Goal: Task Accomplishment & Management: Use online tool/utility

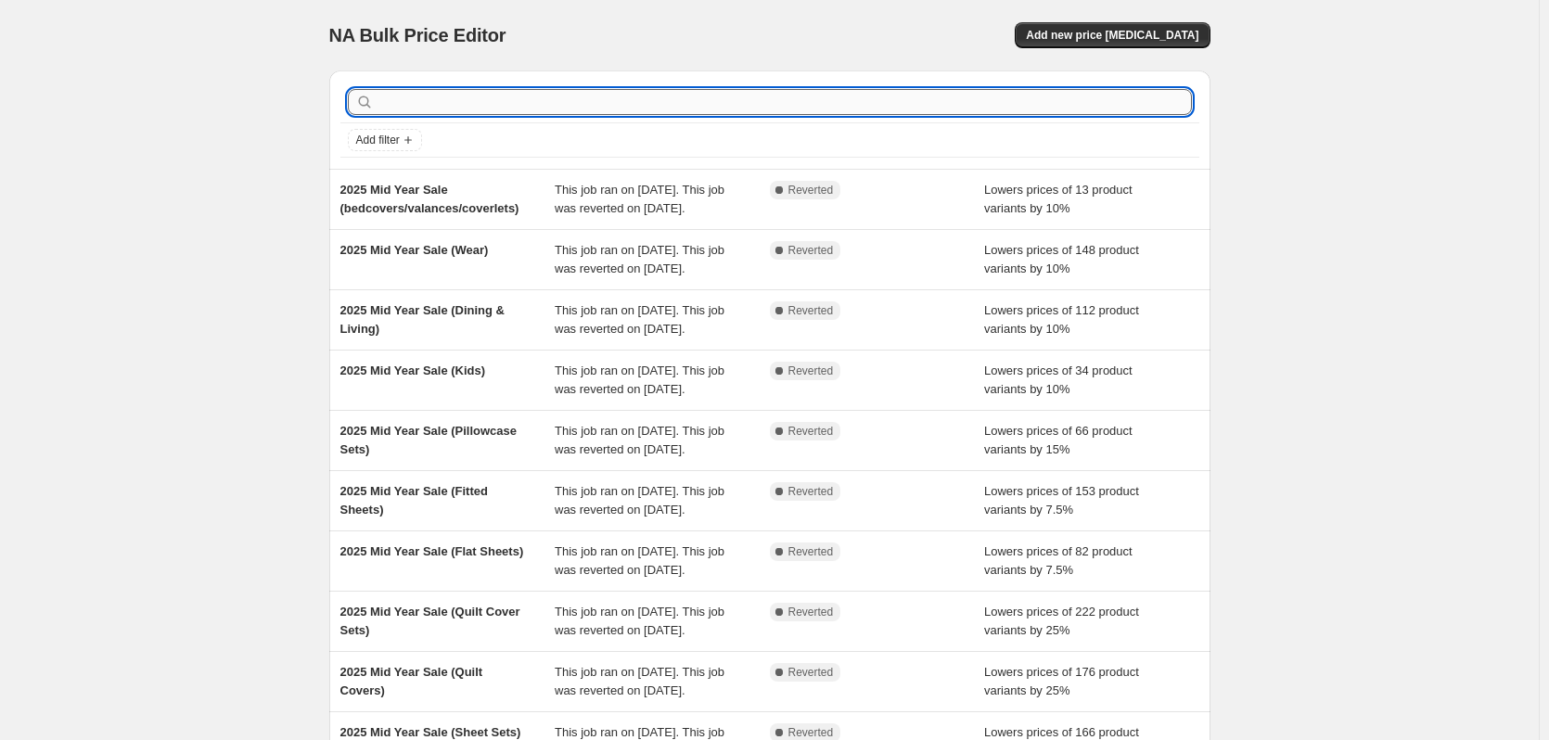
click at [822, 94] on input "text" at bounding box center [785, 102] width 814 height 26
type input "aft"
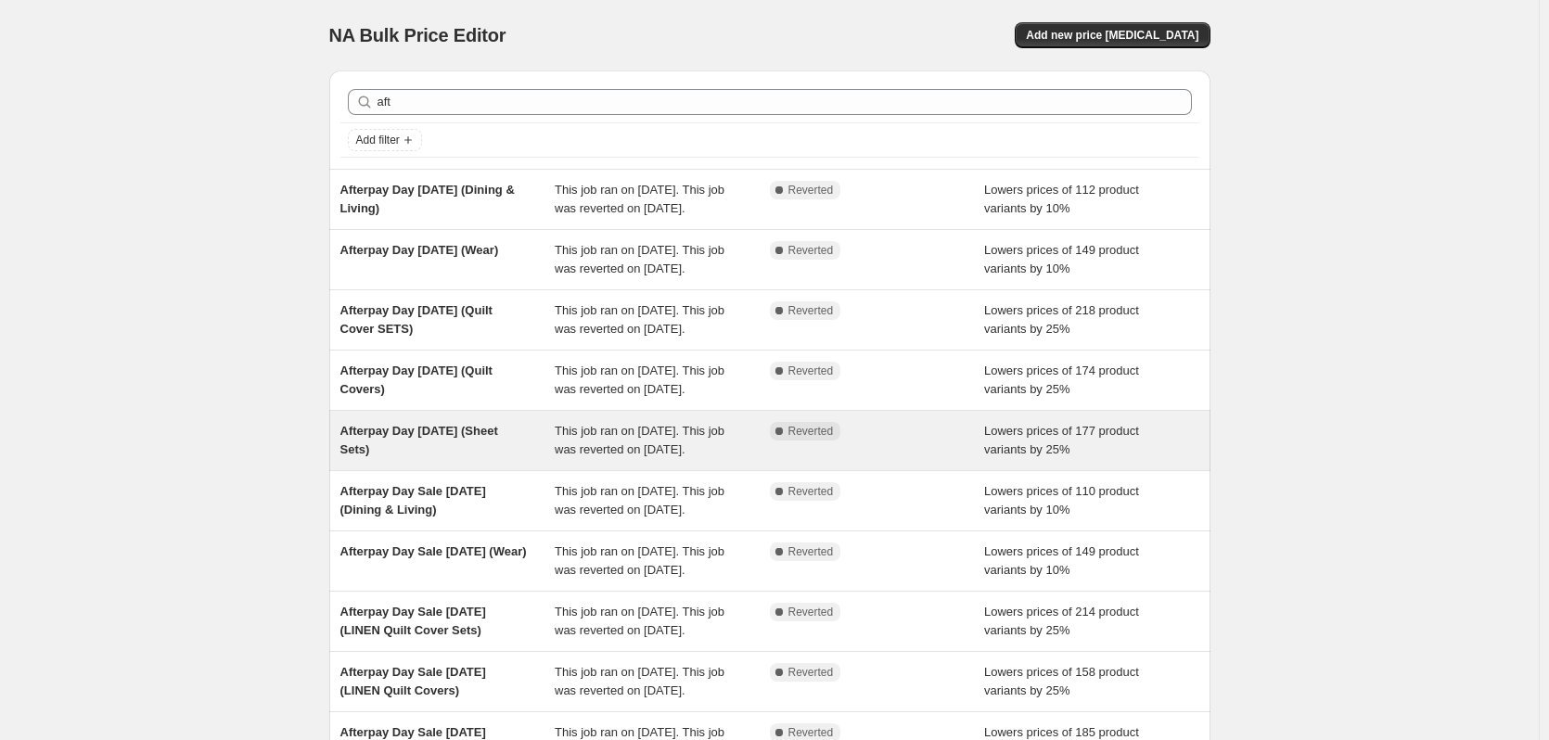
click at [465, 459] on div "Afterpay Day [DATE] (Sheet Sets)" at bounding box center [447, 440] width 215 height 37
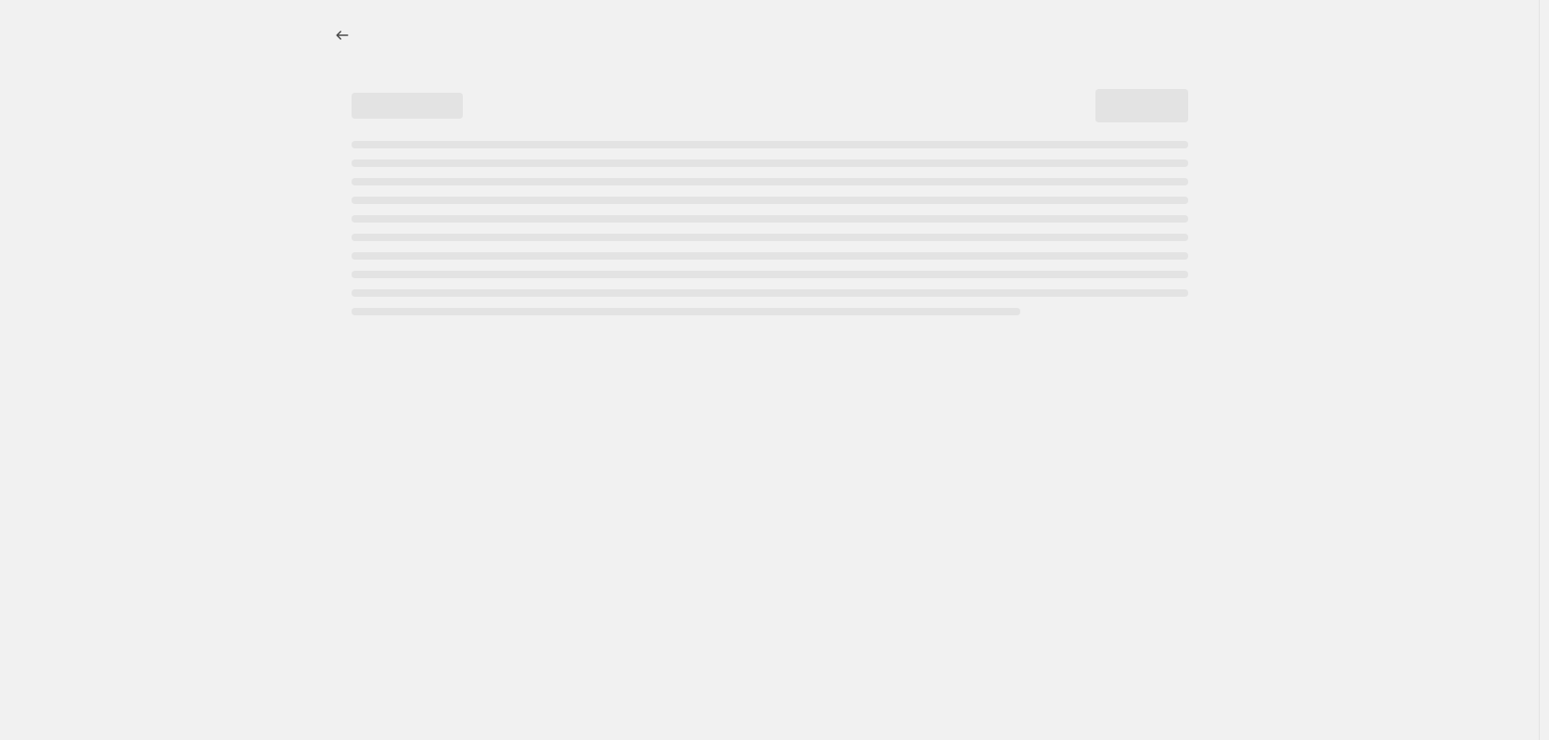
select select "percentage"
select select "collection"
select select "tag"
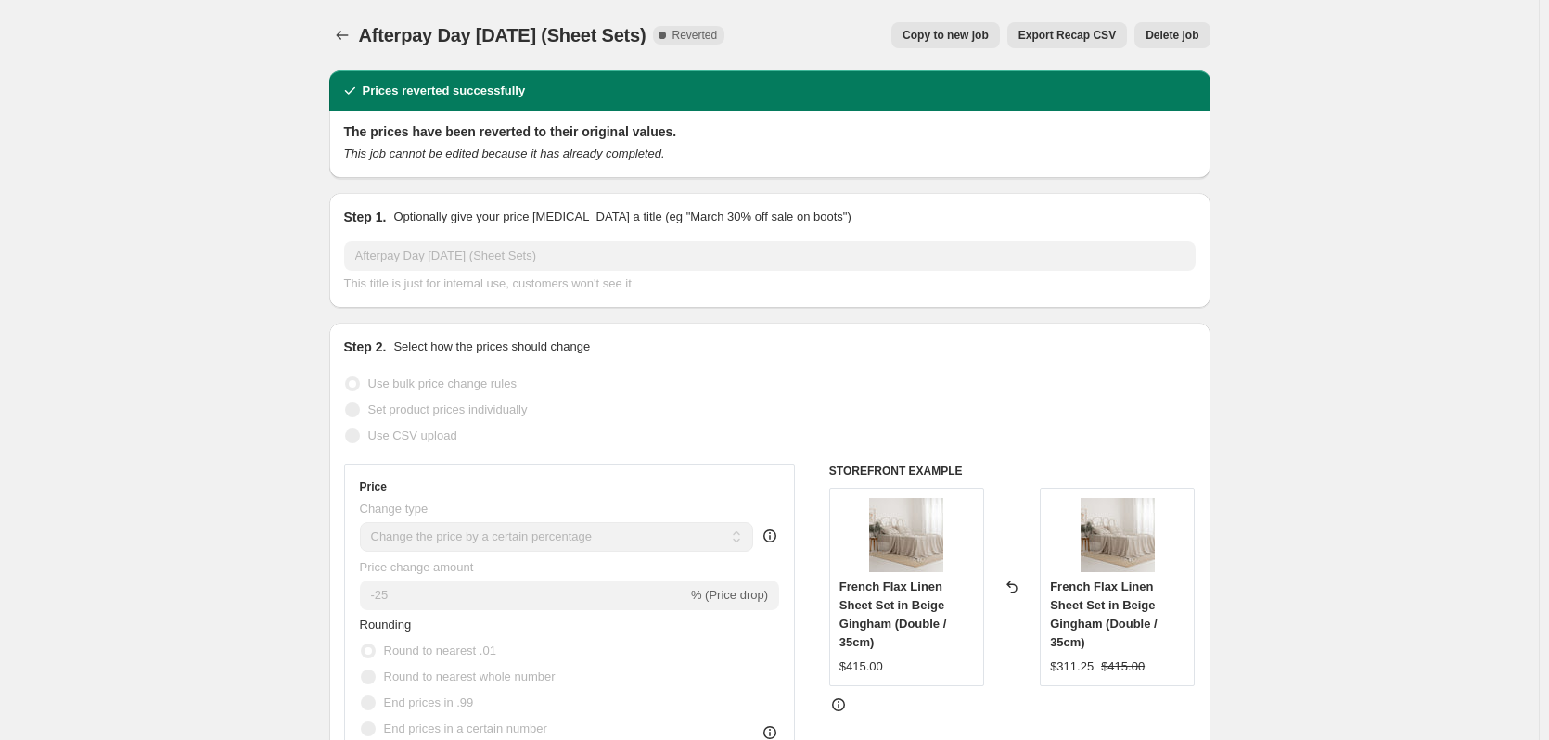
click at [976, 37] on span "Copy to new job" at bounding box center [946, 35] width 86 height 15
select select "percentage"
select select "collection"
select select "tag"
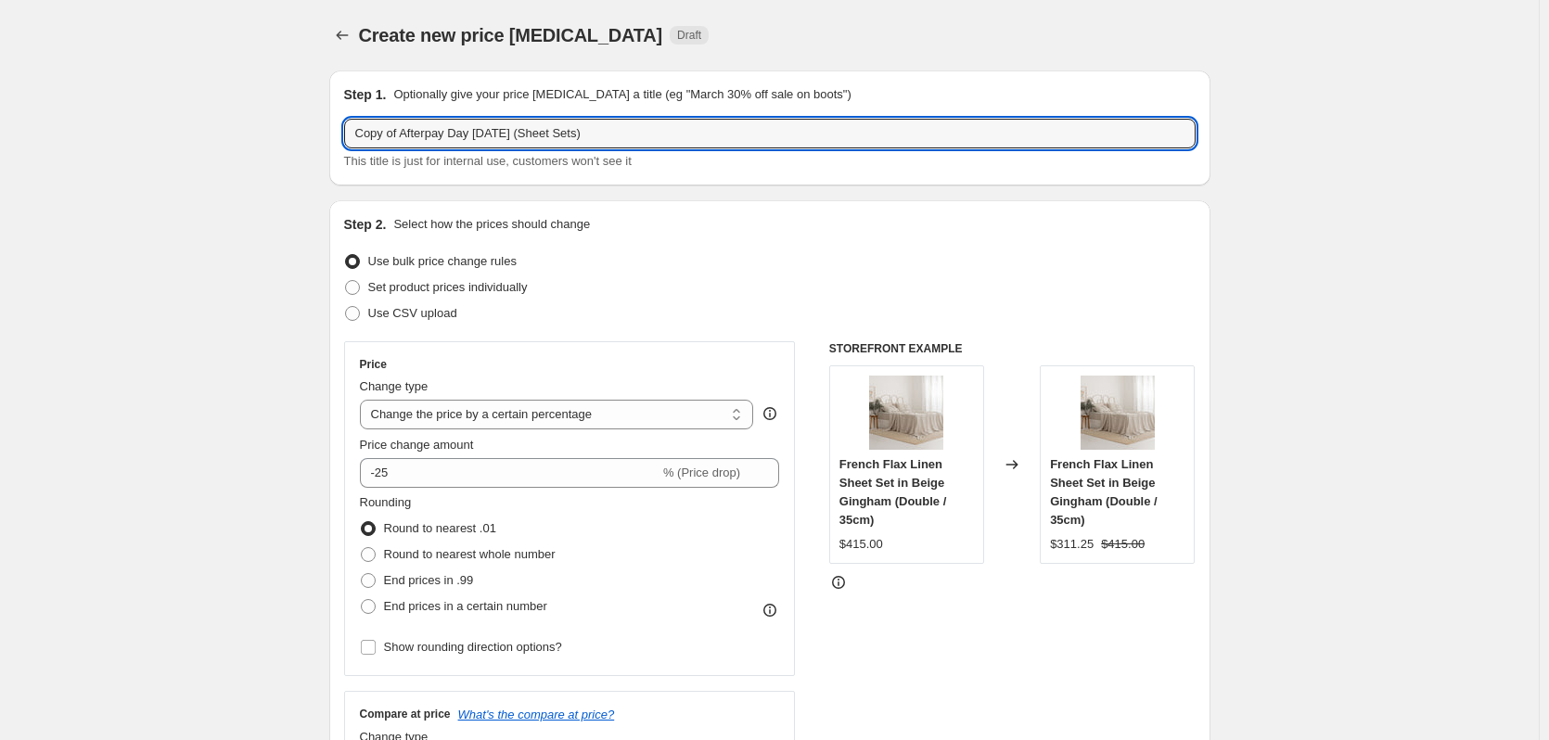
drag, startPoint x: 404, startPoint y: 135, endPoint x: 340, endPoint y: 133, distance: 64.1
click at [340, 133] on div "Step 1. Optionally give your price change job a title (eg "March 30% off sale o…" at bounding box center [769, 128] width 881 height 115
click at [441, 131] on input "Afterpay Day March 2025 (Sheet Sets)" at bounding box center [770, 134] width 852 height 30
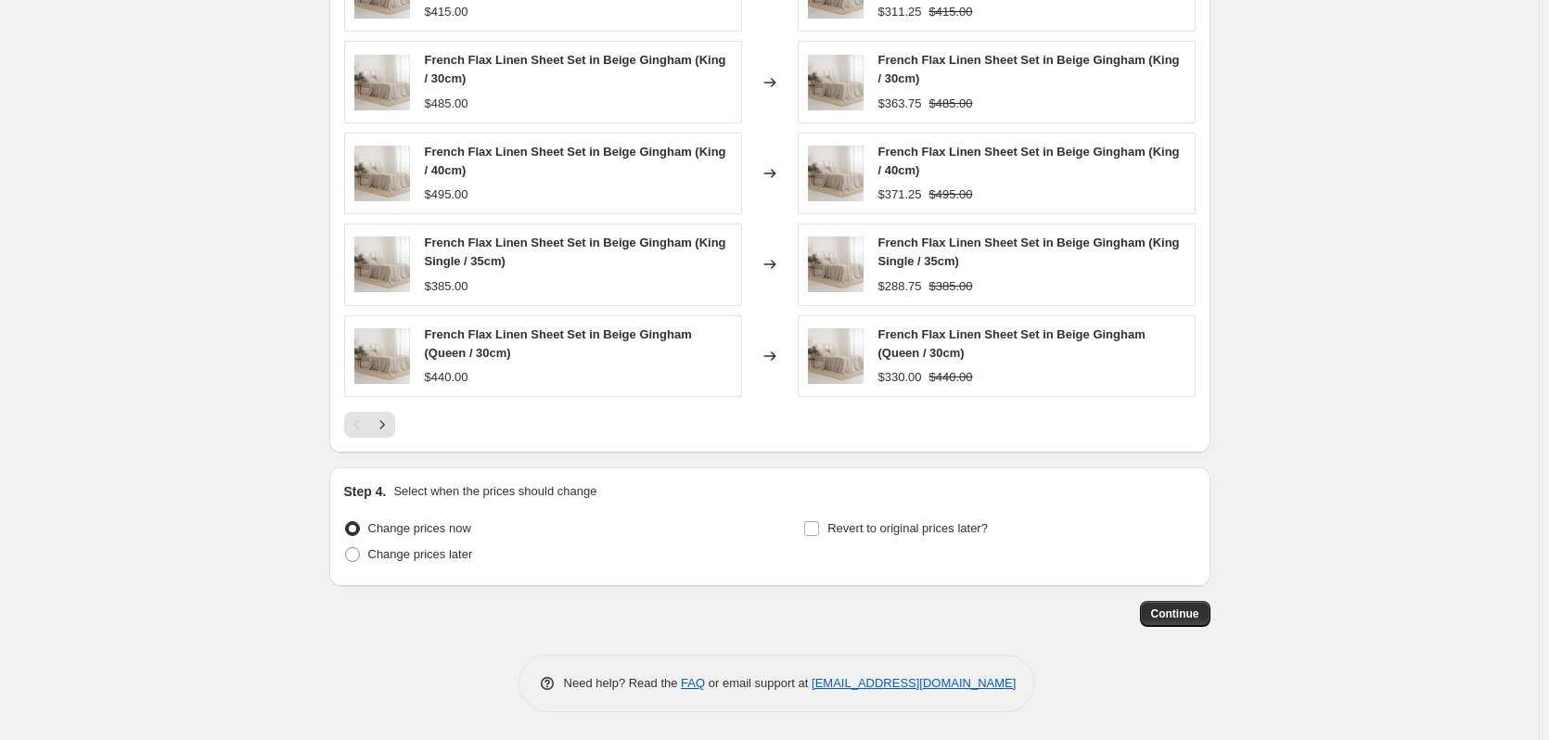
scroll to position [1394, 0]
type input "Afterpay Day August 2025 (Sheet Sets)"
click at [360, 555] on span at bounding box center [352, 554] width 15 height 15
click at [346, 548] on input "Change prices later" at bounding box center [345, 547] width 1 height 1
radio input "true"
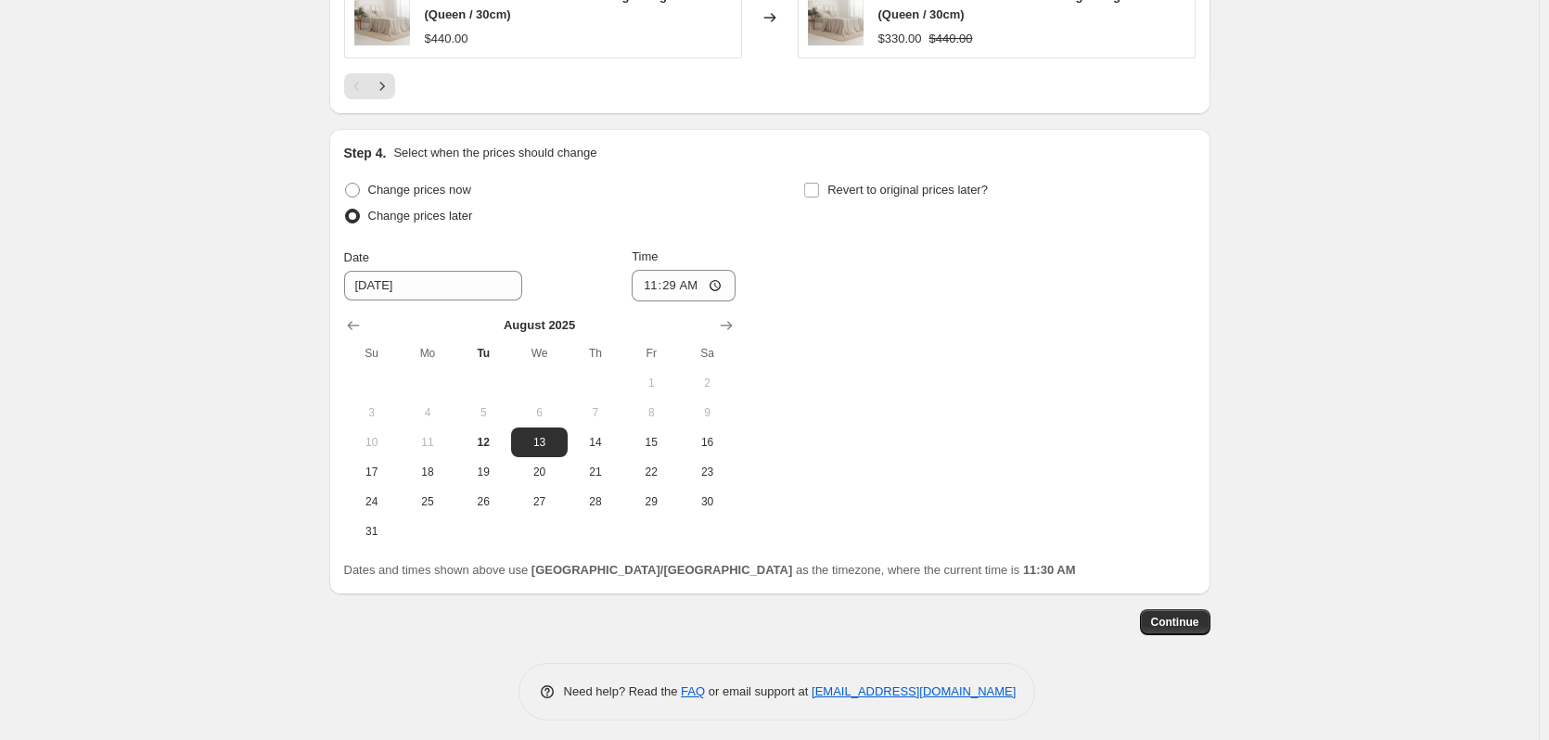
scroll to position [1741, 0]
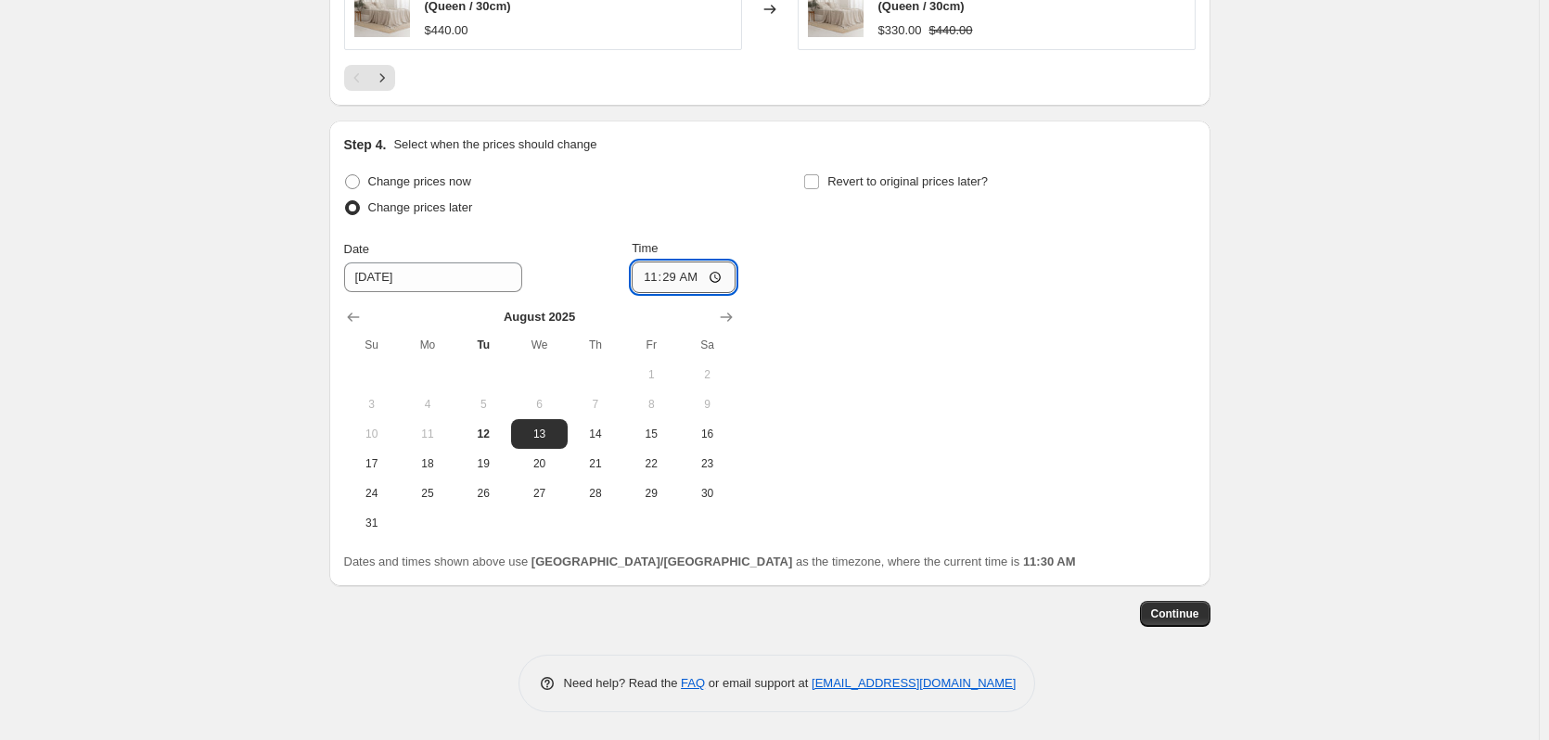
click at [648, 278] on input "11:29" at bounding box center [684, 278] width 104 height 32
type input "22:45"
click at [814, 176] on input "Revert to original prices later?" at bounding box center [811, 181] width 15 height 15
checkbox input "true"
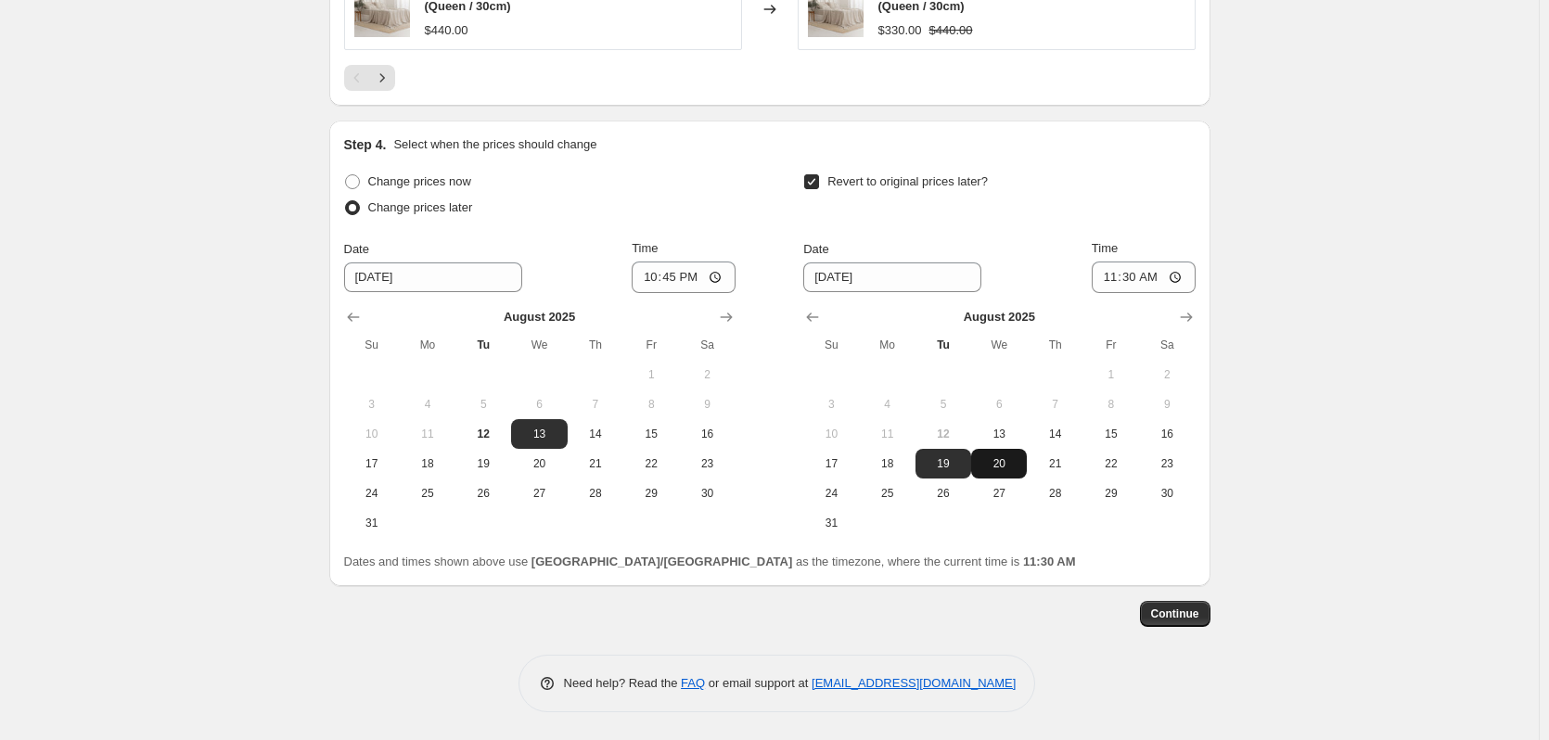
click at [1017, 472] on button "20" at bounding box center [999, 464] width 56 height 30
type input "8/20/2025"
click at [1131, 271] on input "11:30" at bounding box center [1144, 278] width 104 height 32
type input "23:59"
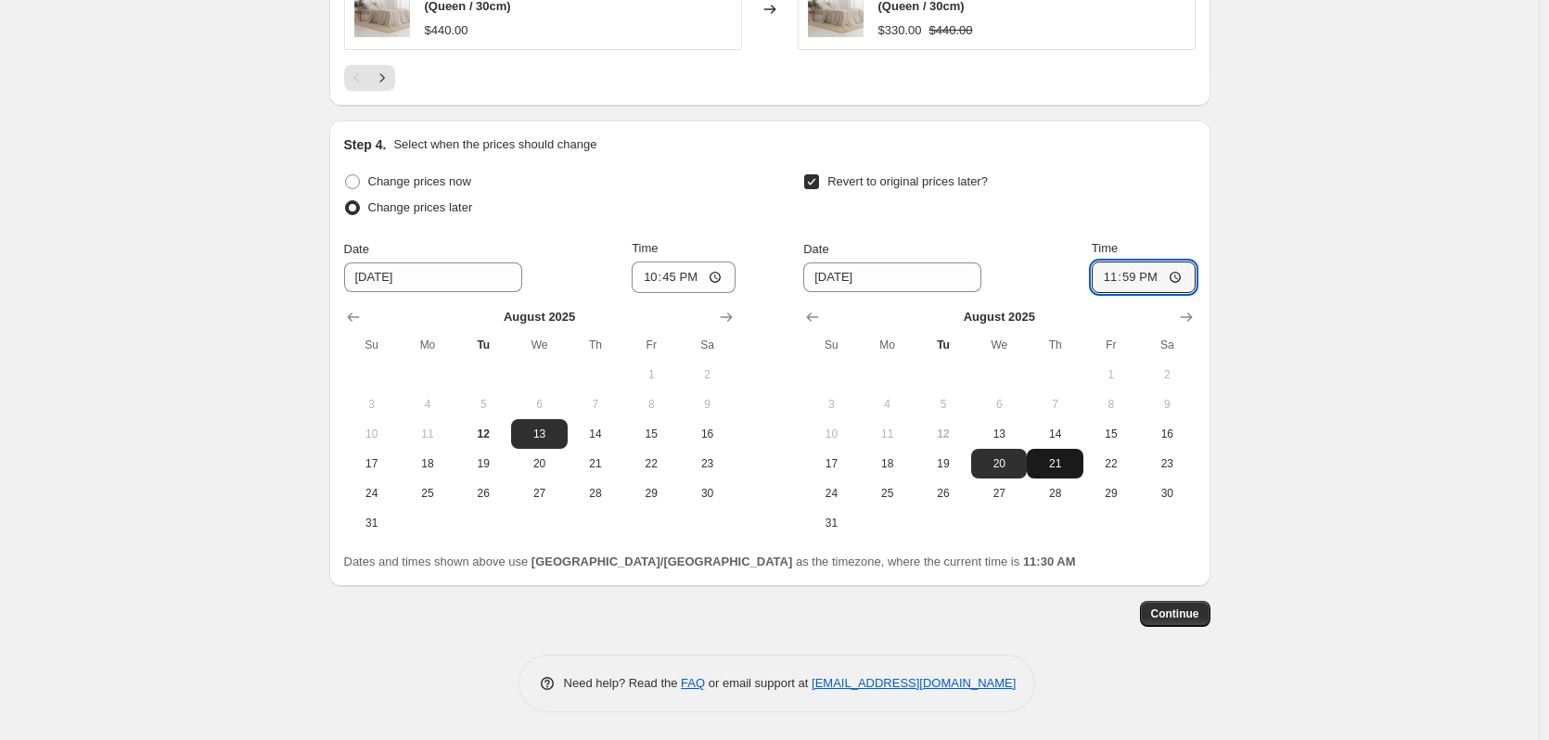
click at [1056, 463] on span "21" at bounding box center [1054, 463] width 41 height 15
click at [1116, 283] on input "23:59" at bounding box center [1144, 278] width 104 height 32
click at [989, 466] on span "20" at bounding box center [999, 463] width 41 height 15
type input "8/20/2025"
click at [1188, 606] on button "Continue" at bounding box center [1175, 614] width 71 height 26
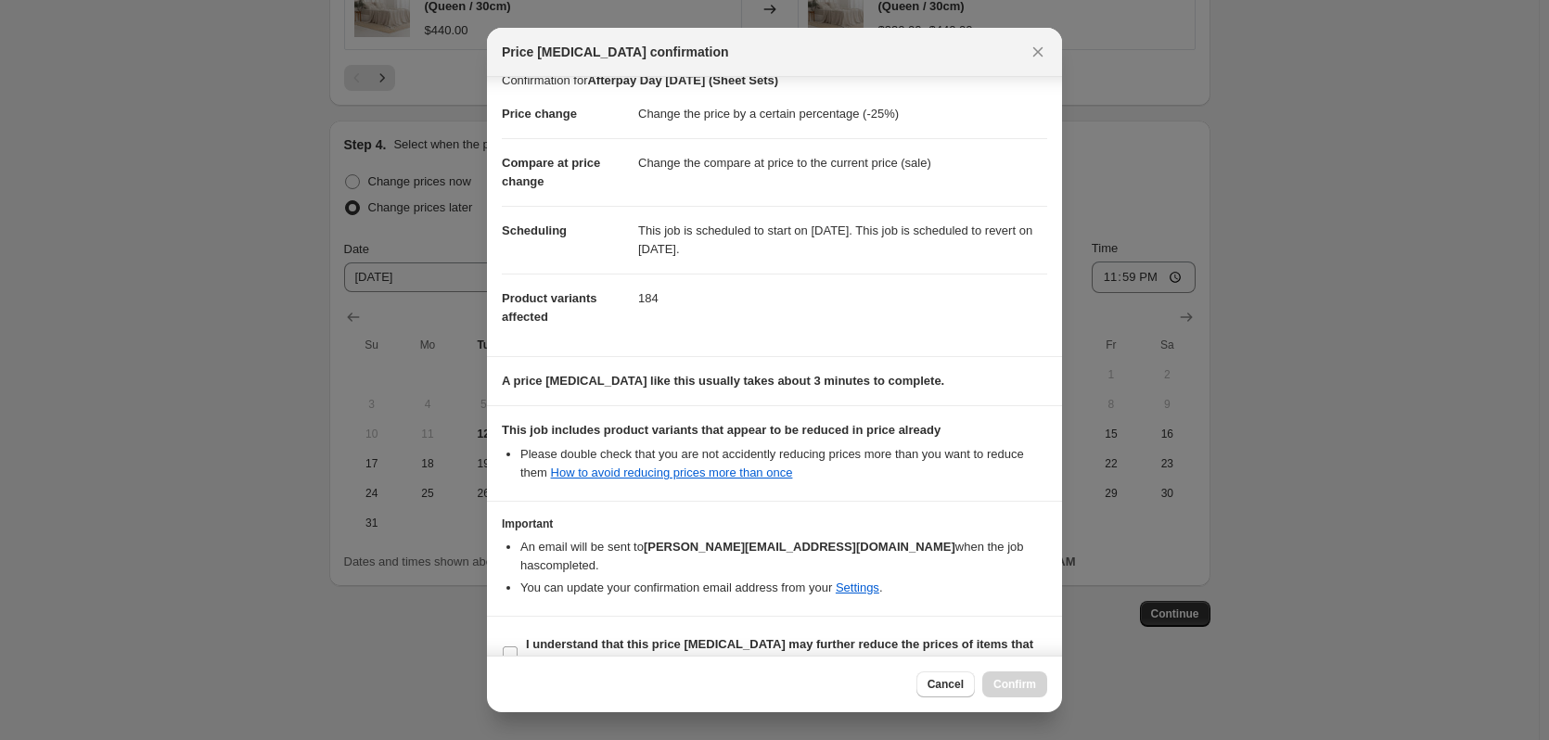
scroll to position [37, 0]
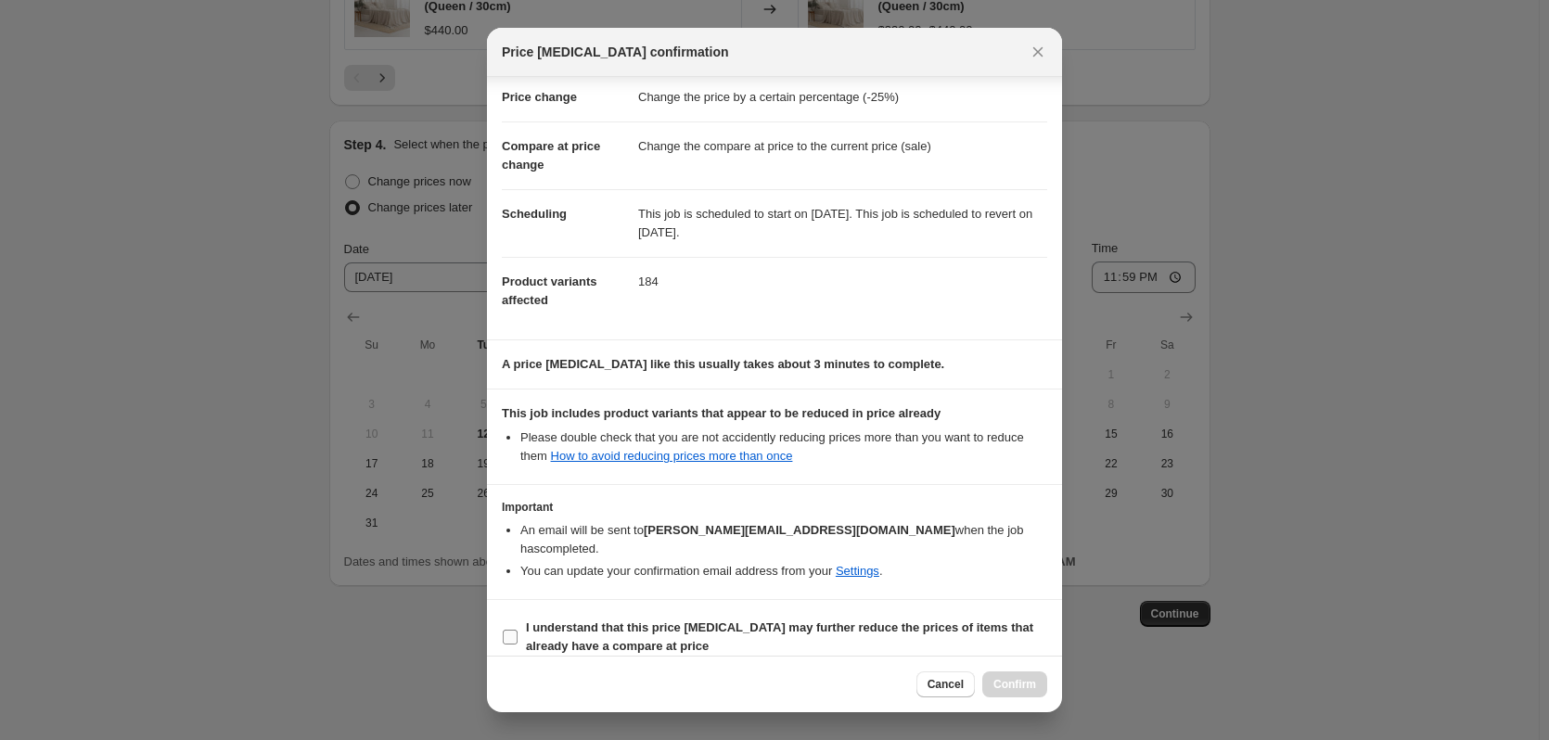
click at [519, 620] on label "I understand that this price change job may further reduce the prices of items …" at bounding box center [774, 637] width 545 height 45
click at [518, 630] on input "I understand that this price change job may further reduce the prices of items …" at bounding box center [510, 637] width 15 height 15
checkbox input "true"
click at [992, 678] on button "Confirm" at bounding box center [1014, 685] width 65 height 26
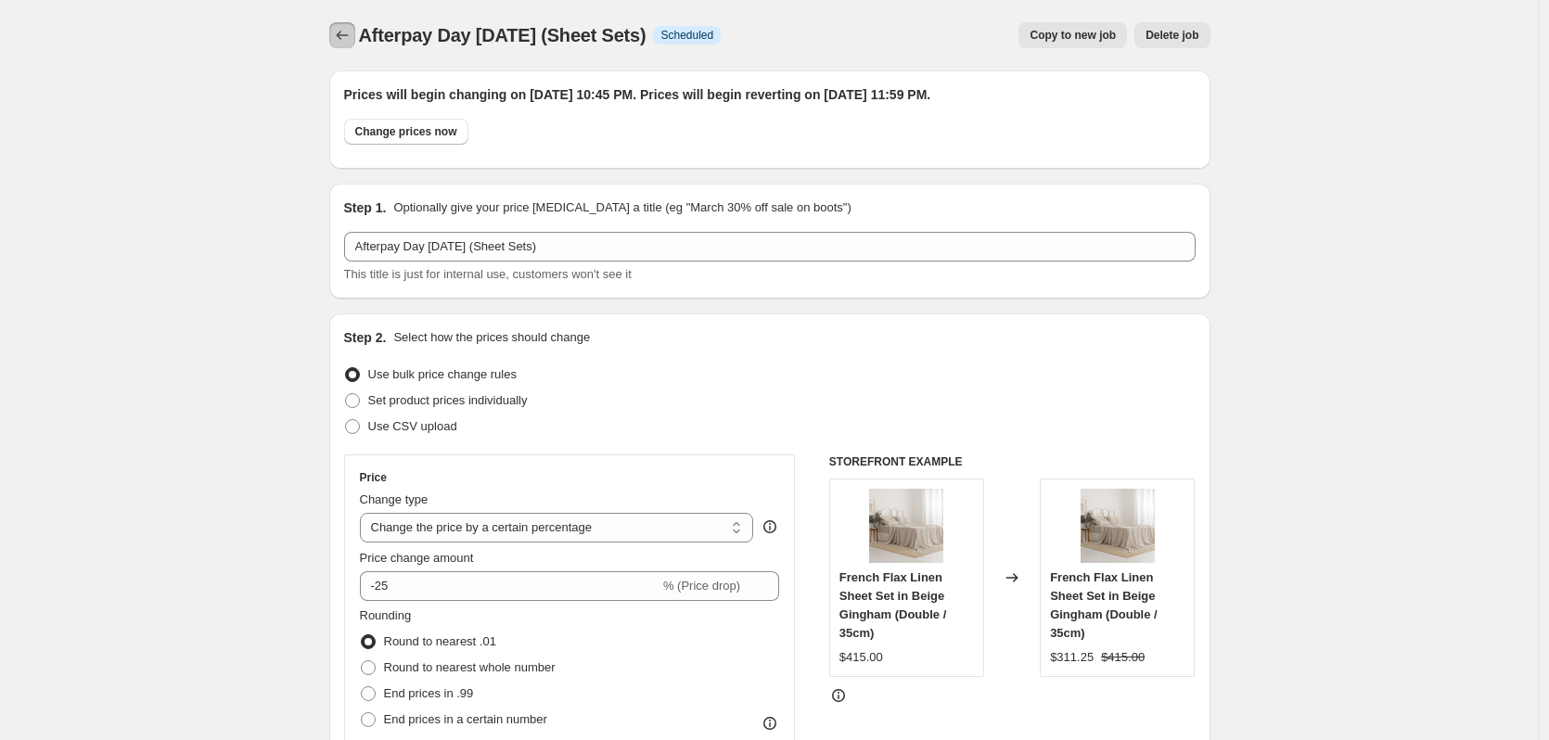
click at [347, 29] on icon "Price change jobs" at bounding box center [342, 35] width 19 height 19
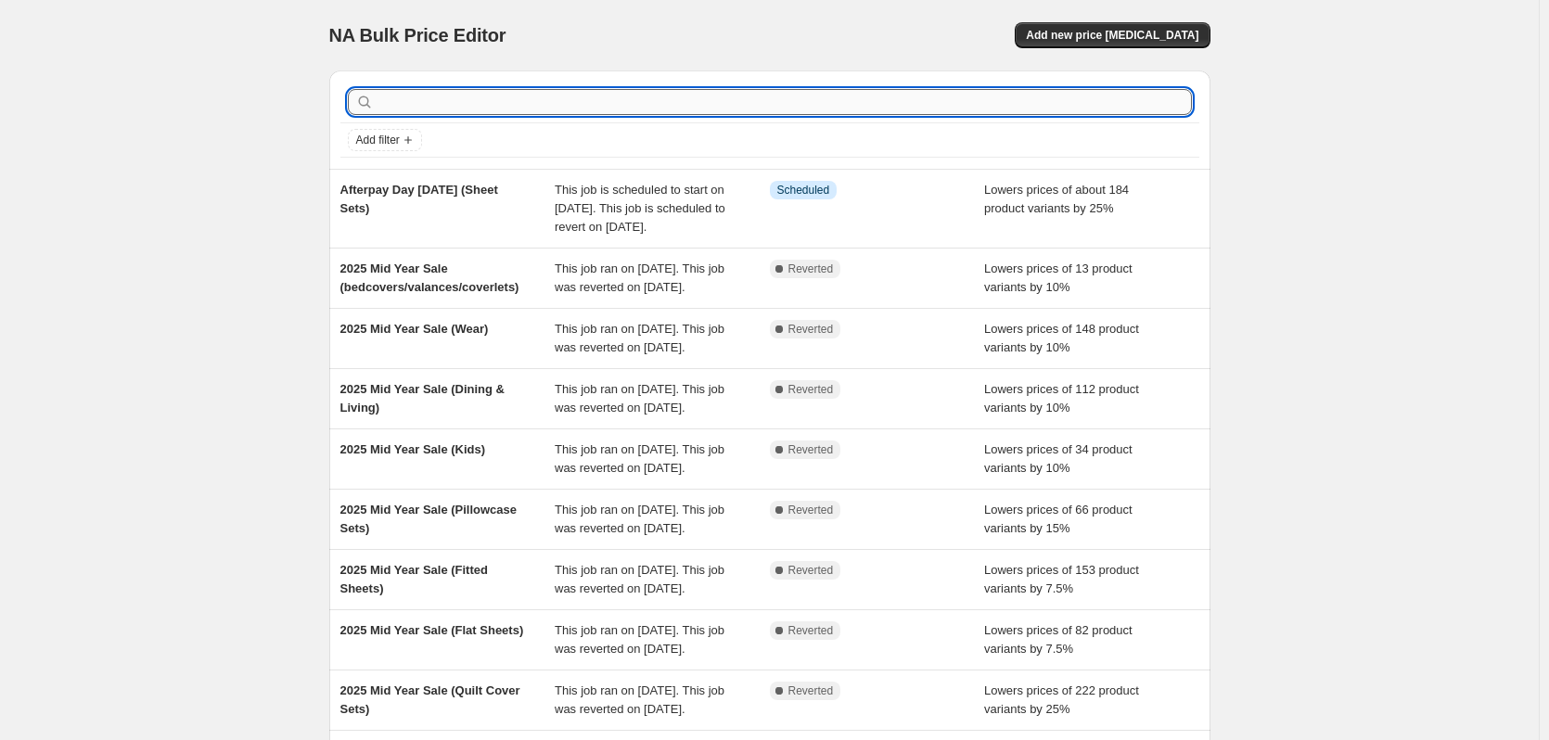
click at [446, 103] on input "text" at bounding box center [785, 102] width 814 height 26
type input "after"
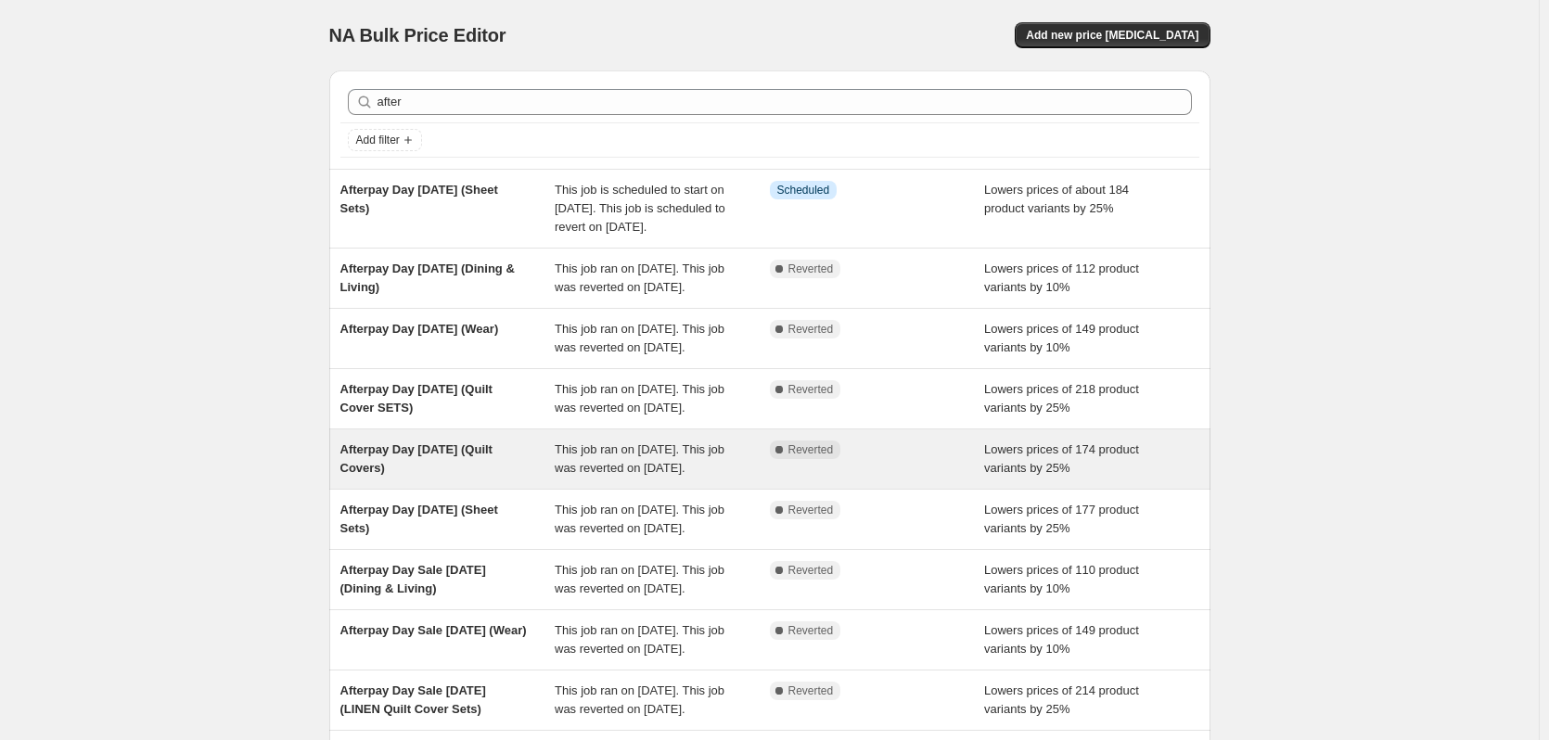
click at [466, 475] on span "Afterpay Day March 2025 (Quilt Covers)" at bounding box center [416, 458] width 152 height 32
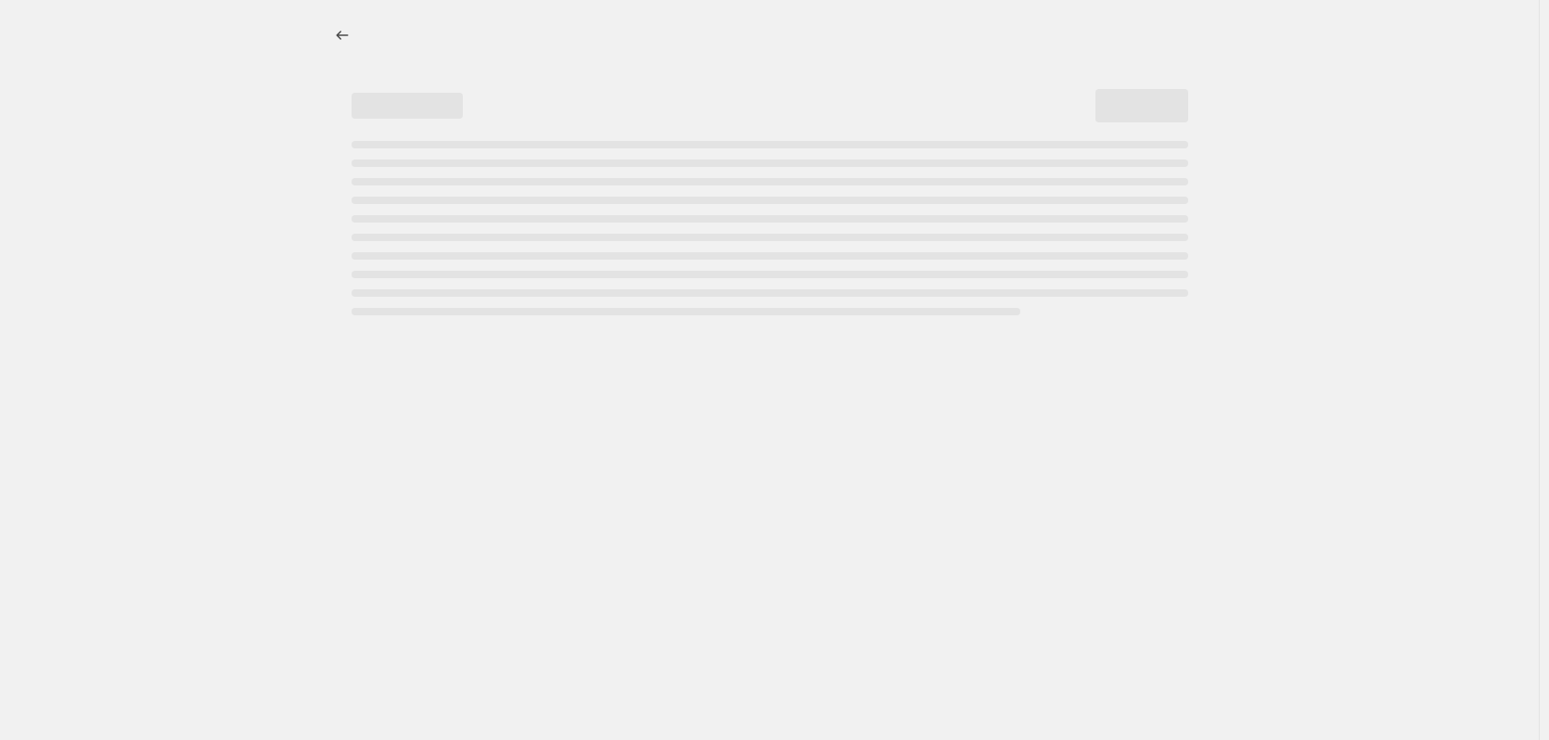
select select "percentage"
select select "collection"
select select "tag"
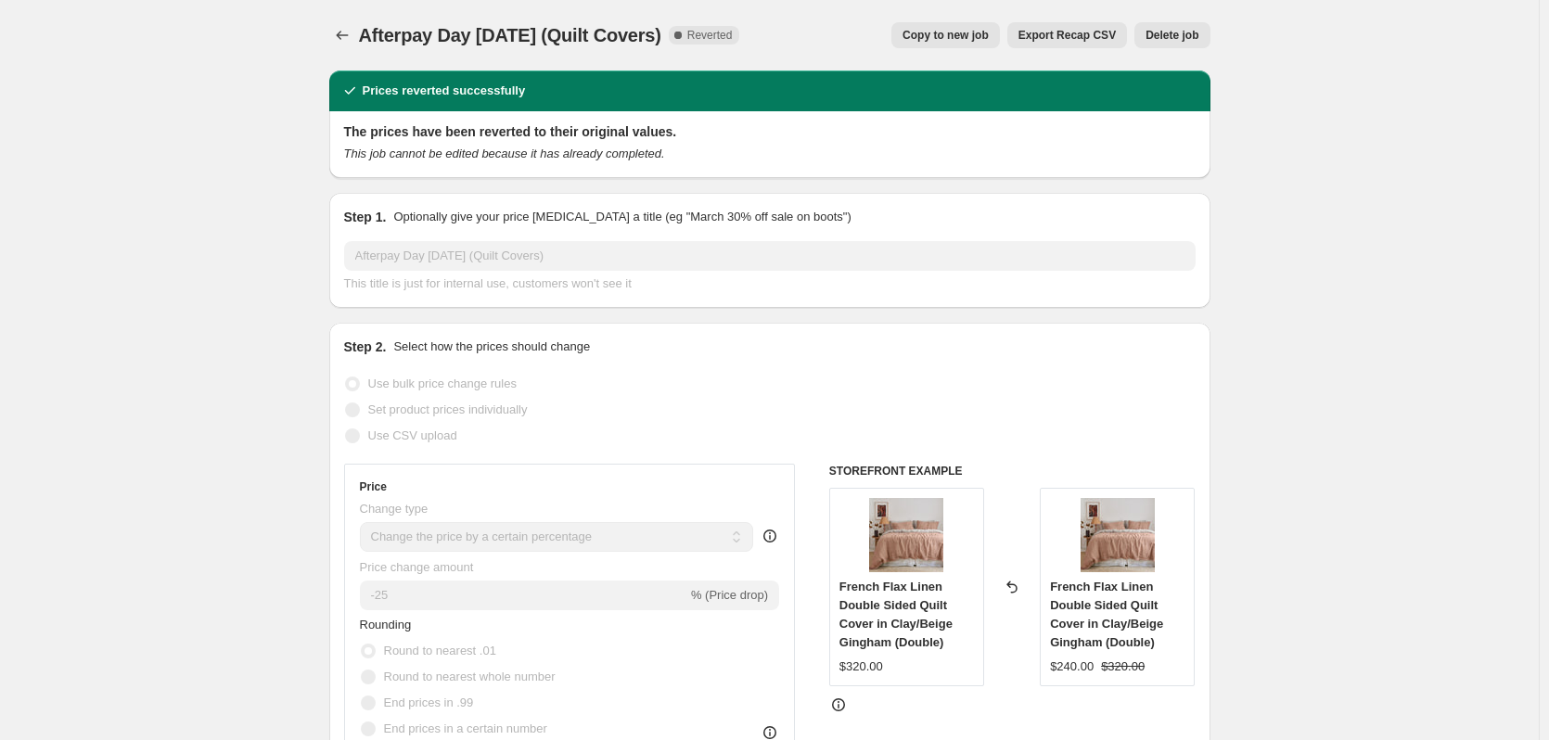
click at [981, 32] on span "Copy to new job" at bounding box center [946, 35] width 86 height 15
select select "percentage"
select select "collection"
select select "tag"
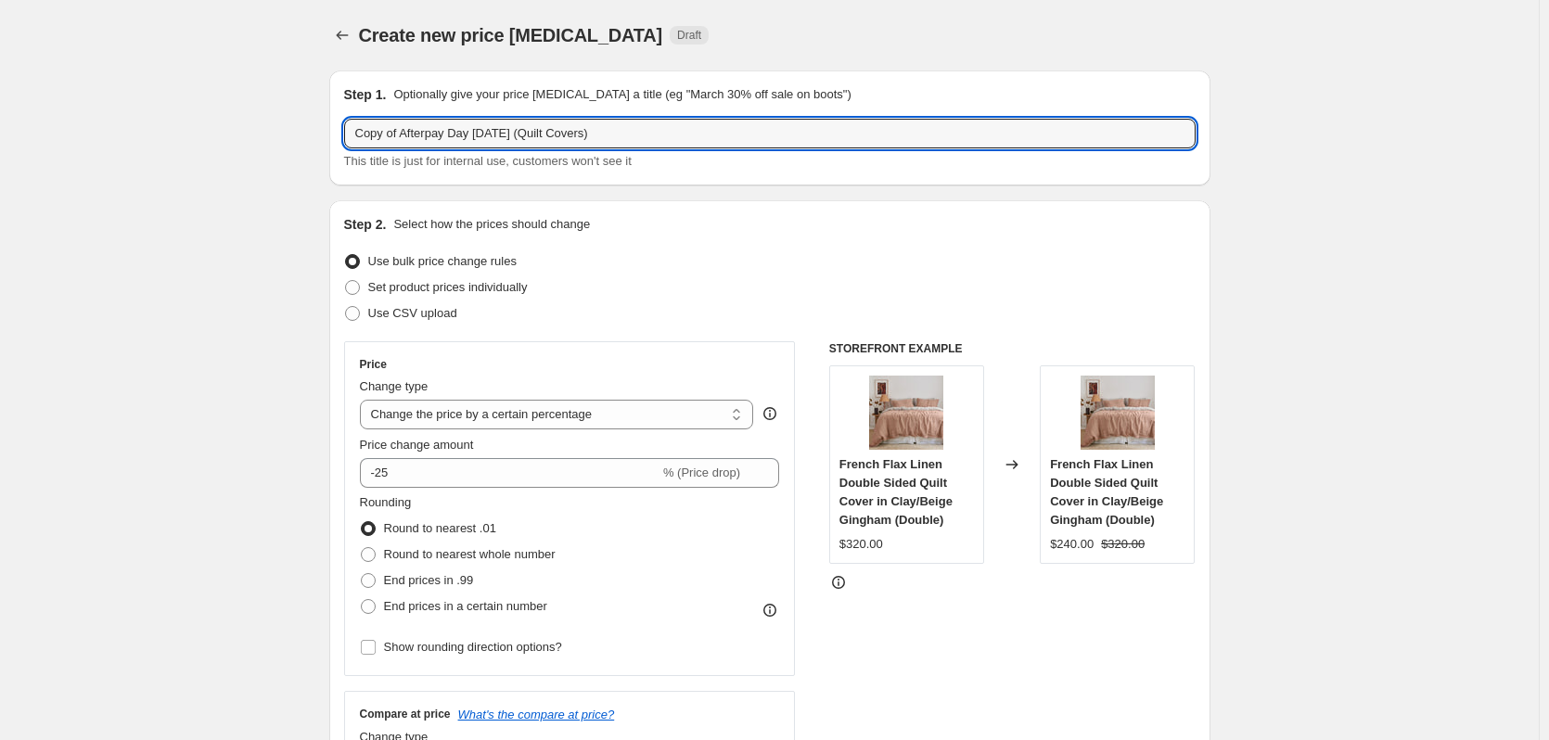
drag, startPoint x: 406, startPoint y: 137, endPoint x: 237, endPoint y: 137, distance: 169.8
click at [441, 132] on input "Afterpay Day March 2025 (Quilt Covers)" at bounding box center [770, 134] width 852 height 30
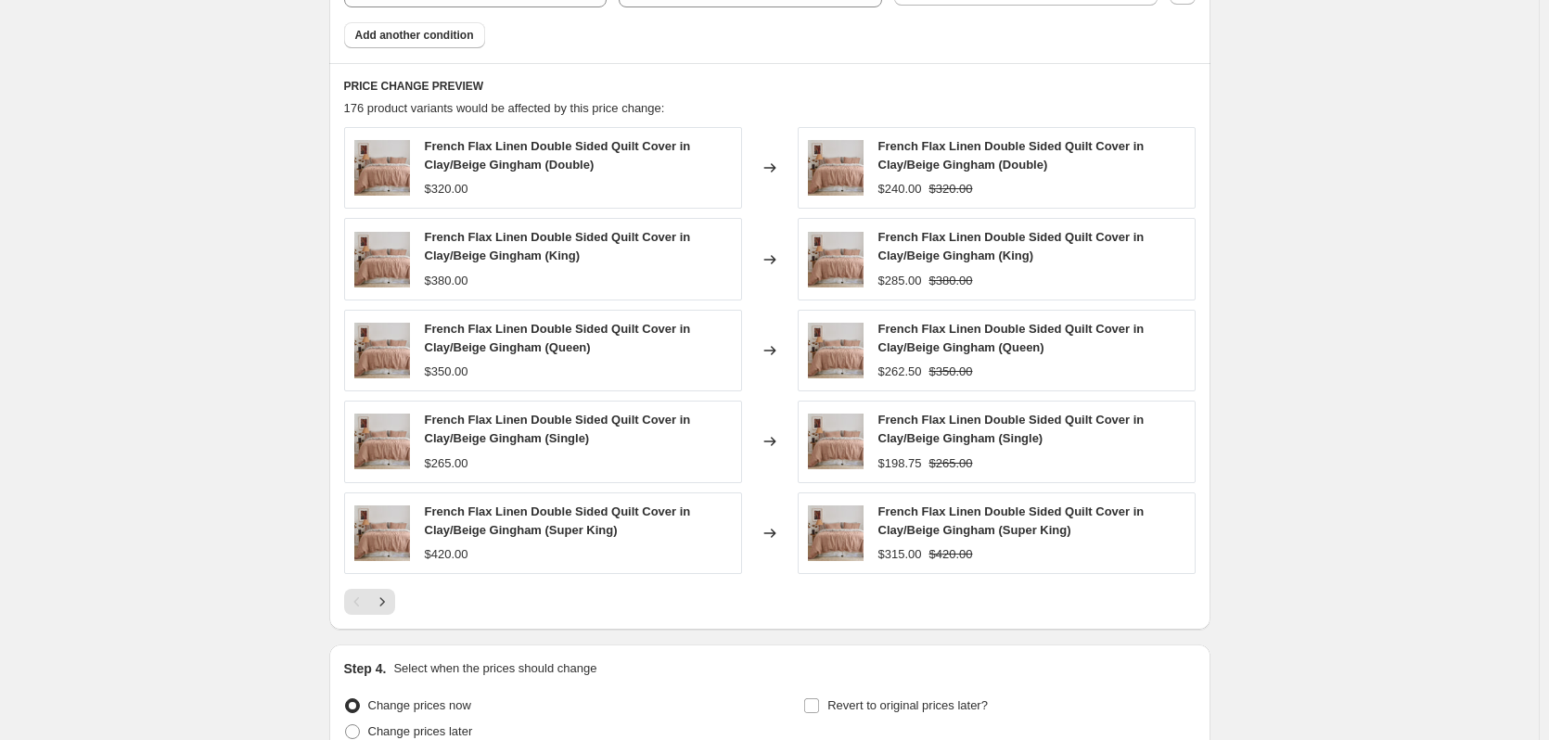
scroll to position [1394, 0]
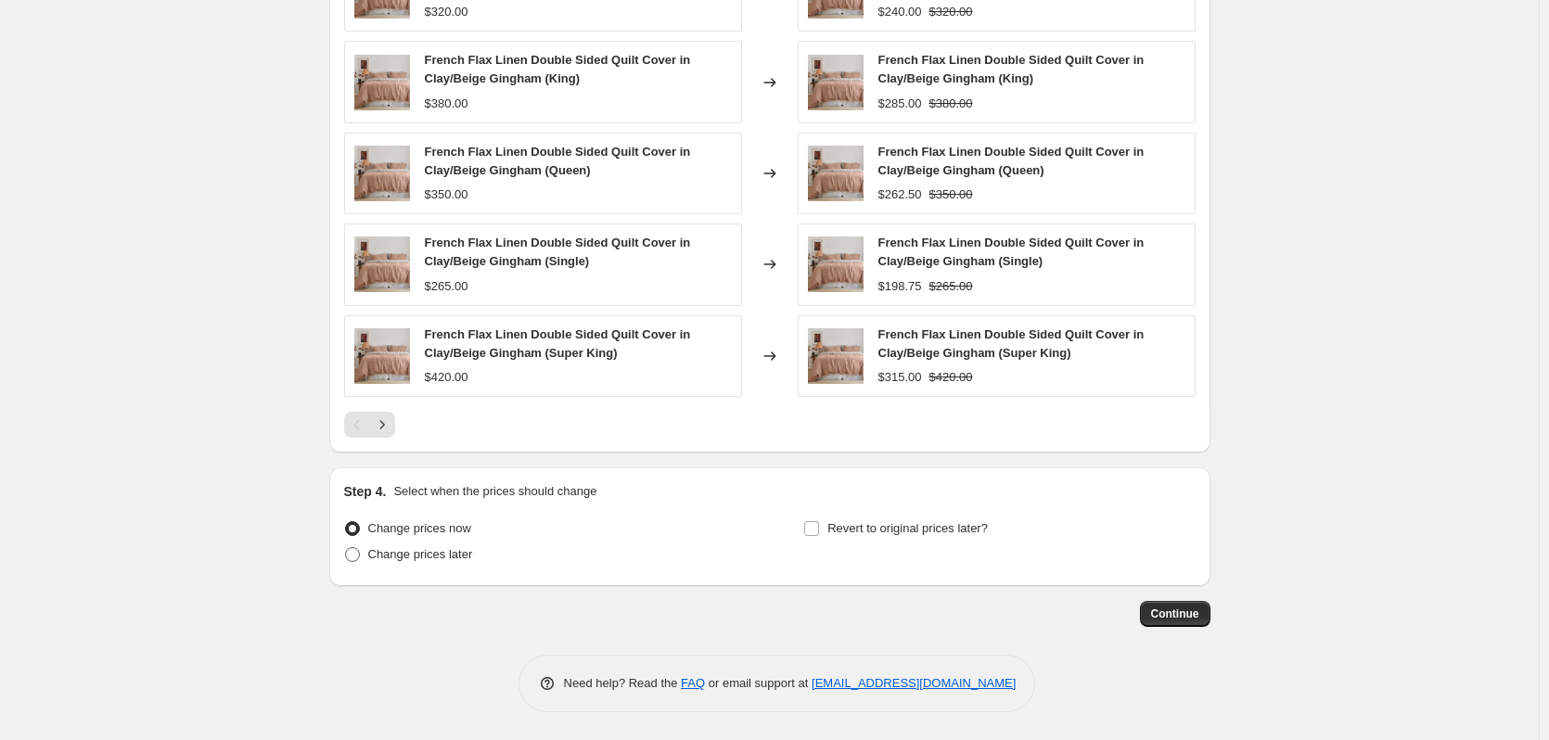
type input "Afterpay Day August 2025 (Quilt Covers)"
click at [353, 553] on span at bounding box center [352, 554] width 15 height 15
click at [346, 548] on input "Change prices later" at bounding box center [345, 547] width 1 height 1
radio input "true"
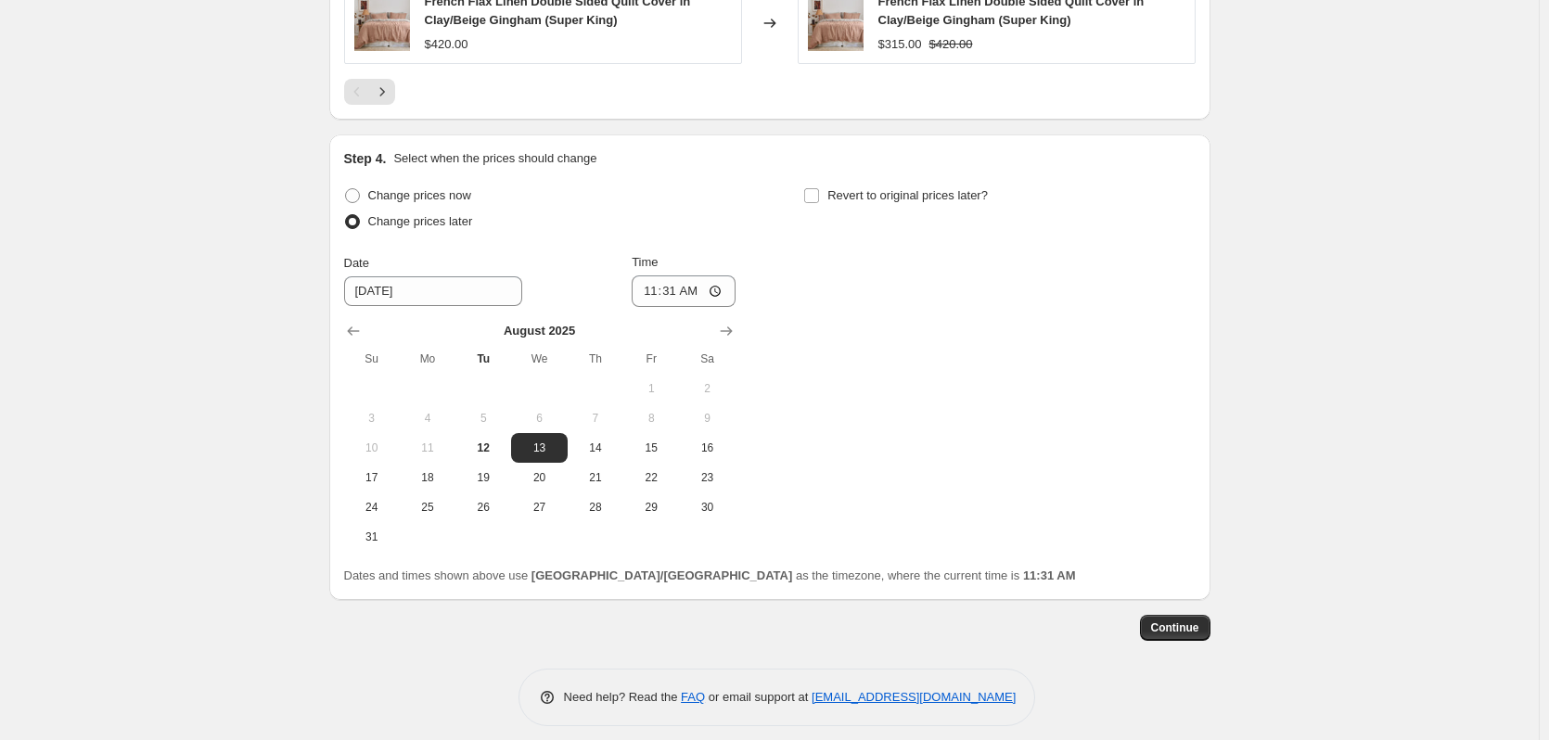
scroll to position [1741, 0]
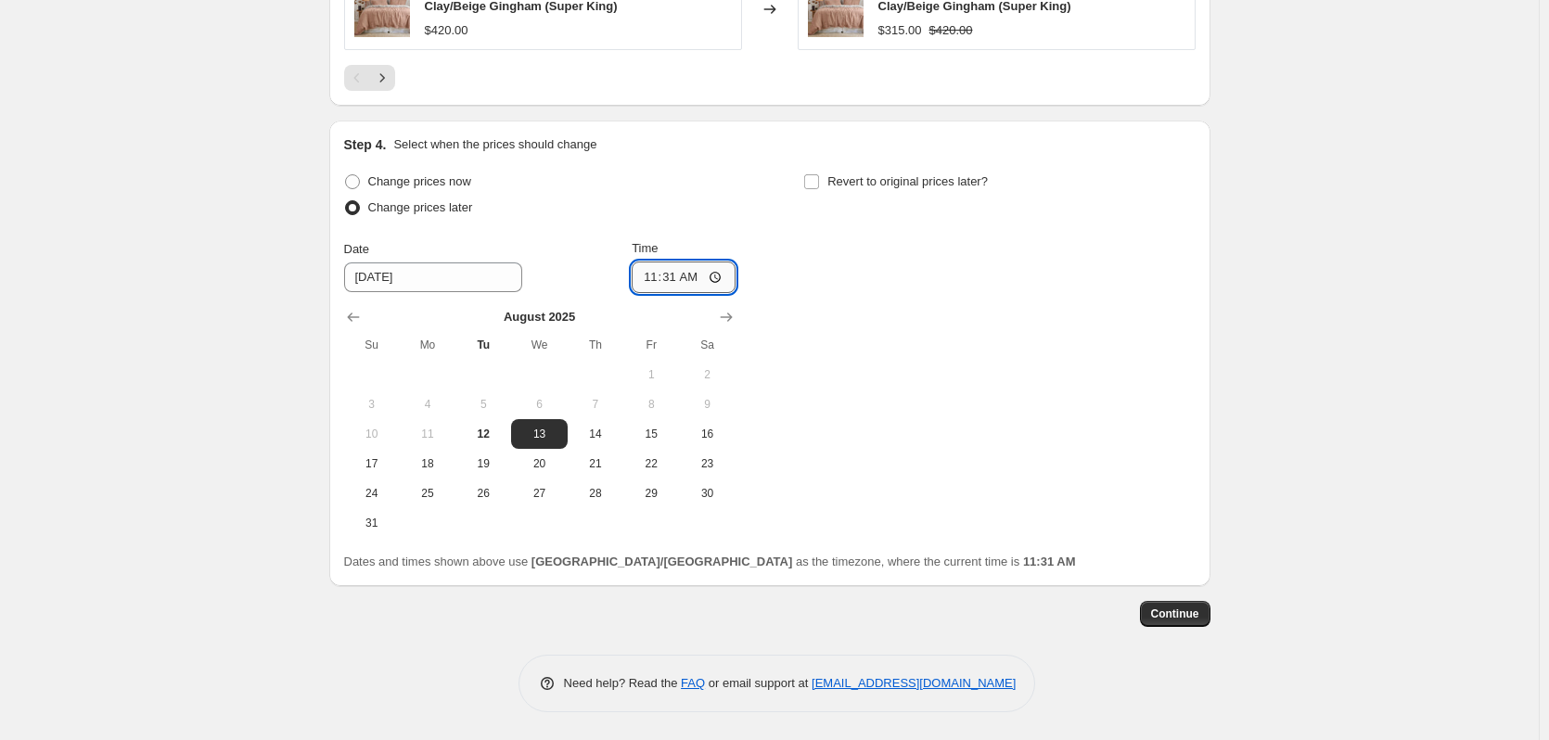
click at [655, 280] on input "11:31" at bounding box center [684, 278] width 104 height 32
type input "22:48"
click at [814, 184] on input "Revert to original prices later?" at bounding box center [811, 181] width 15 height 15
checkbox input "true"
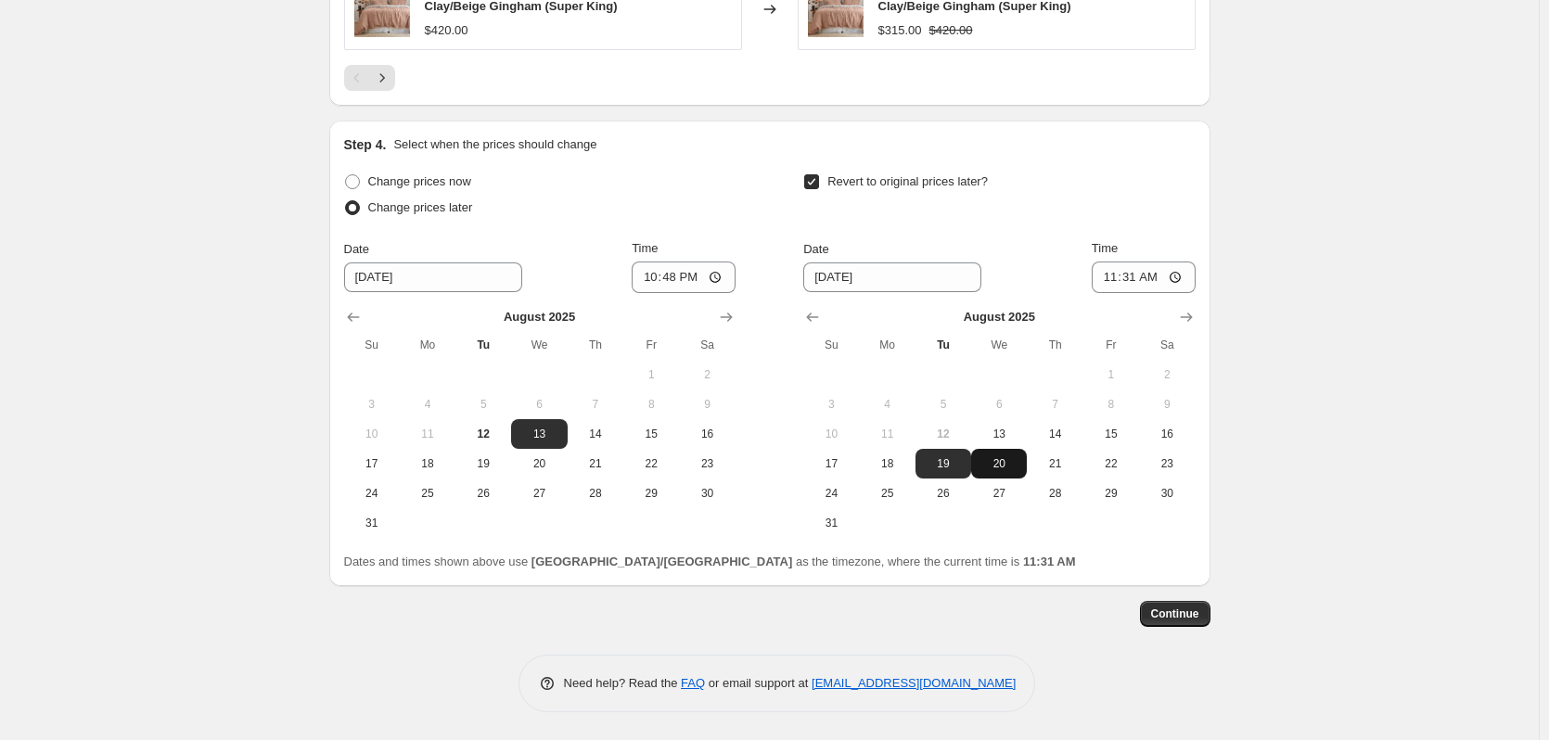
click at [1007, 471] on button "20" at bounding box center [999, 464] width 56 height 30
click at [1068, 461] on span "21" at bounding box center [1054, 463] width 41 height 15
type input "8/21/2025"
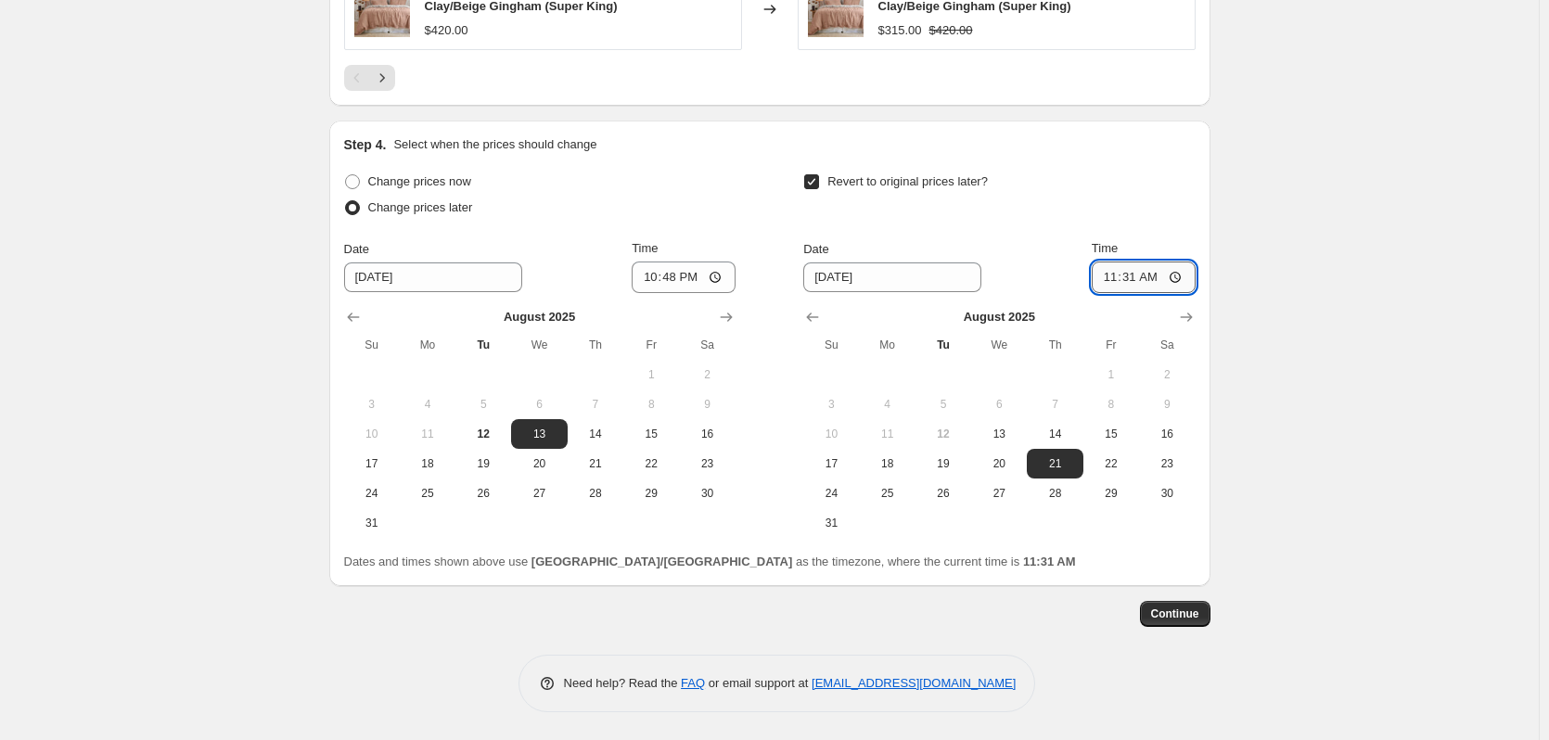
click at [1110, 284] on input "11:31" at bounding box center [1144, 278] width 104 height 32
type input "00:02"
click at [1176, 607] on span "Continue" at bounding box center [1175, 614] width 48 height 15
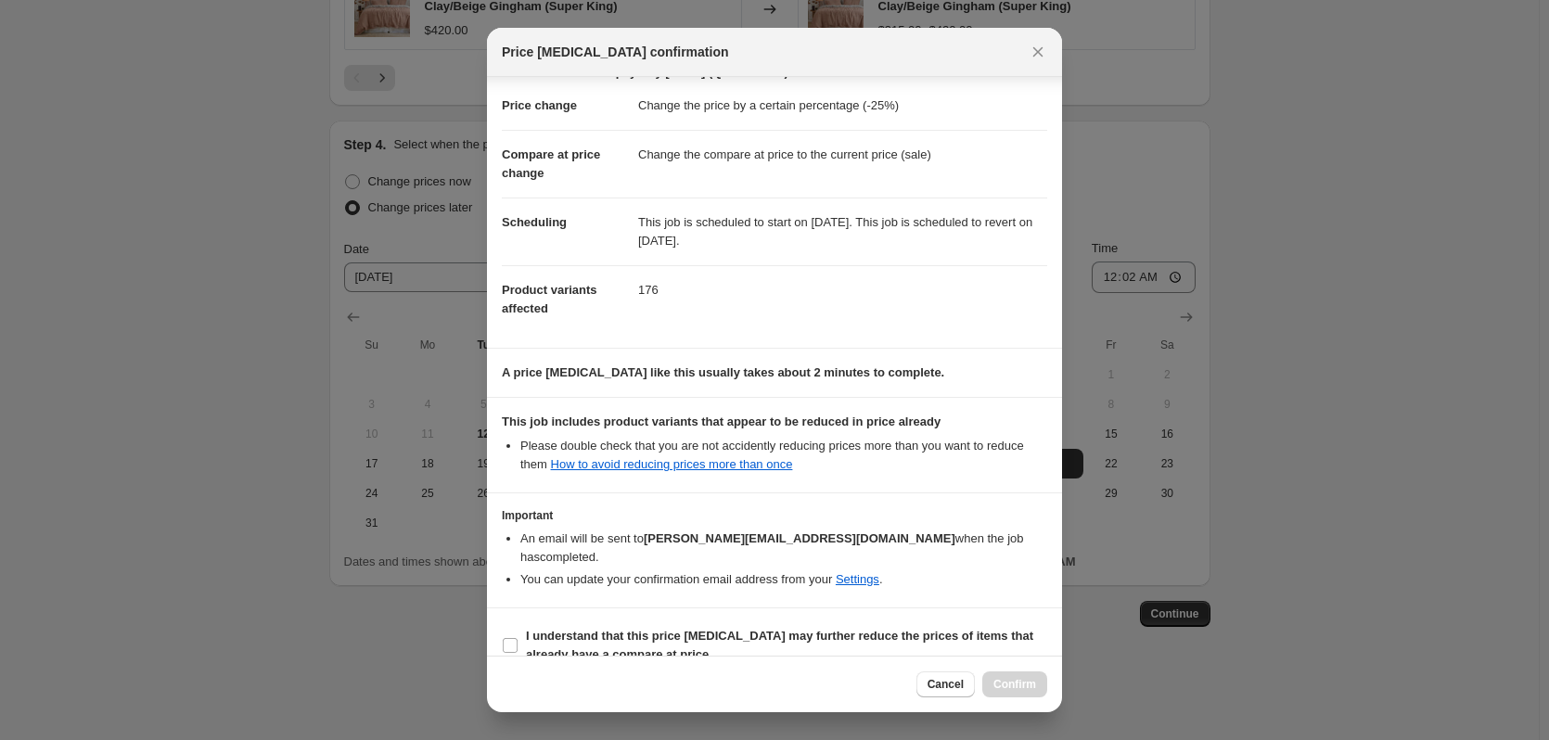
scroll to position [37, 0]
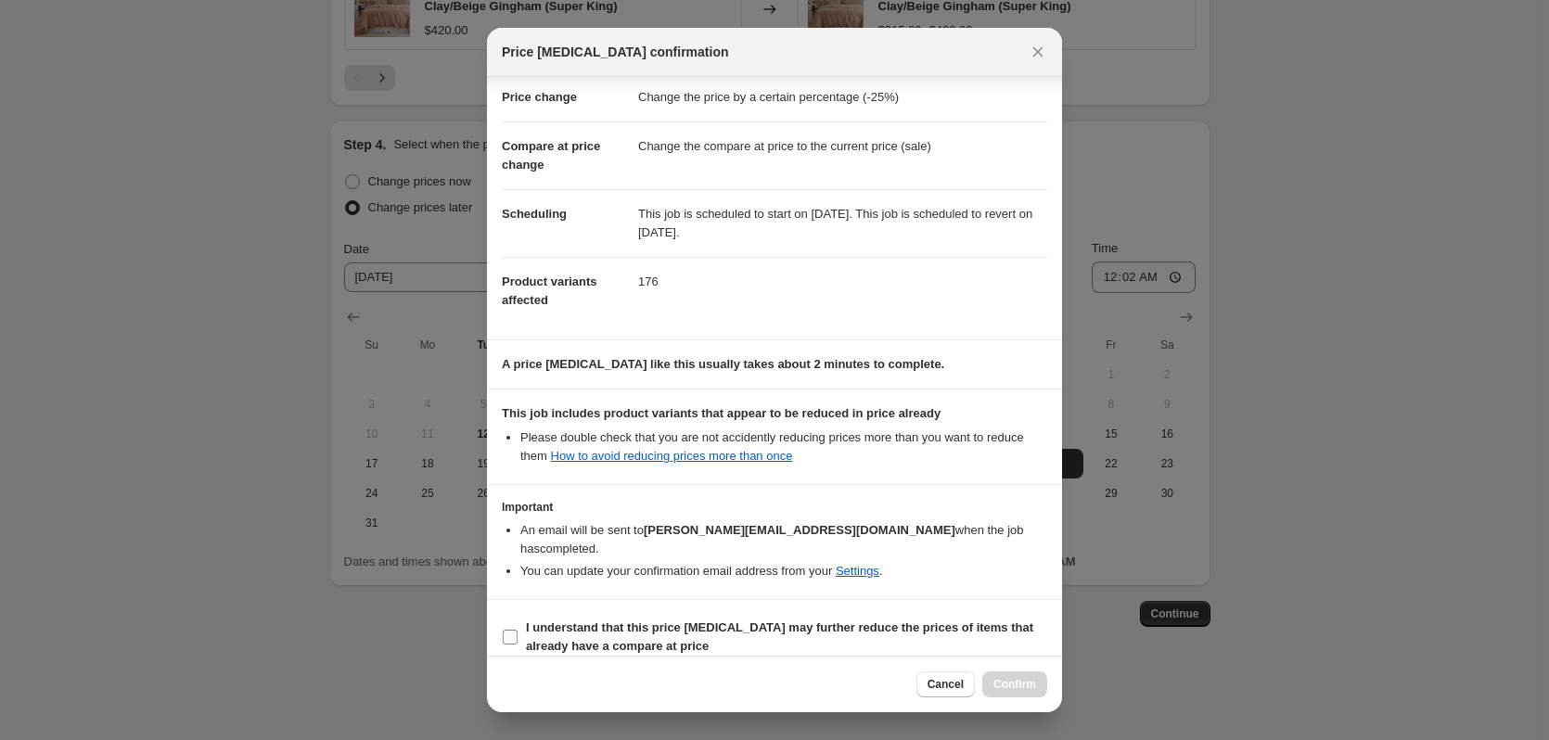
click at [507, 630] on input "I understand that this price change job may further reduce the prices of items …" at bounding box center [510, 637] width 15 height 15
checkbox input "true"
click at [1004, 678] on span "Confirm" at bounding box center [1015, 684] width 43 height 15
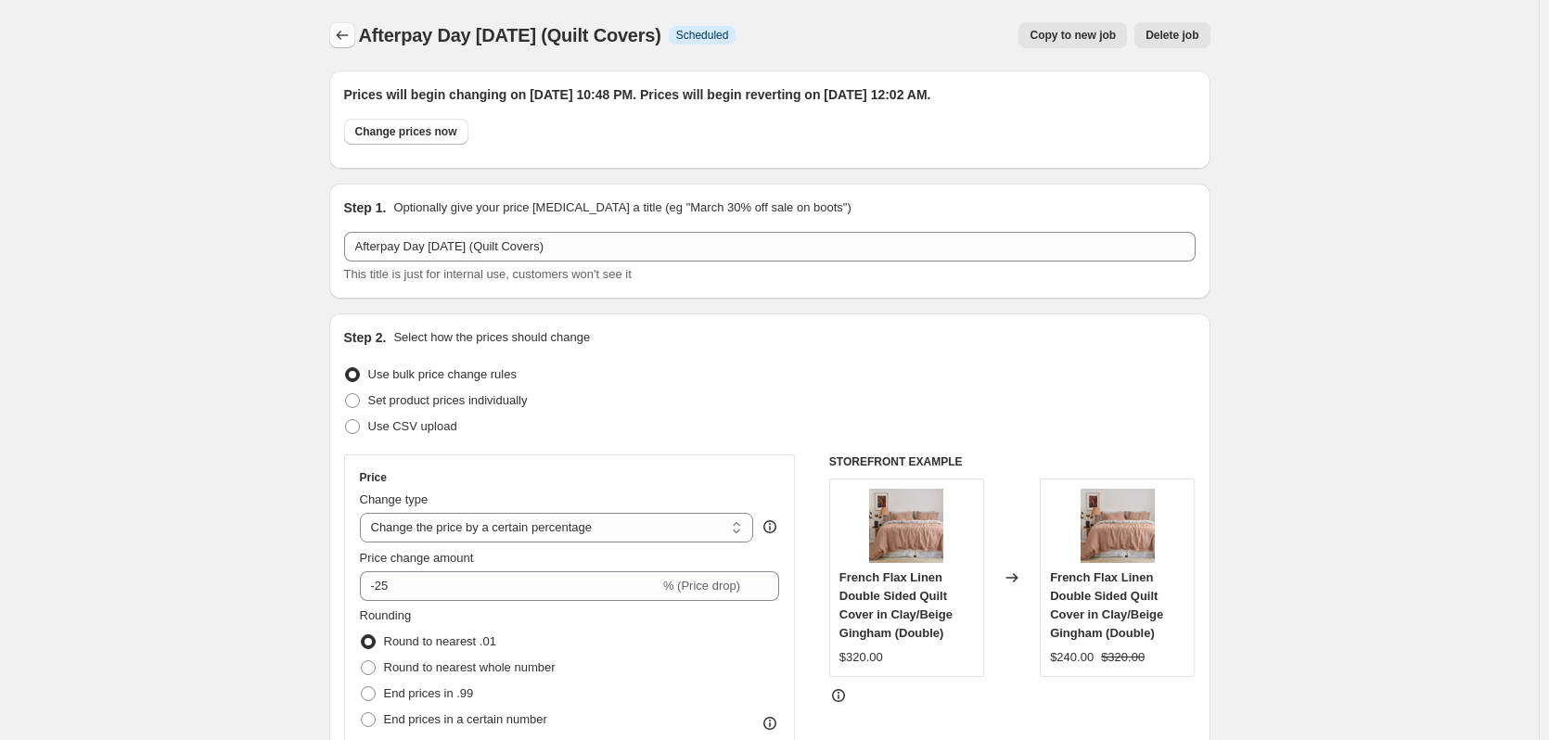
click at [345, 34] on icon "Price change jobs" at bounding box center [342, 35] width 19 height 19
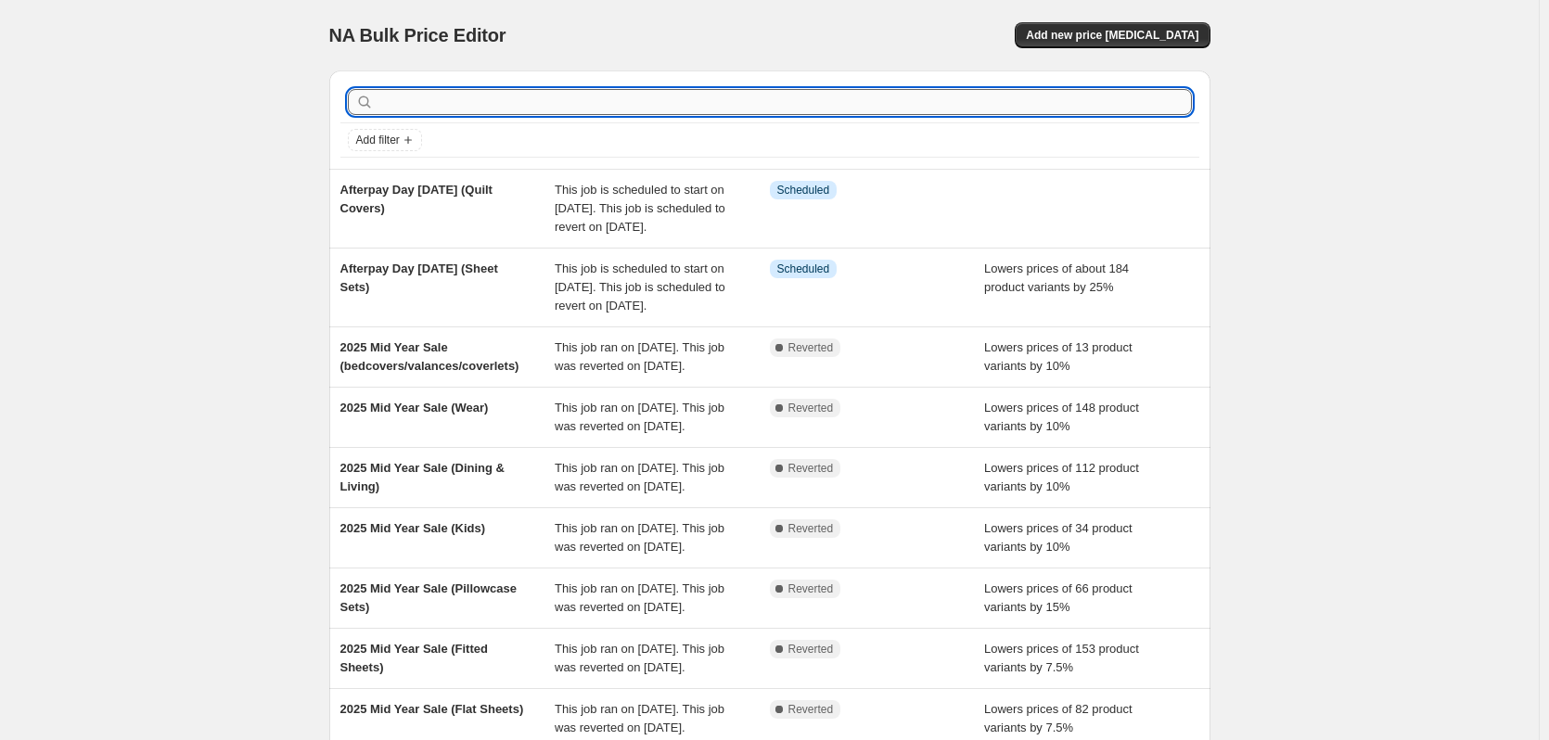
click at [420, 106] on input "text" at bounding box center [785, 102] width 814 height 26
type input "aft"
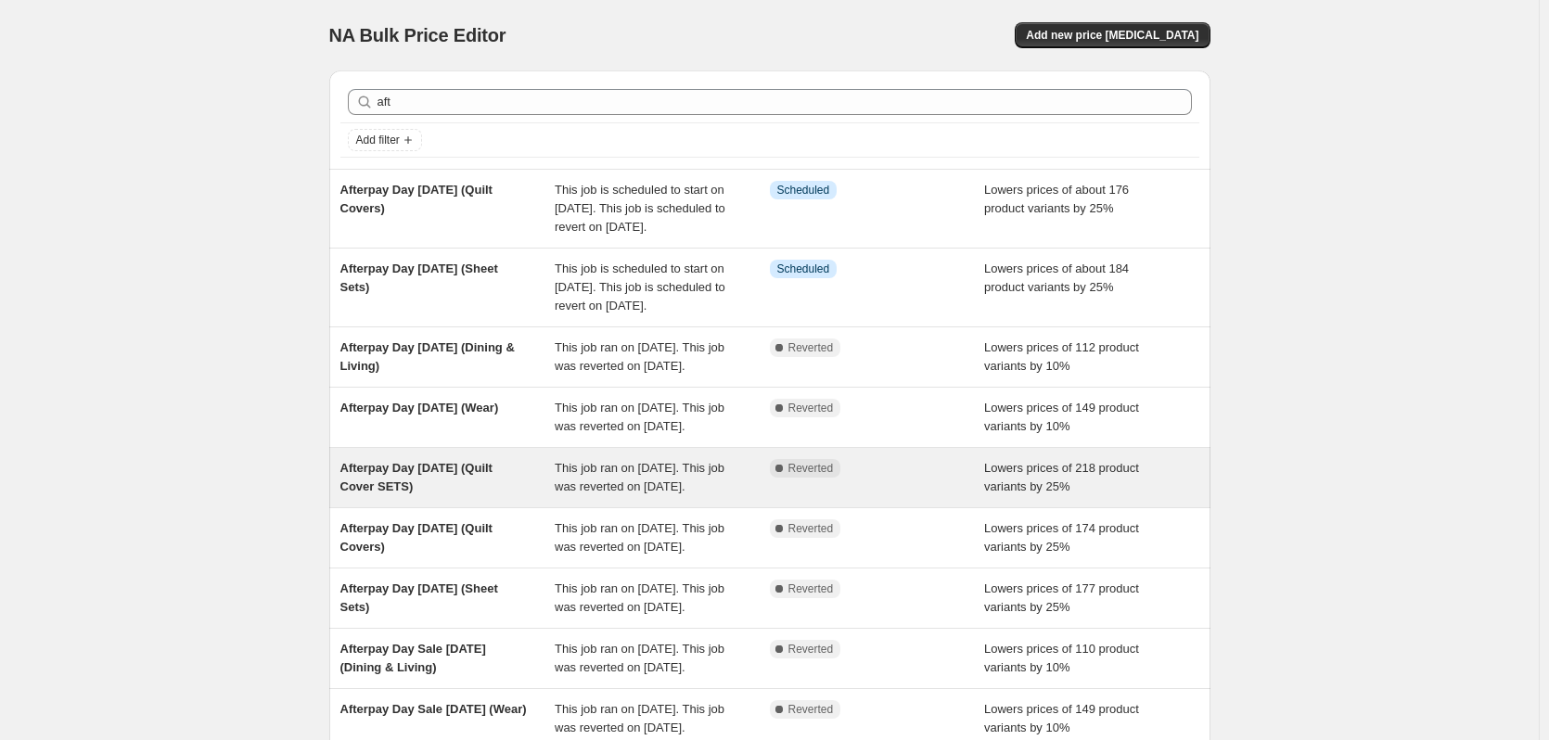
click at [464, 496] on div "Afterpay Day March 2025 (Quilt Cover SETS)" at bounding box center [447, 477] width 215 height 37
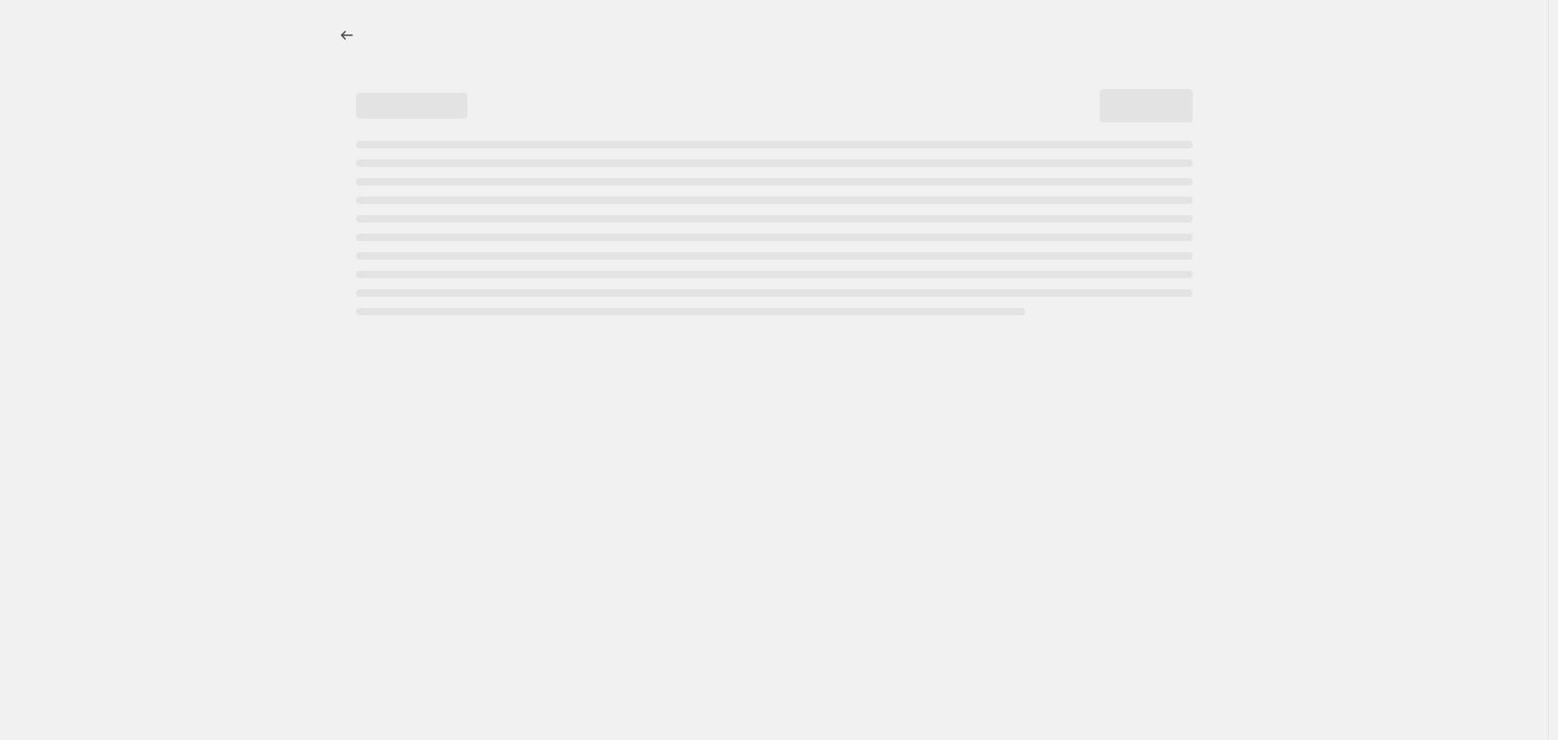
select select "percentage"
select select "collection"
select select "tag"
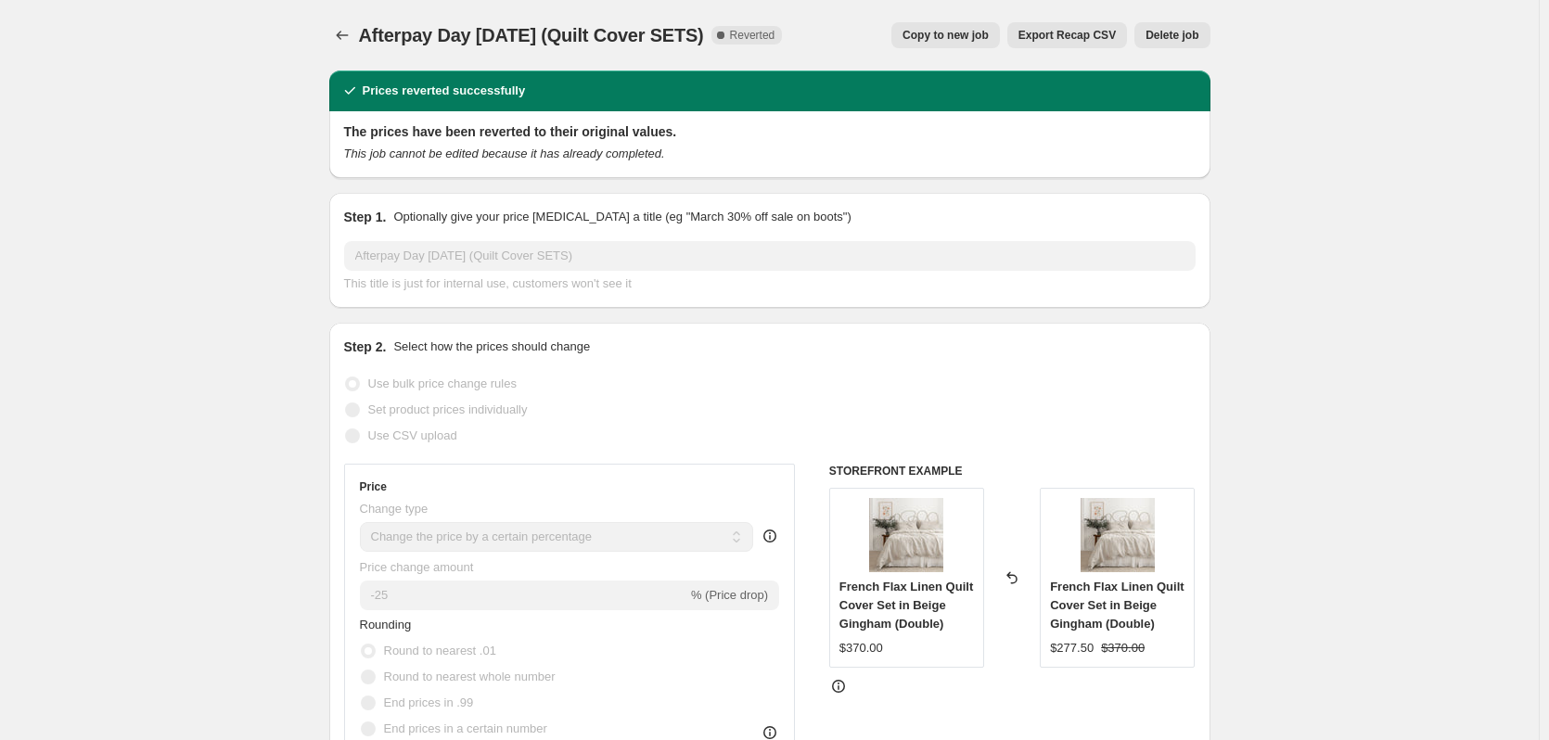
click at [954, 32] on span "Copy to new job" at bounding box center [946, 35] width 86 height 15
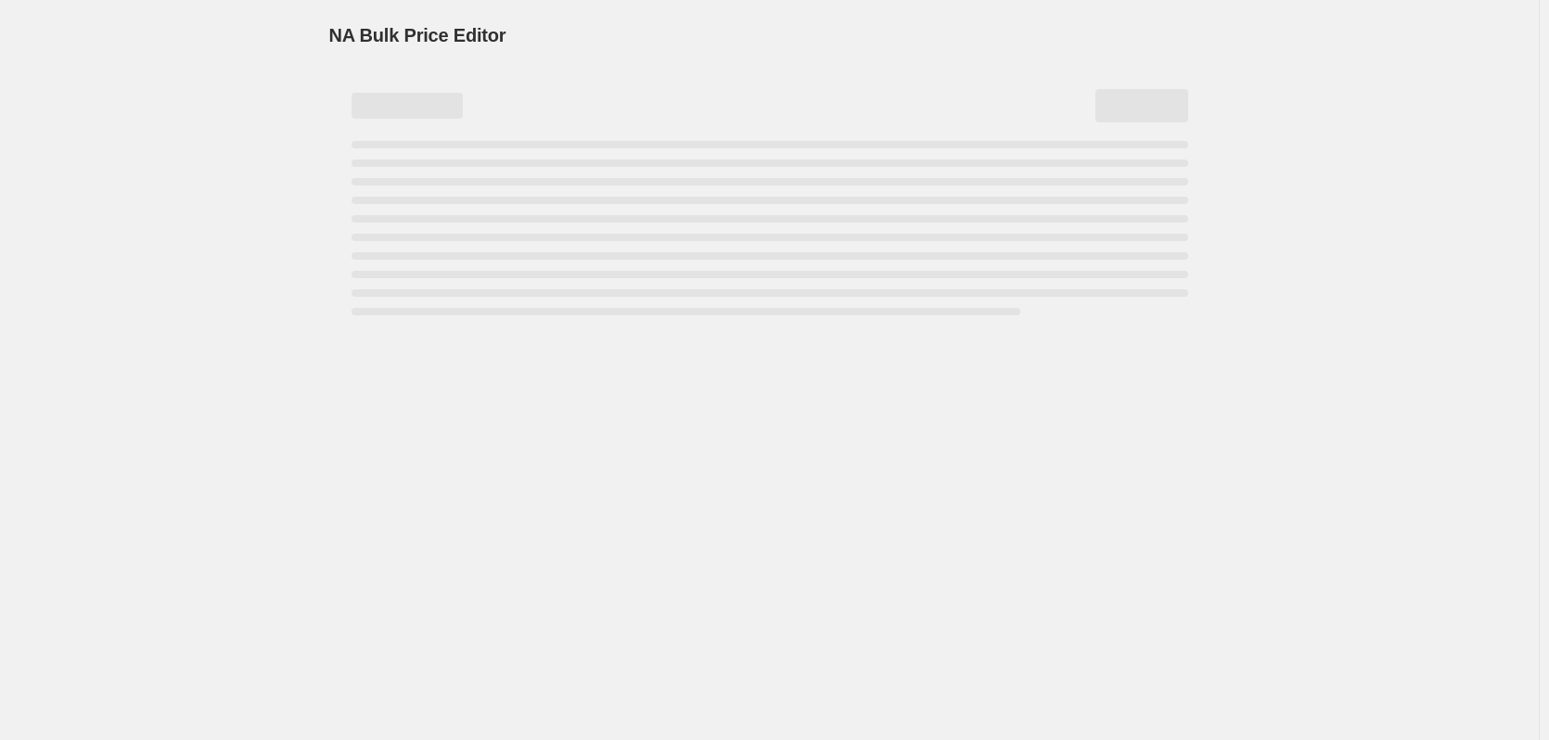
select select "percentage"
select select "collection"
select select "tag"
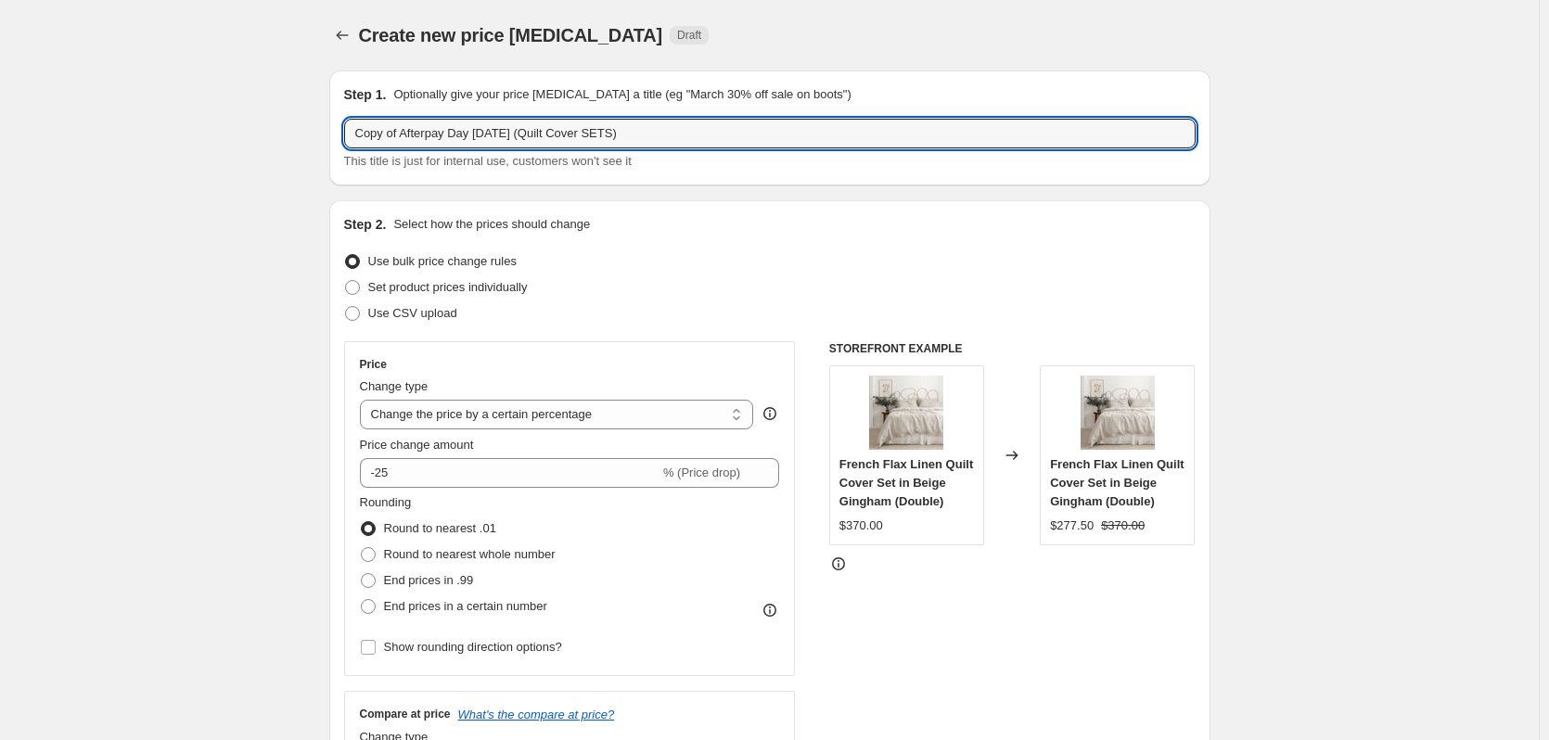
drag, startPoint x: 402, startPoint y: 136, endPoint x: 213, endPoint y: 135, distance: 188.3
click at [448, 138] on input "Afterpay Day March 2025 (Quilt Cover SETS)" at bounding box center [770, 134] width 852 height 30
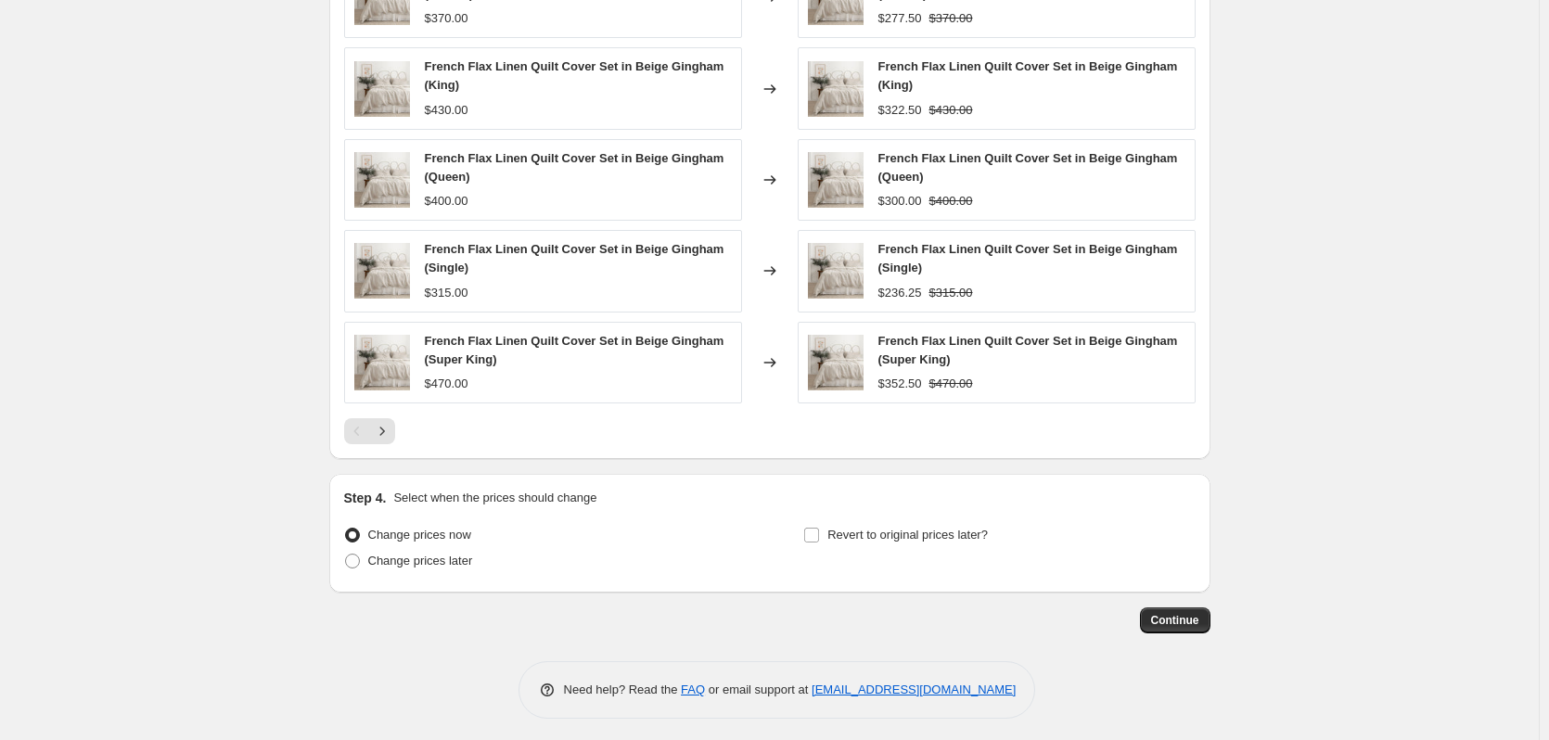
scroll to position [1391, 0]
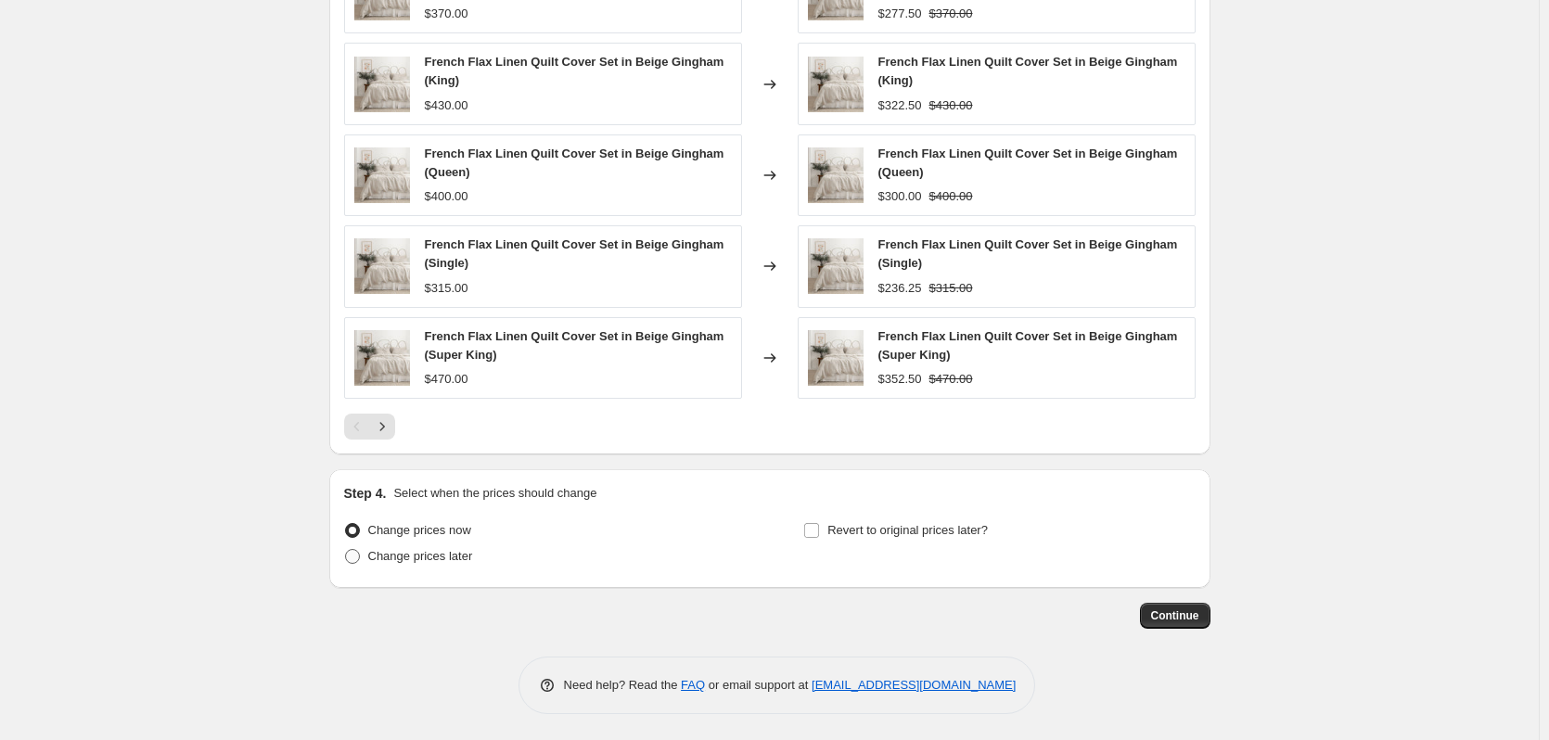
type input "Afterpay Day August 2025 (Quilt Cover SETS)"
click at [360, 558] on span at bounding box center [352, 556] width 15 height 15
click at [346, 550] on input "Change prices later" at bounding box center [345, 549] width 1 height 1
radio input "true"
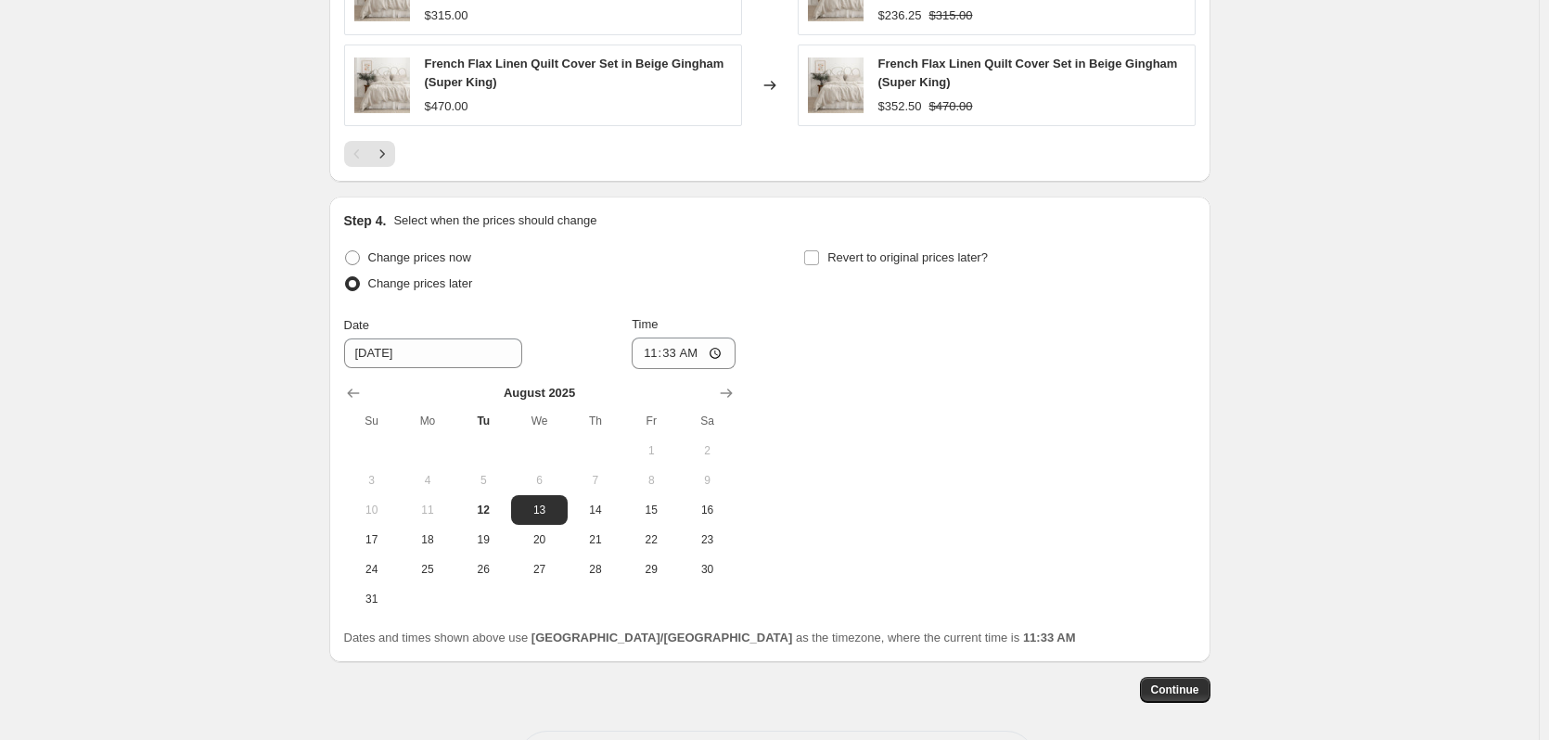
scroll to position [1670, 0]
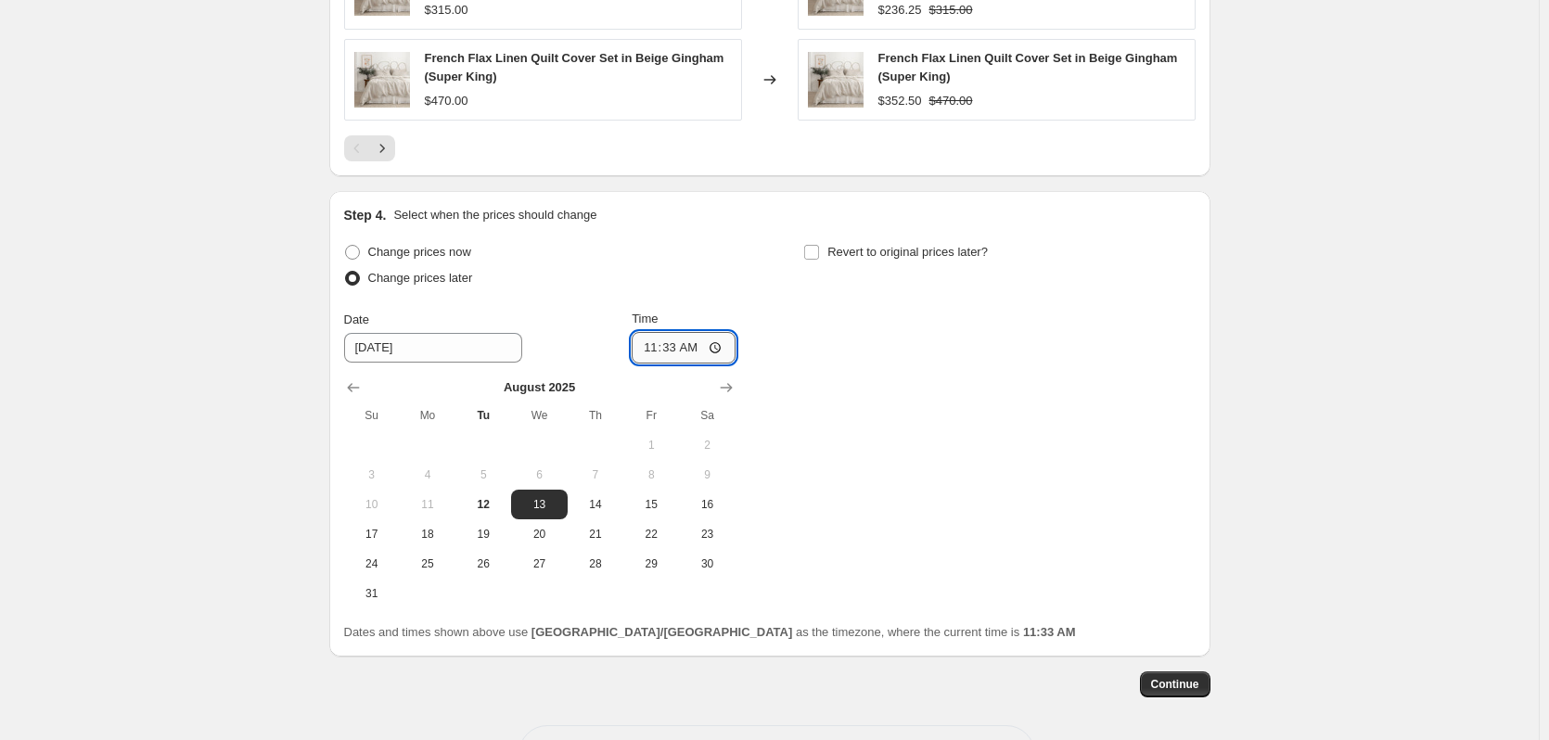
click at [652, 352] on input "11:33" at bounding box center [684, 348] width 104 height 32
type input "22:51"
click at [819, 253] on input "Revert to original prices later?" at bounding box center [811, 252] width 15 height 15
checkbox input "true"
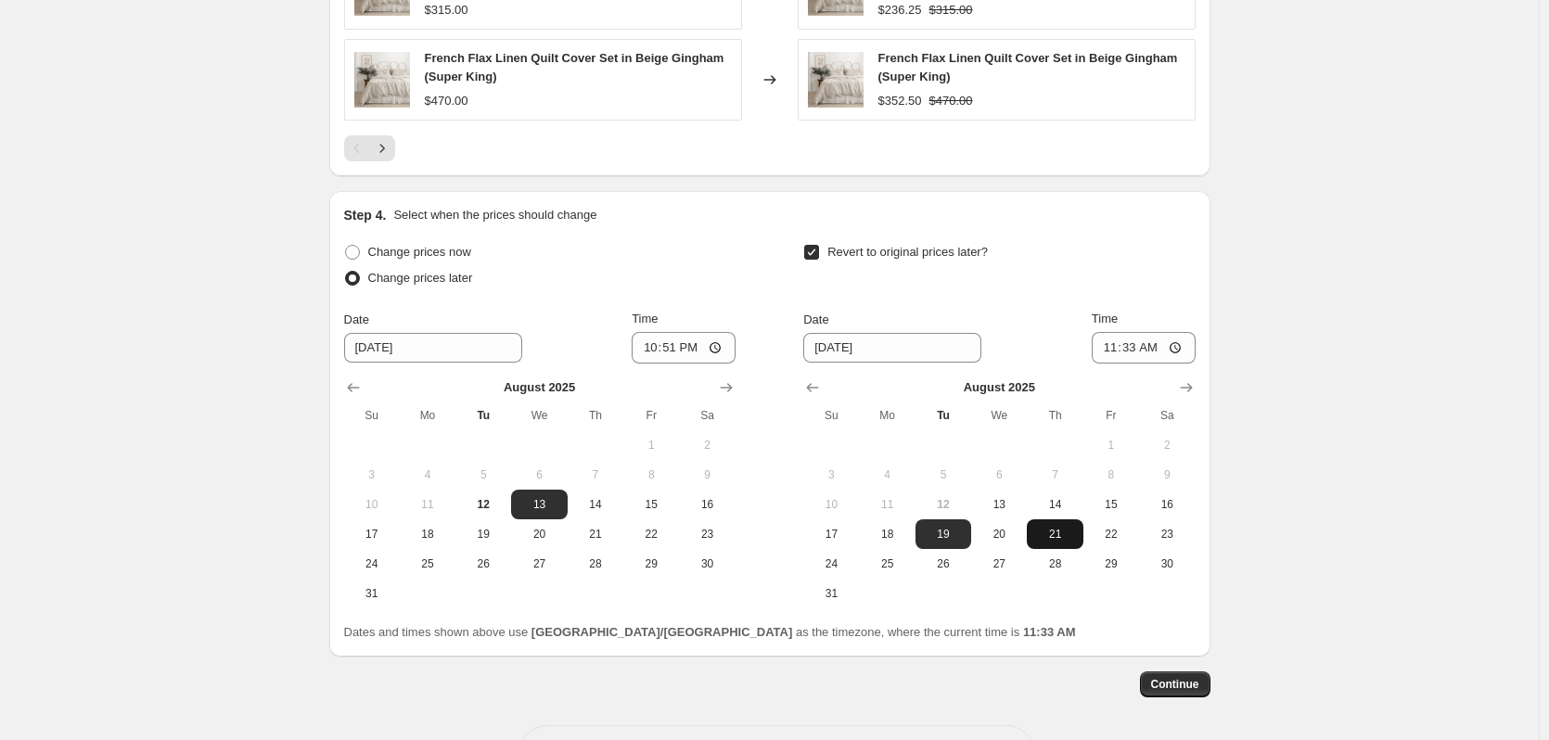
click at [1038, 537] on button "21" at bounding box center [1055, 534] width 56 height 30
type input "8/21/2025"
click at [1112, 349] on input "11:33" at bounding box center [1144, 348] width 104 height 32
type input "00:05"
click at [1084, 271] on div "Revert to original prices later?" at bounding box center [998, 267] width 391 height 56
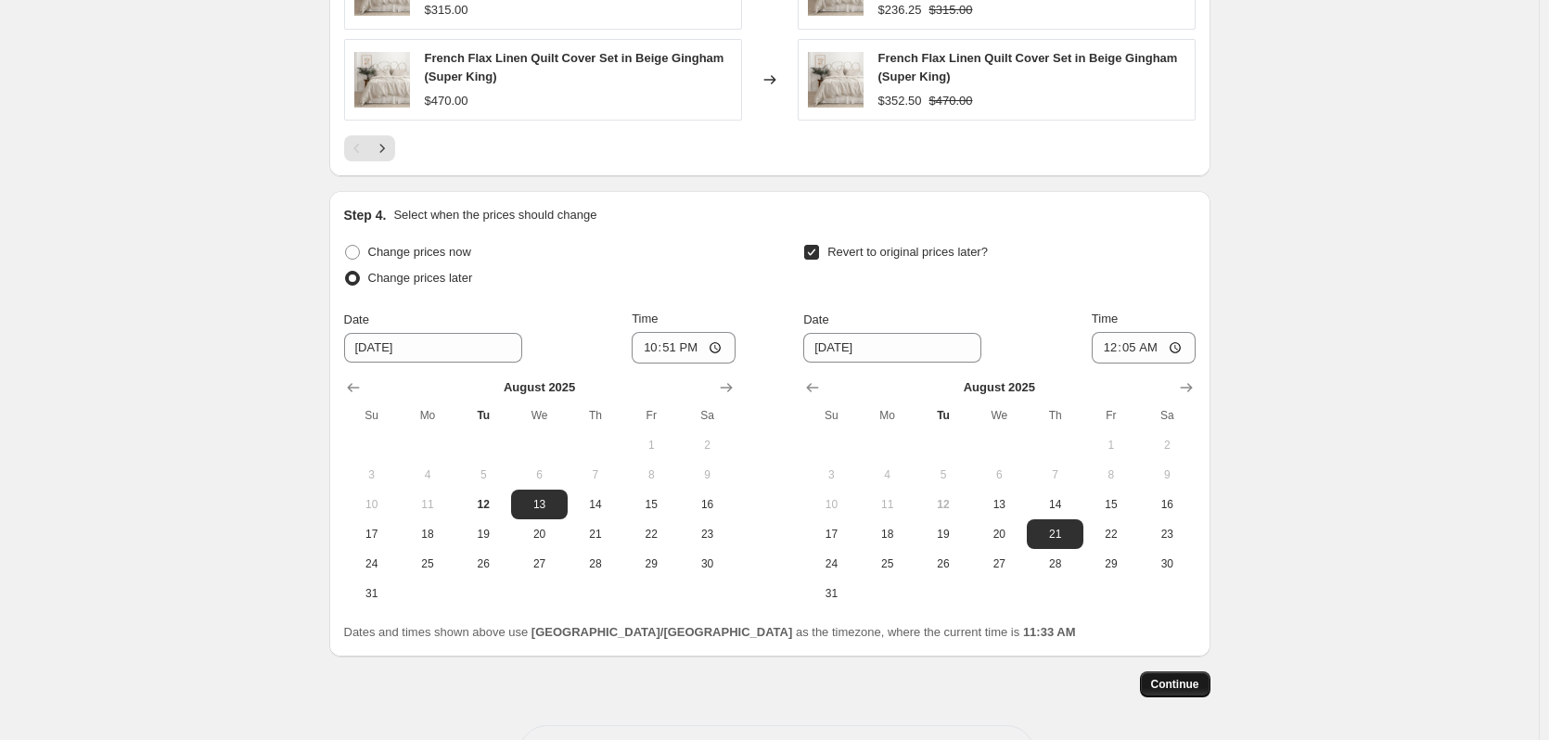
click at [1182, 687] on span "Continue" at bounding box center [1175, 684] width 48 height 15
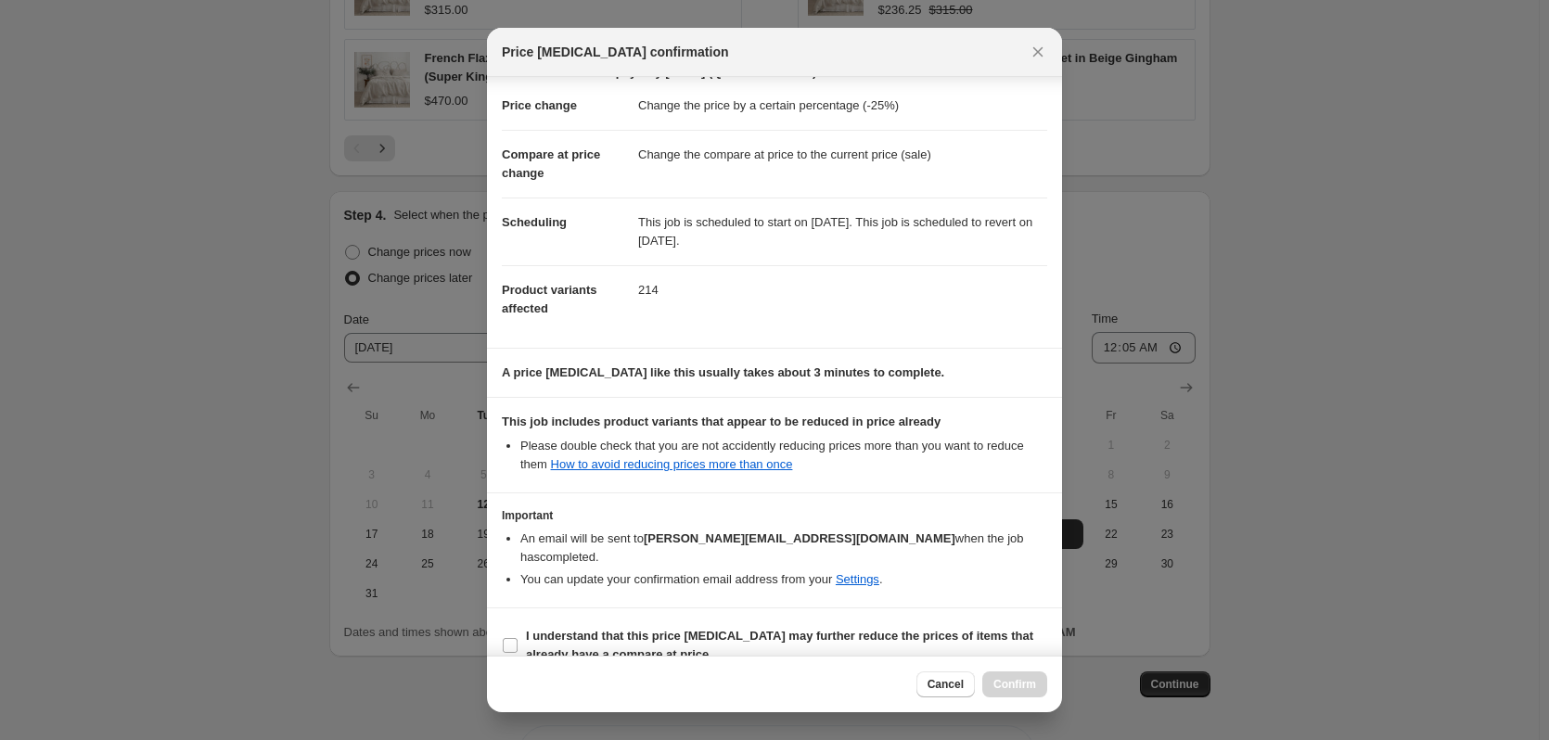
scroll to position [37, 0]
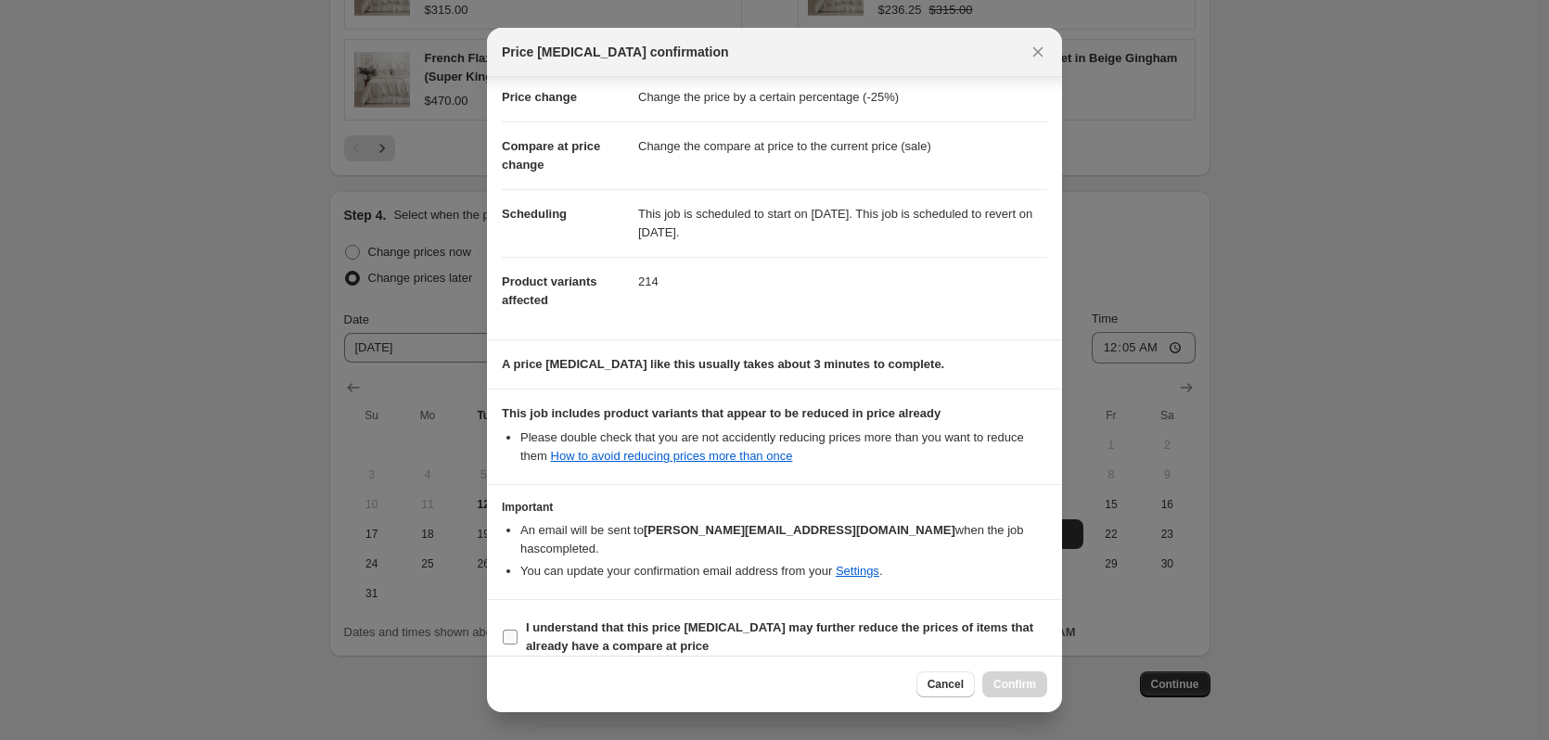
click at [506, 630] on input "I understand that this price change job may further reduce the prices of items …" at bounding box center [510, 637] width 15 height 15
checkbox input "true"
click at [1006, 680] on span "Confirm" at bounding box center [1015, 684] width 43 height 15
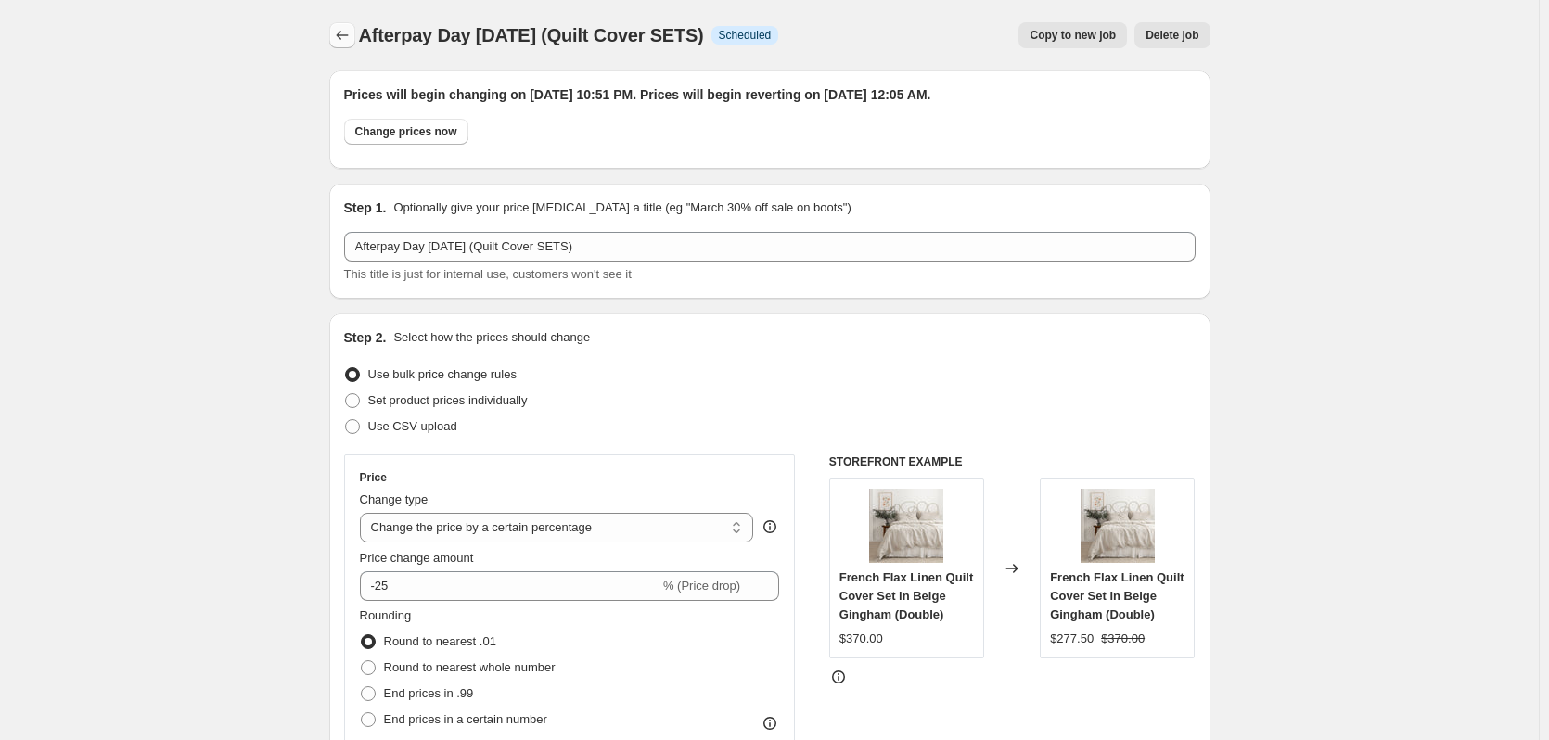
click at [352, 40] on icon "Price change jobs" at bounding box center [342, 35] width 19 height 19
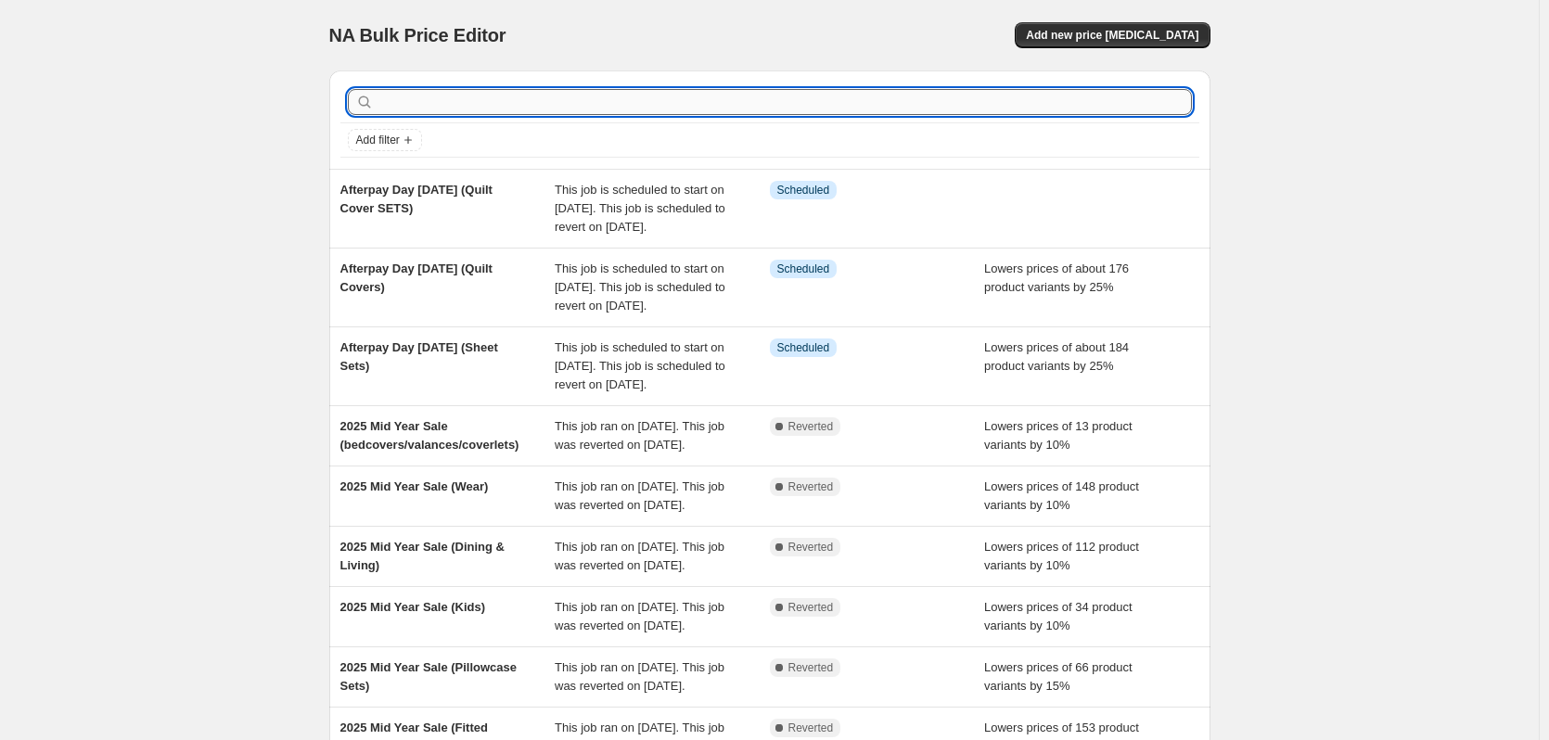
click at [529, 107] on input "text" at bounding box center [785, 102] width 814 height 26
type input "afte"
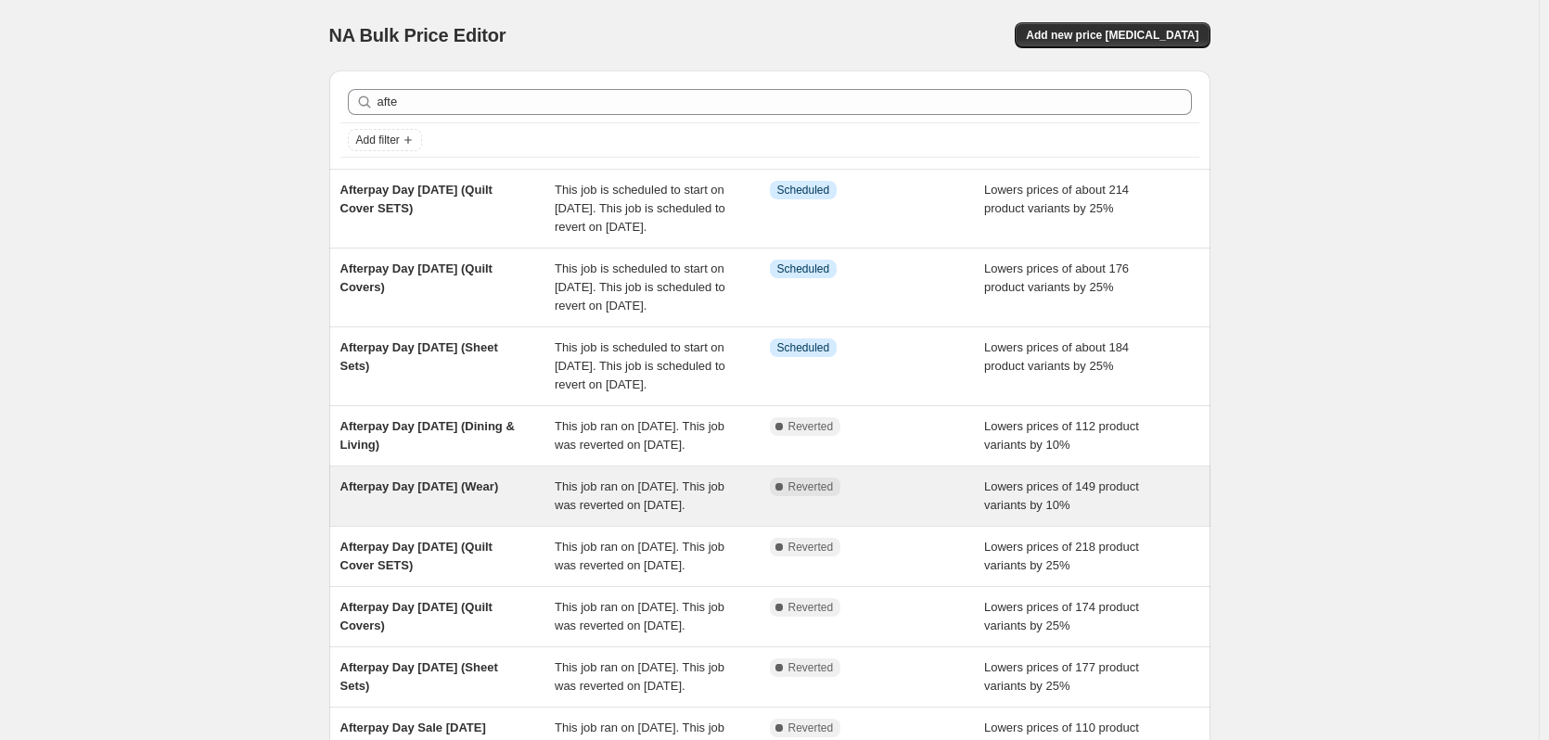
click at [514, 515] on div "Afterpay Day March 2024 (Wear)" at bounding box center [447, 496] width 215 height 37
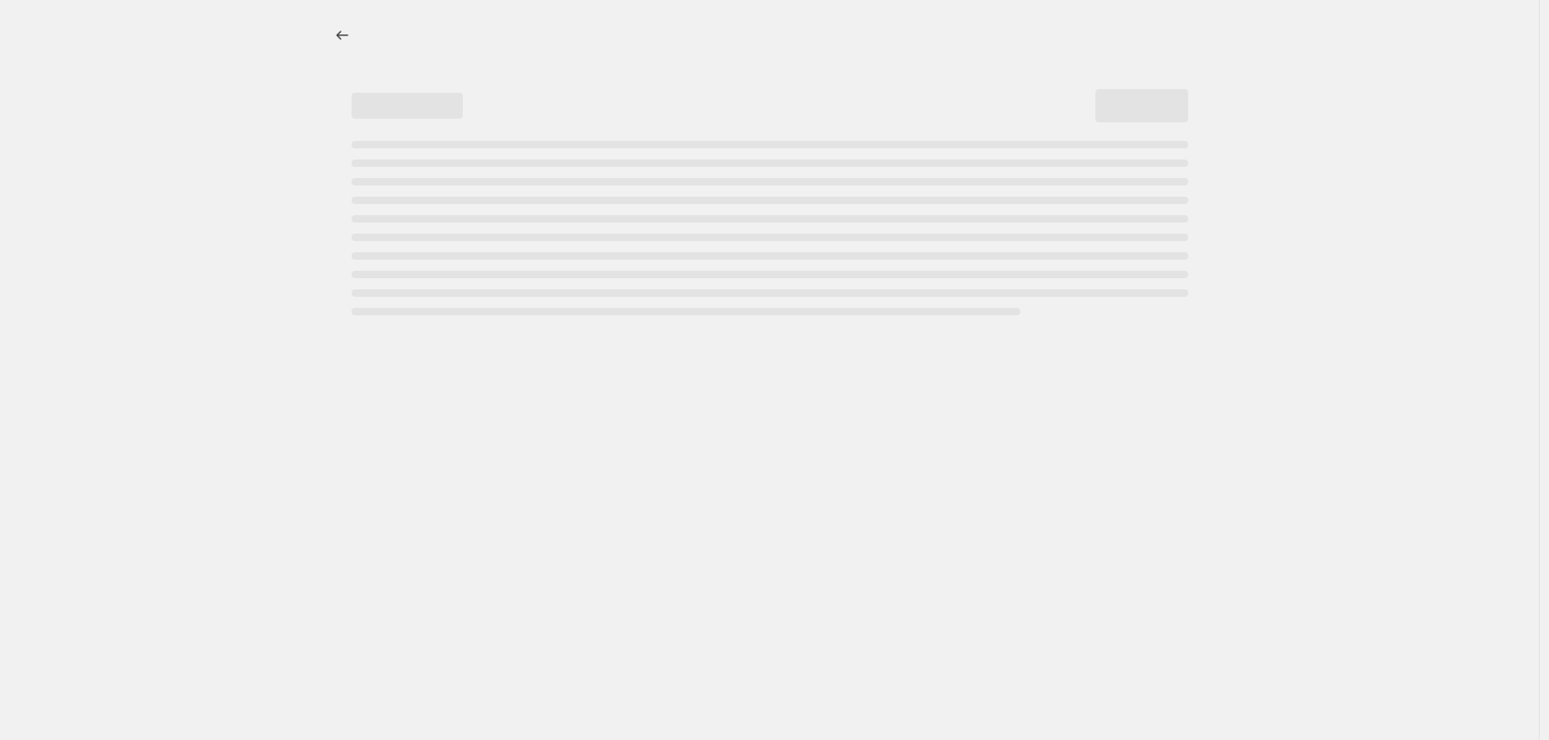
select select "percentage"
select select "collection"
select select "tag"
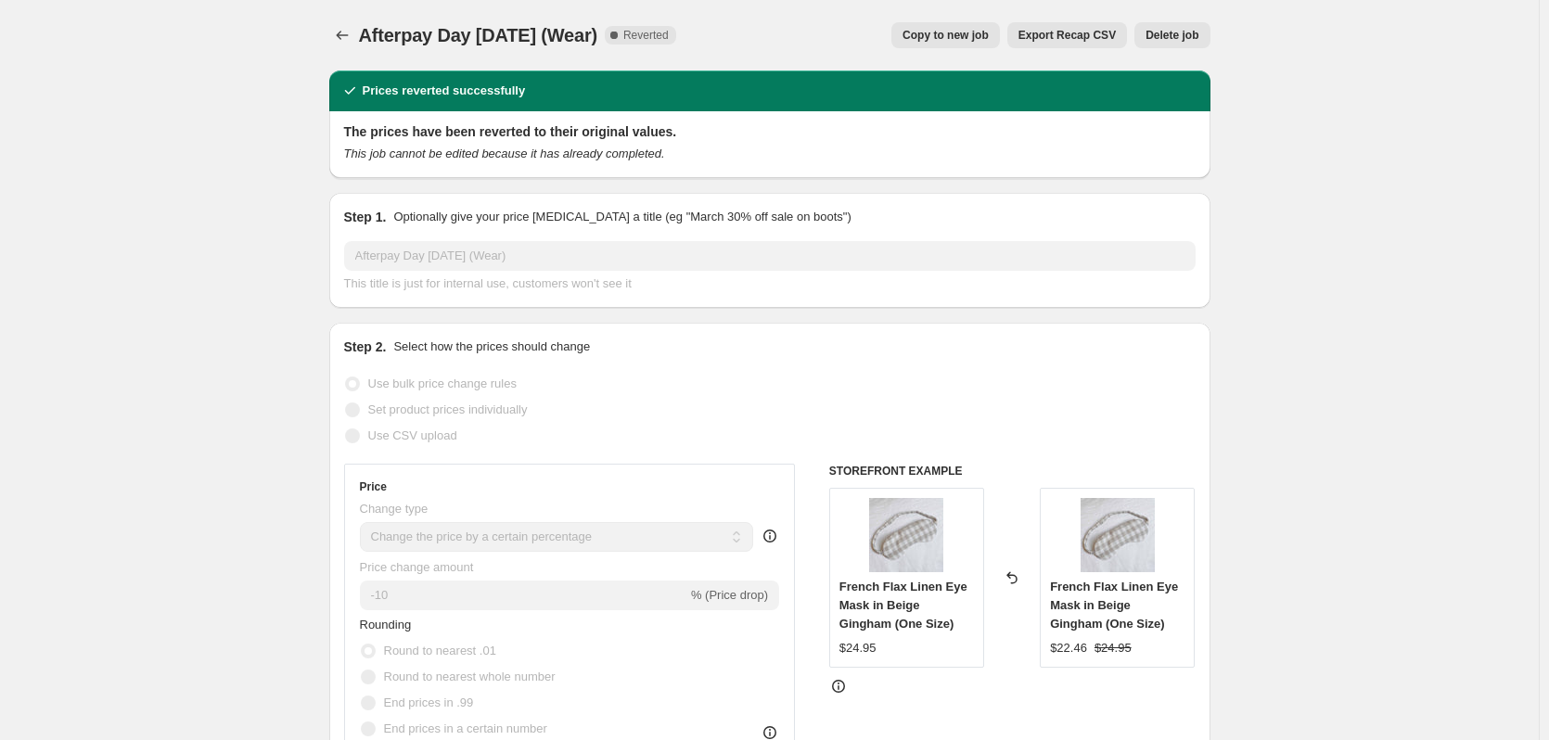
click at [981, 28] on button "Copy to new job" at bounding box center [945, 35] width 109 height 26
select select "percentage"
select select "collection"
select select "tag"
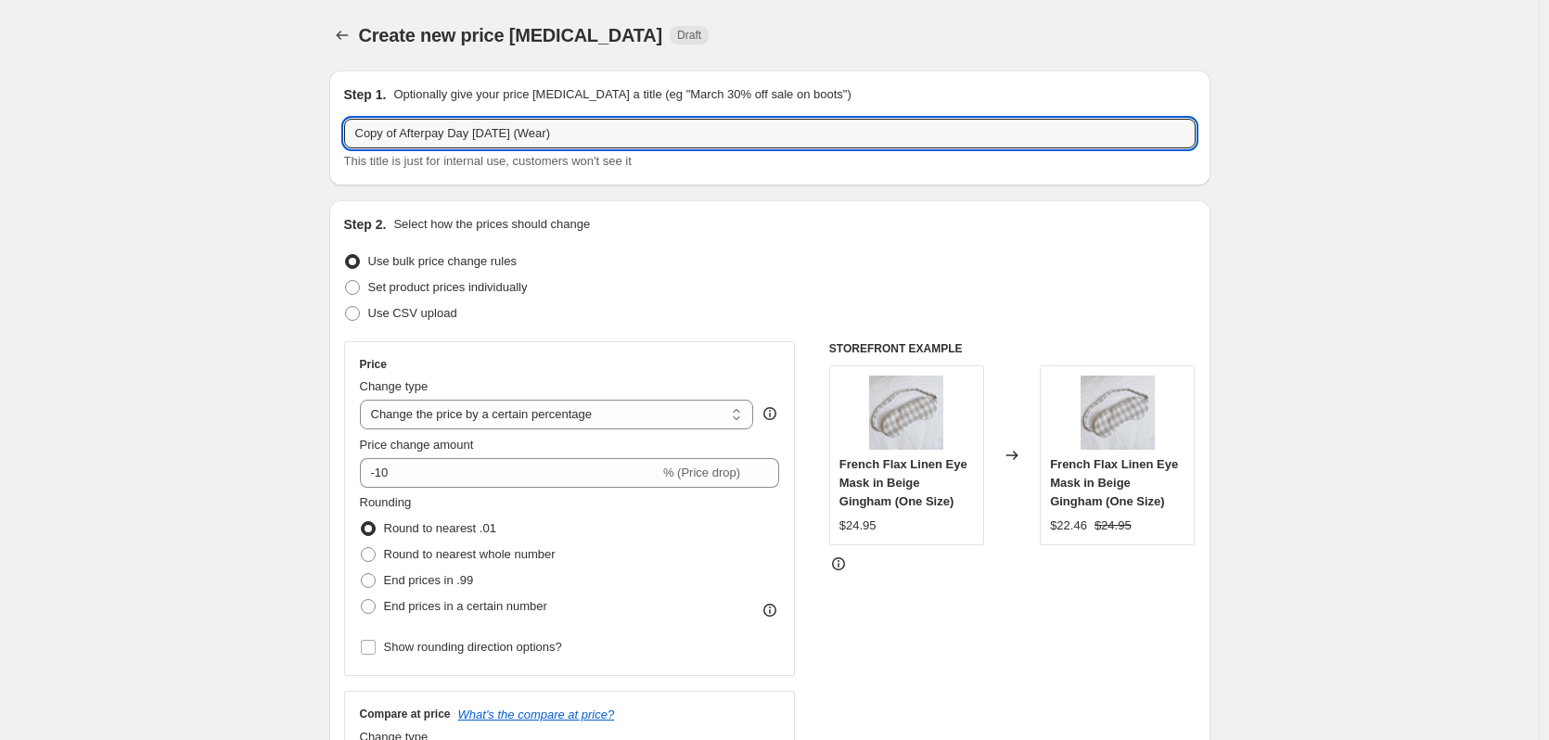
drag, startPoint x: 404, startPoint y: 132, endPoint x: 199, endPoint y: 133, distance: 204.1
click at [440, 138] on input "Afterpay Day March 2024 (Wear)" at bounding box center [770, 134] width 852 height 30
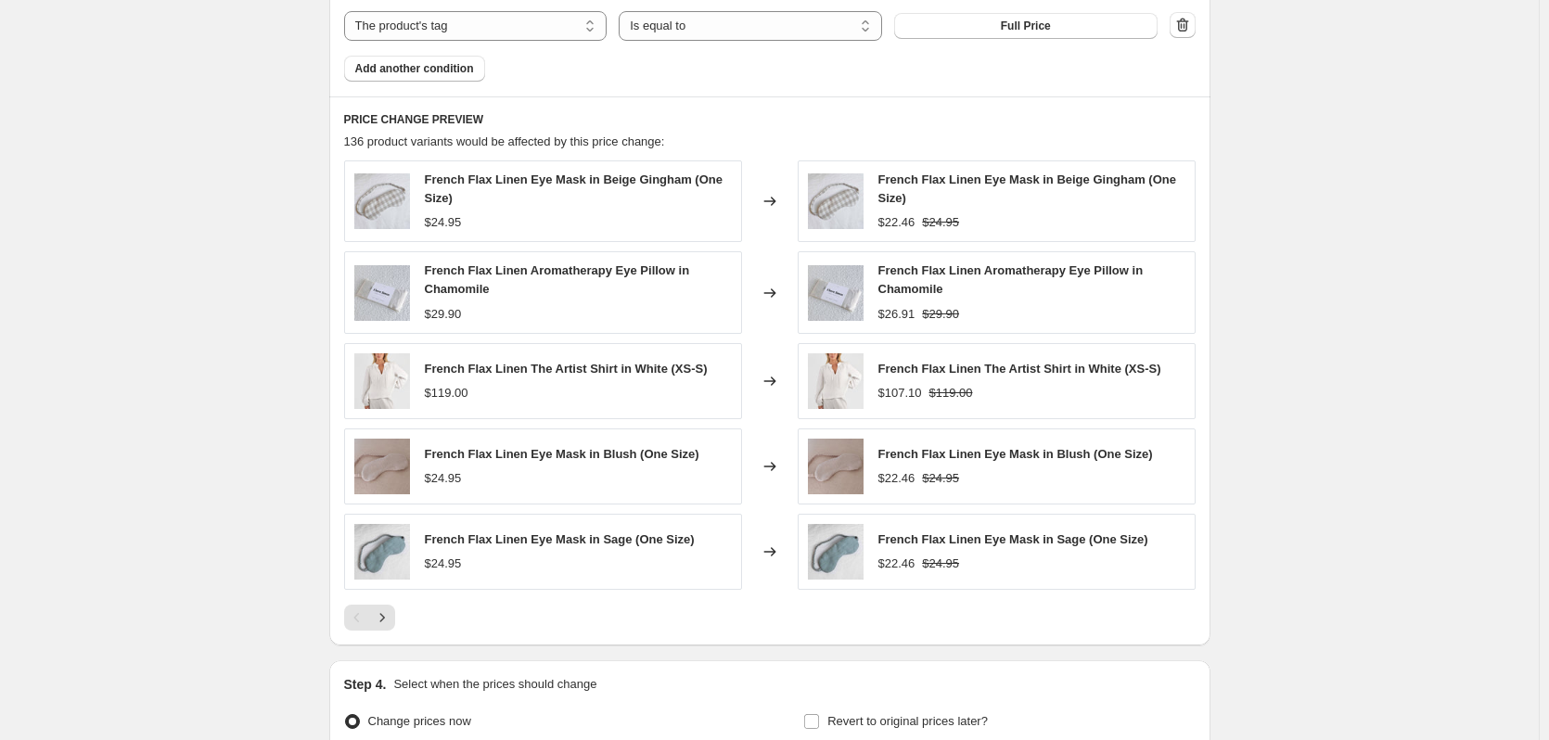
scroll to position [1377, 0]
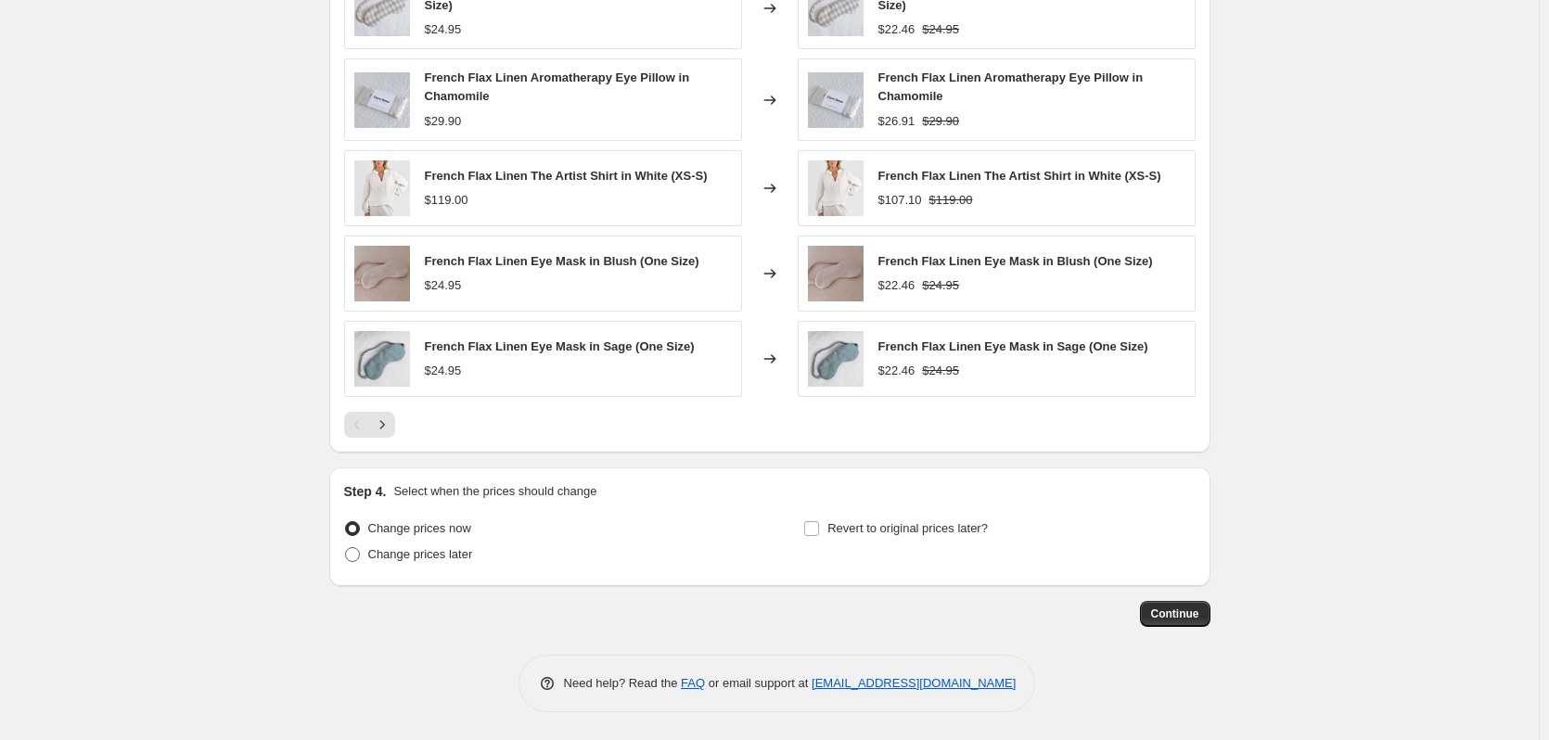
type input "Afterpay Day August 2024 (Wear)"
click at [360, 556] on span at bounding box center [352, 554] width 15 height 15
click at [346, 548] on input "Change prices later" at bounding box center [345, 547] width 1 height 1
radio input "true"
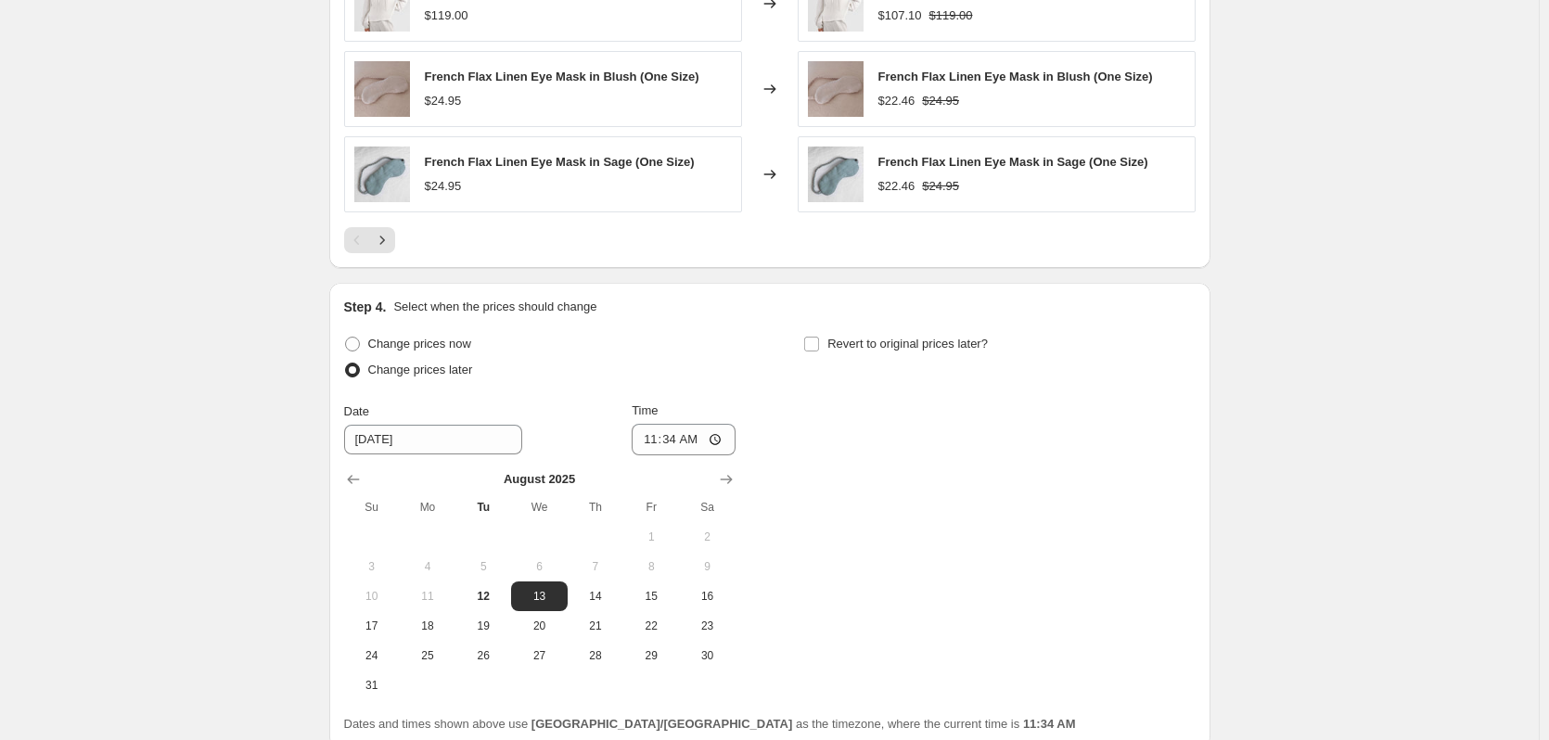
scroll to position [1562, 0]
click at [653, 443] on input "11:34" at bounding box center [684, 438] width 104 height 32
type input "22:54"
click at [817, 346] on input "Revert to original prices later?" at bounding box center [811, 342] width 15 height 15
checkbox input "true"
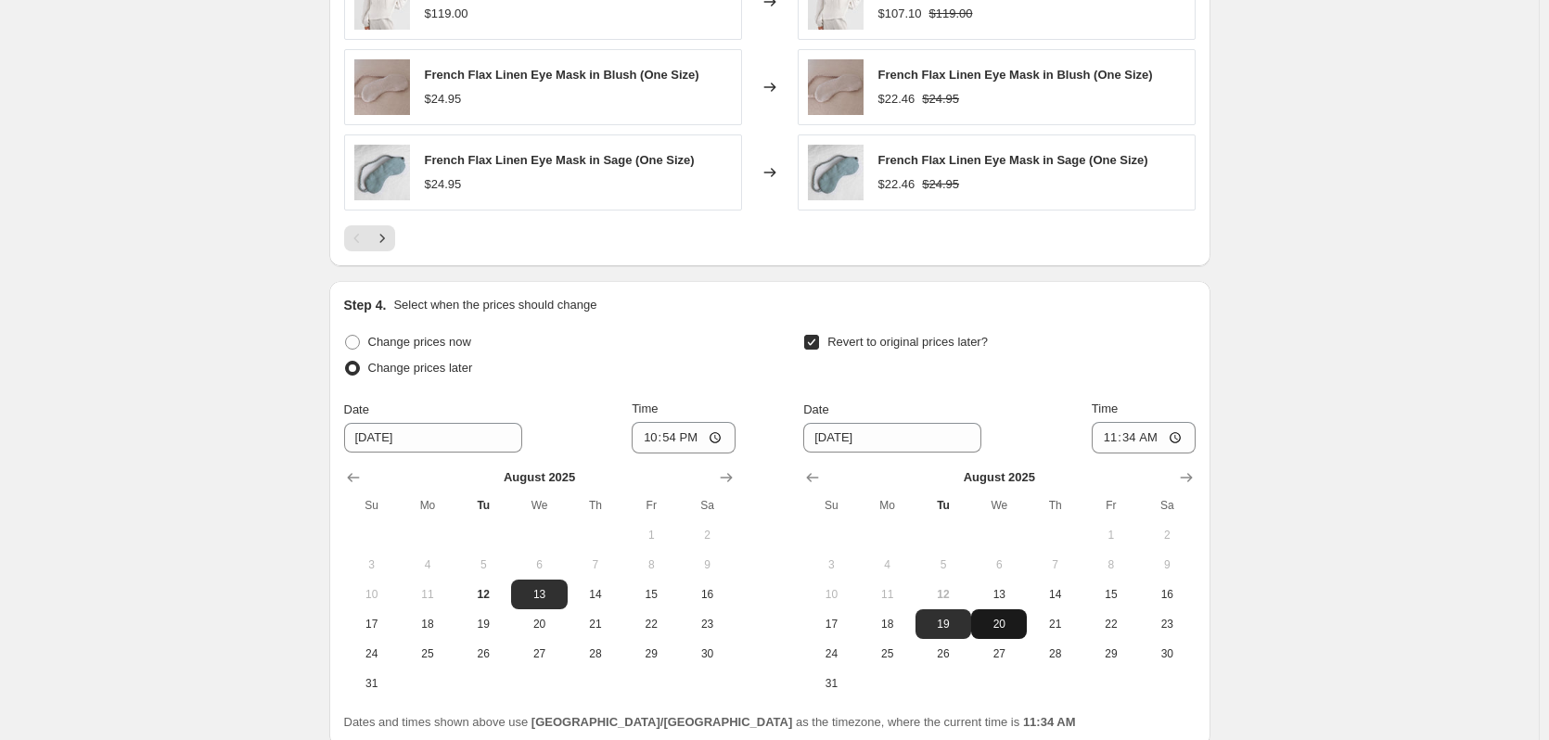
click at [1008, 620] on span "20" at bounding box center [999, 624] width 41 height 15
click at [1062, 620] on span "21" at bounding box center [1054, 624] width 41 height 15
type input "8/21/2025"
click at [1110, 439] on input "11:34" at bounding box center [1144, 438] width 104 height 32
type input "00:08"
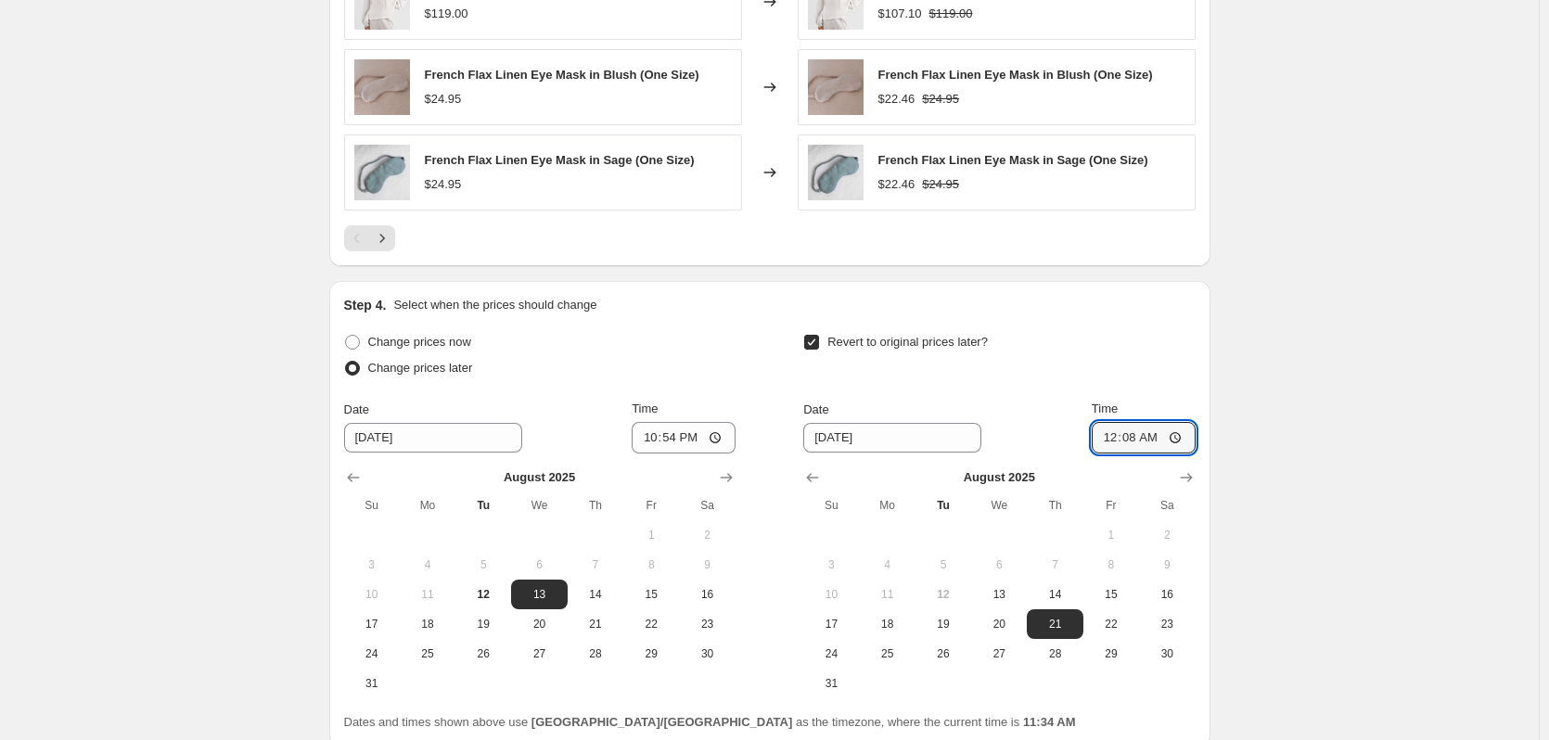
click at [1113, 353] on div "Revert to original prices later?" at bounding box center [998, 357] width 391 height 56
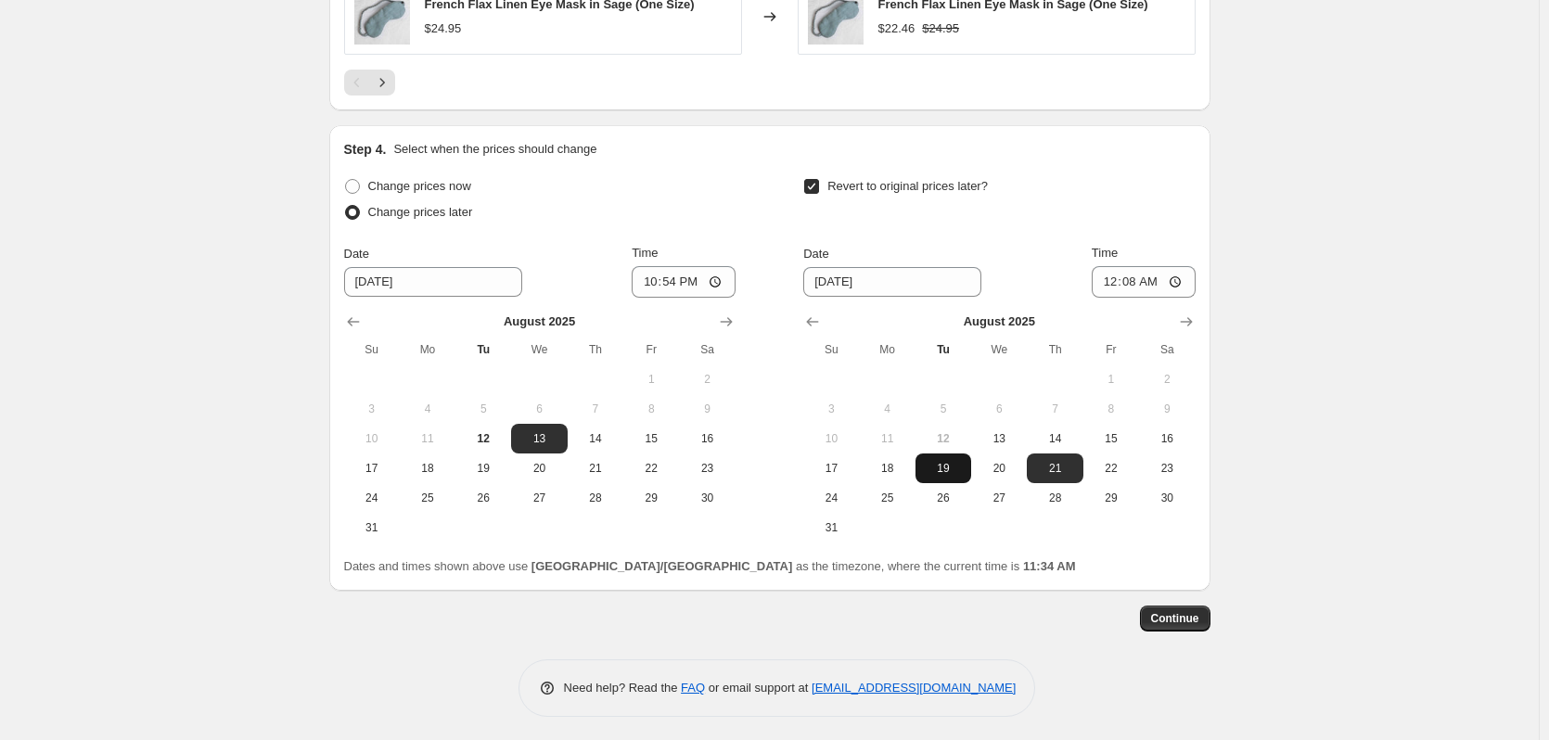
scroll to position [1724, 0]
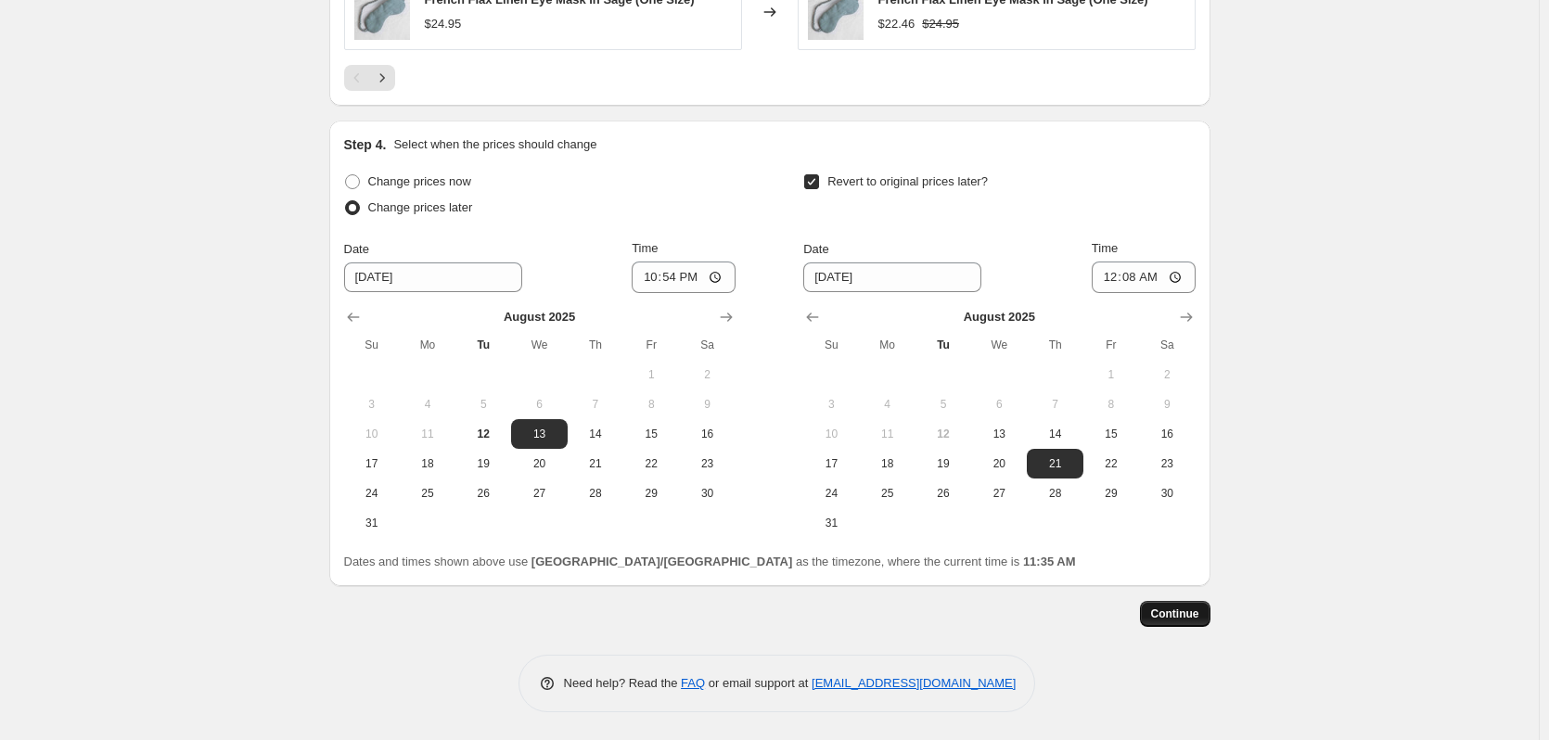
click at [1181, 613] on span "Continue" at bounding box center [1175, 614] width 48 height 15
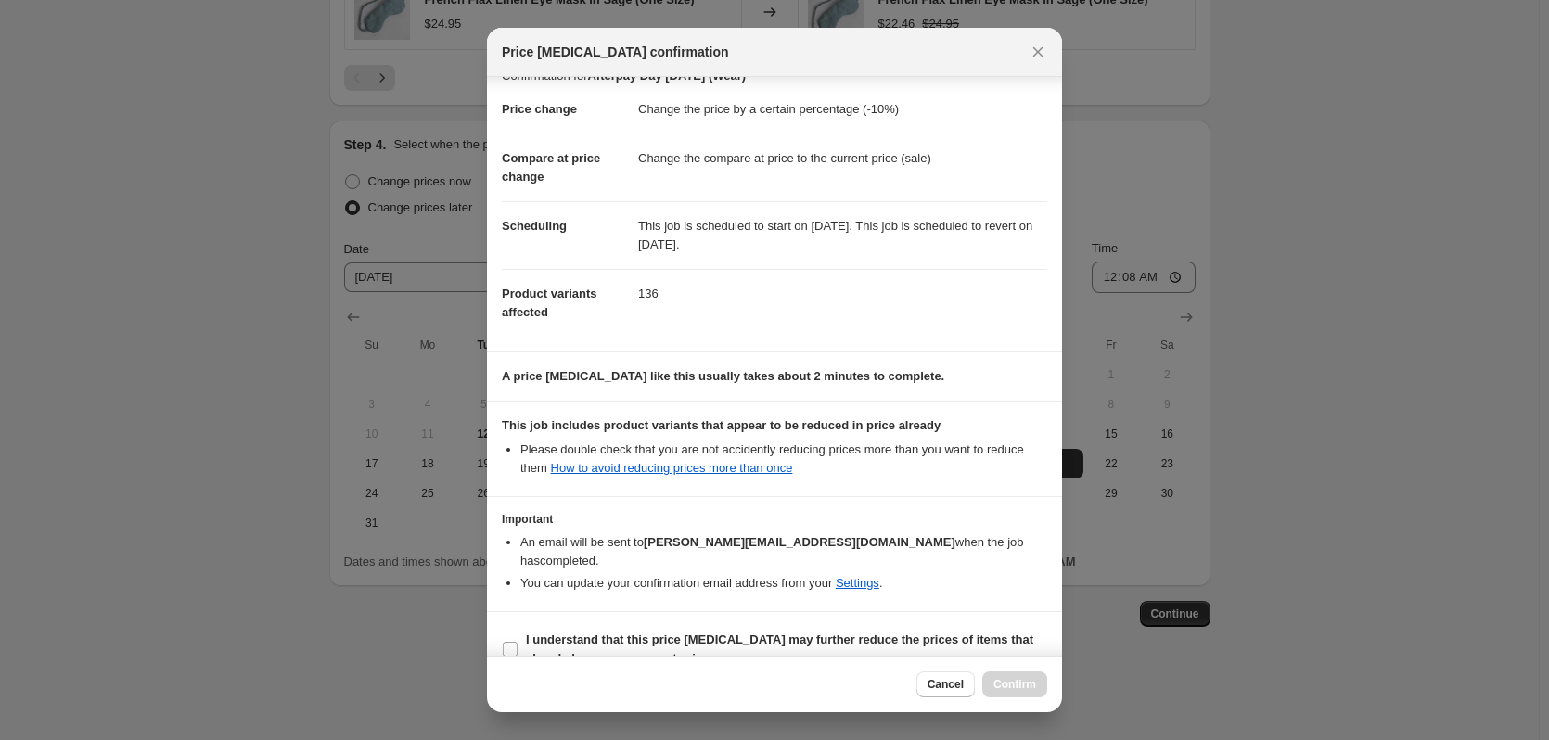
scroll to position [37, 0]
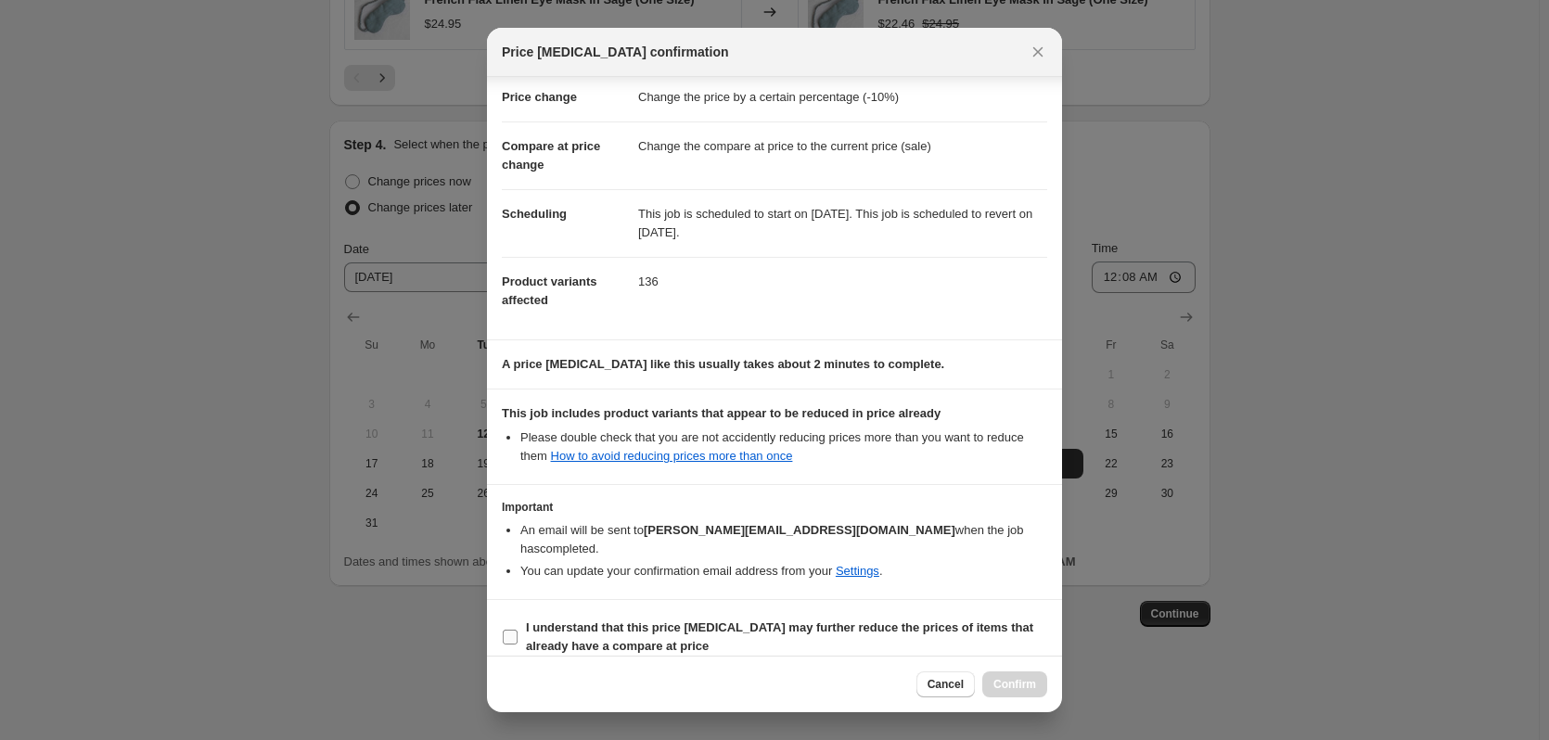
click at [509, 630] on input "I understand that this price change job may further reduce the prices of items …" at bounding box center [510, 637] width 15 height 15
checkbox input "true"
click at [1005, 682] on span "Confirm" at bounding box center [1015, 684] width 43 height 15
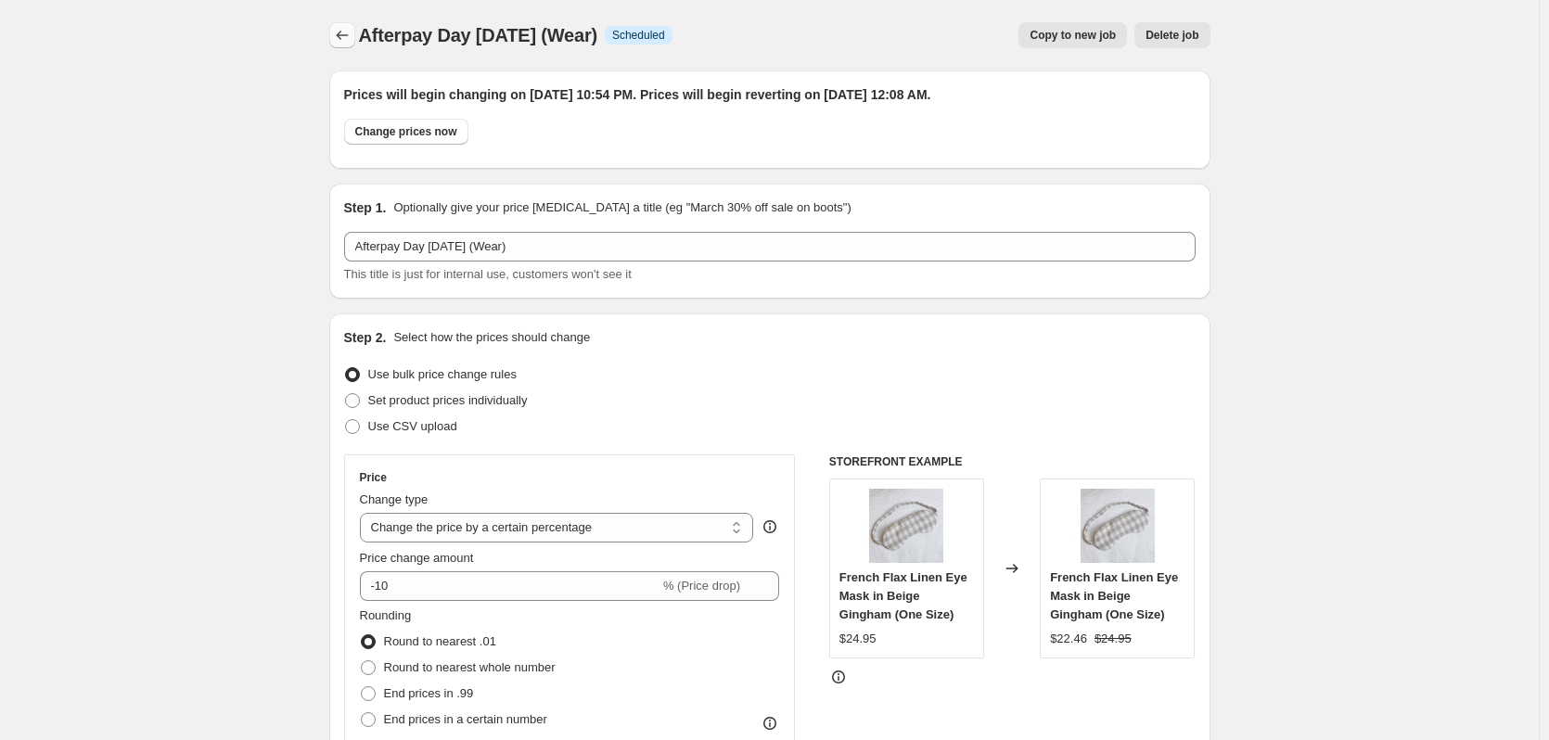
click at [340, 32] on icon "Price change jobs" at bounding box center [342, 35] width 19 height 19
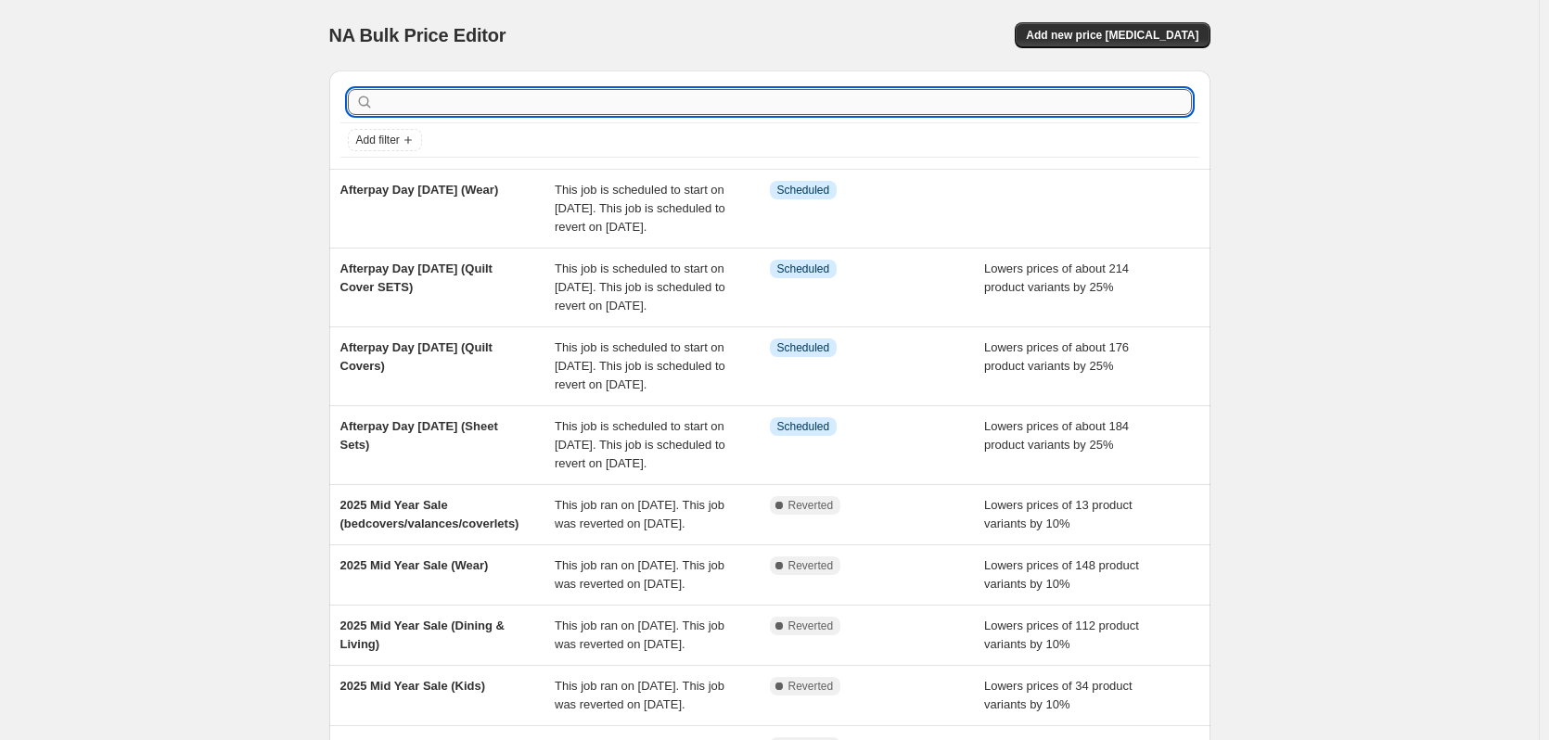
click at [687, 95] on input "text" at bounding box center [785, 102] width 814 height 26
type input "aff"
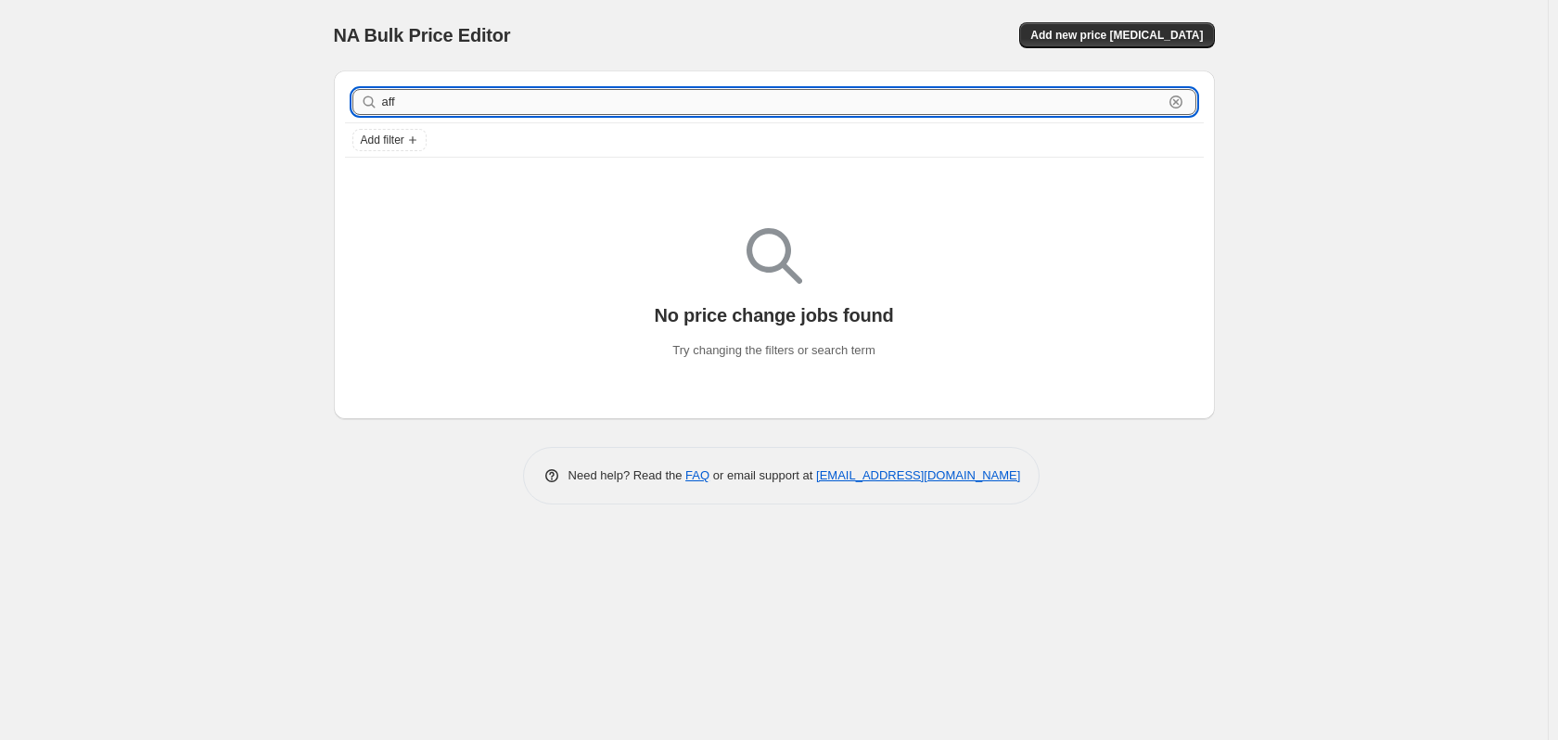
click at [499, 109] on input "aff" at bounding box center [772, 102] width 781 height 26
type input "after"
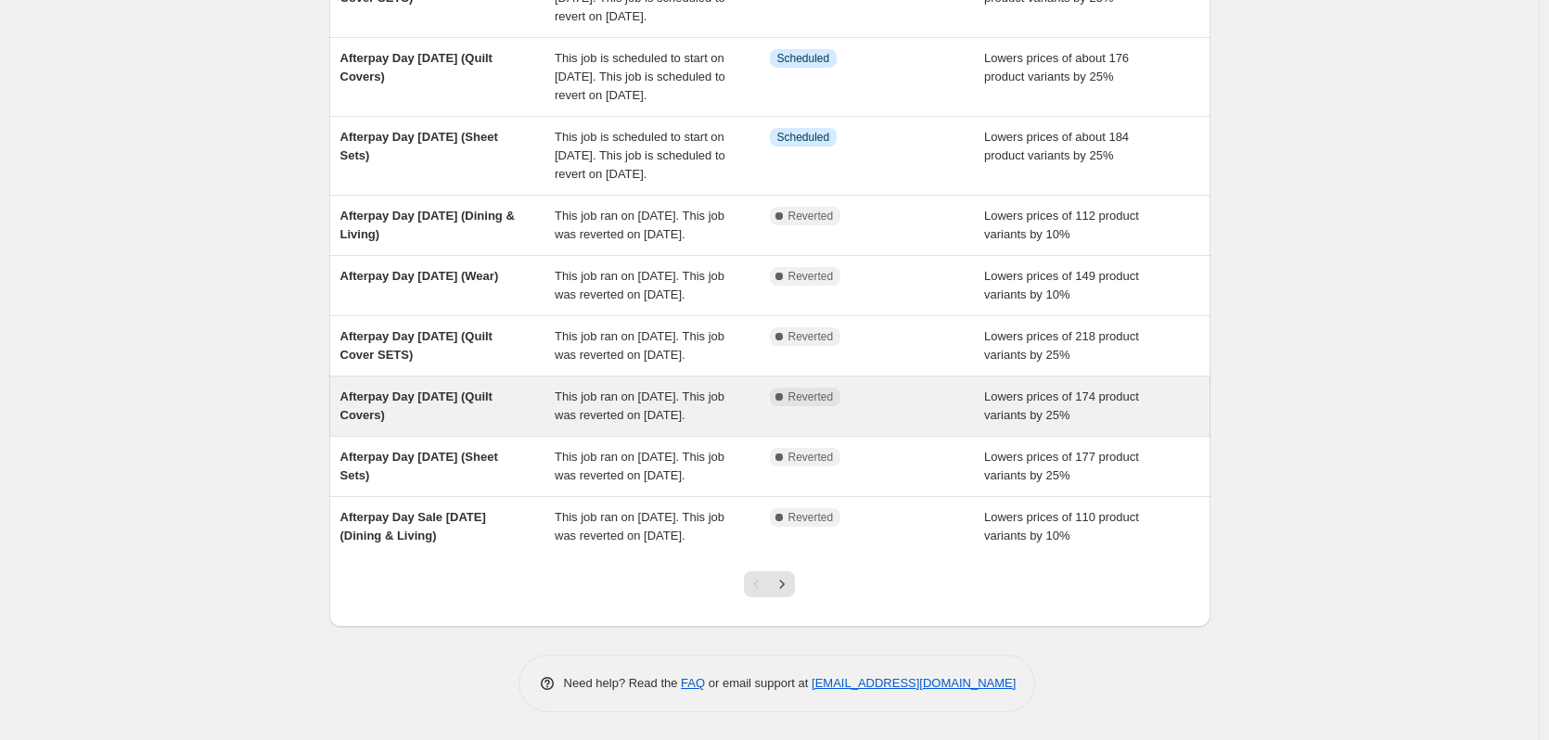
scroll to position [371, 0]
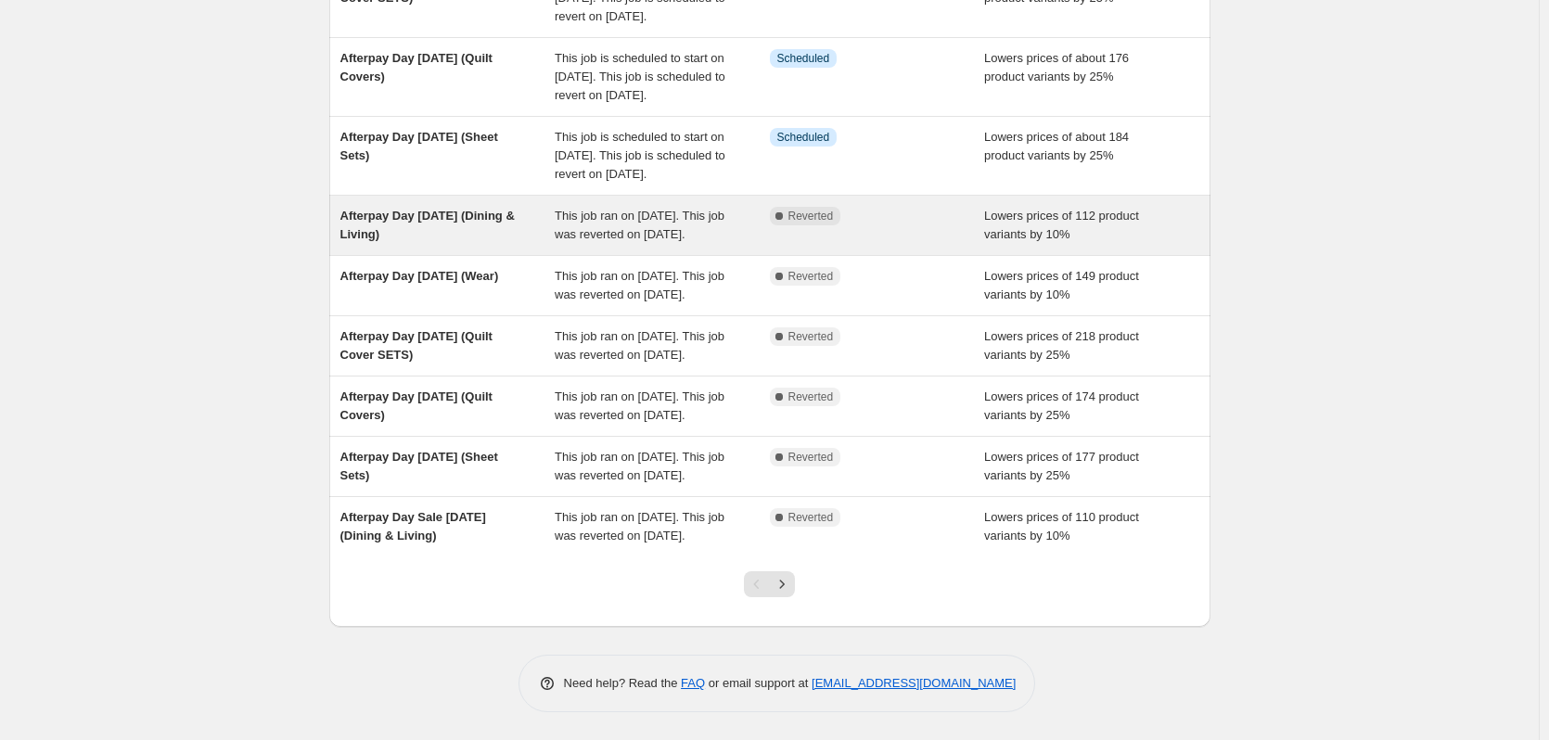
click at [500, 219] on div "Afterpay Day March 2024 (Dining & Living)" at bounding box center [447, 225] width 215 height 37
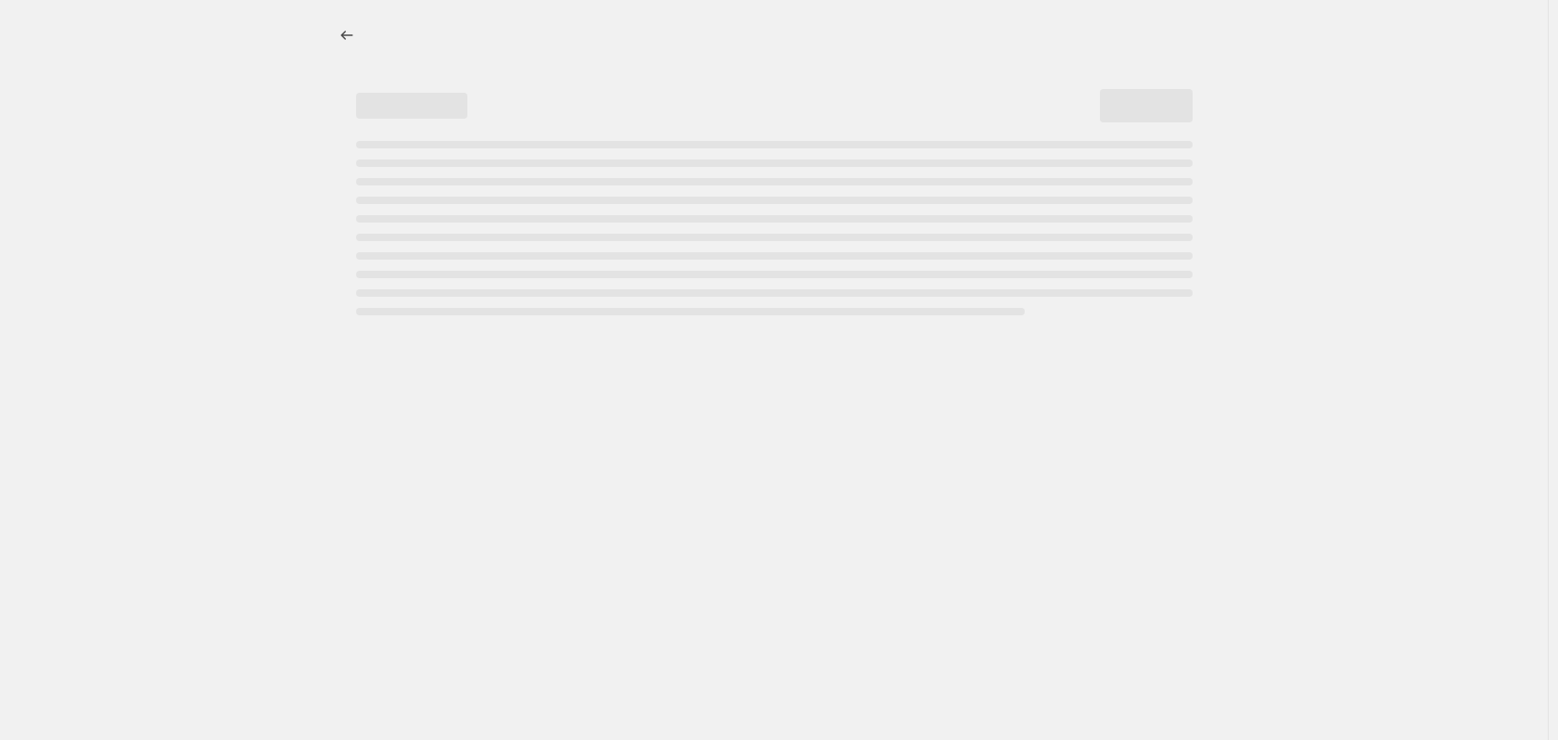
select select "percentage"
select select "collection"
select select "tag"
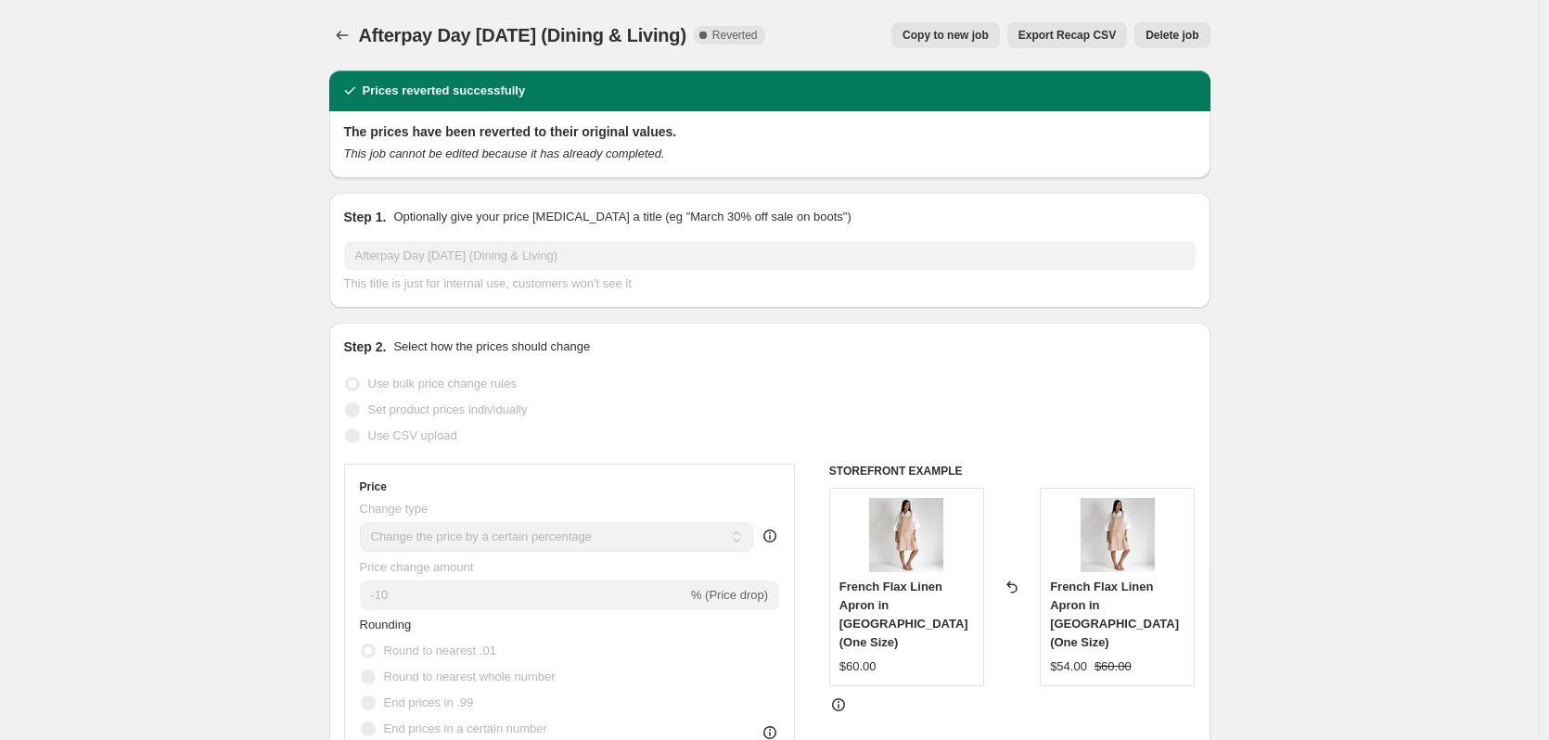
click at [971, 25] on button "Copy to new job" at bounding box center [945, 35] width 109 height 26
select select "percentage"
select select "collection"
select select "tag"
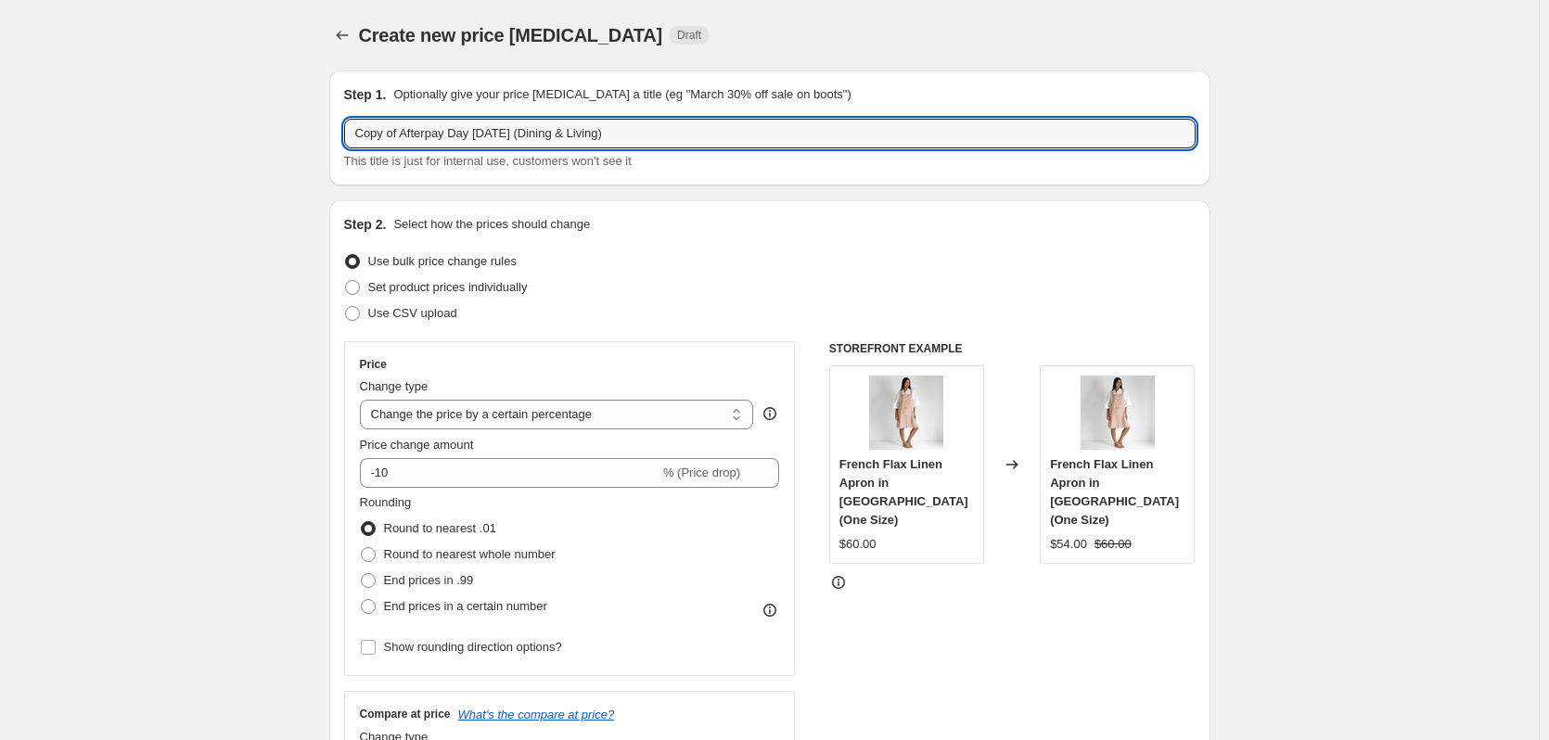
drag, startPoint x: 404, startPoint y: 138, endPoint x: 227, endPoint y: 130, distance: 176.5
click at [455, 135] on input "Afterpay Day March 2024 (Dining & Living)" at bounding box center [770, 134] width 852 height 30
type input "Afterpay Day August 2025 (Dining & Living)"
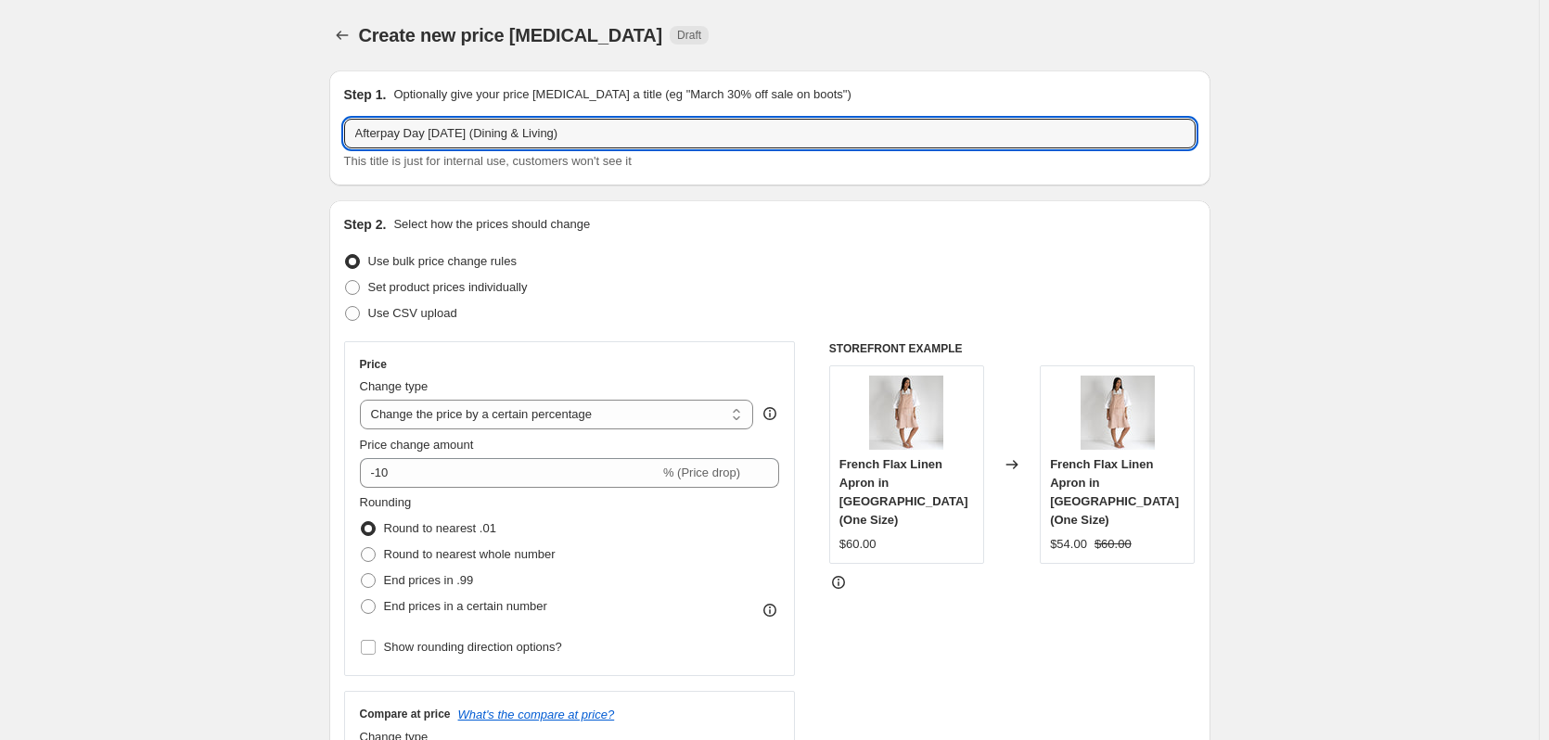
click at [776, 246] on div "Step 2. Select how the prices should change Use bulk price change rules Set pro…" at bounding box center [770, 526] width 852 height 622
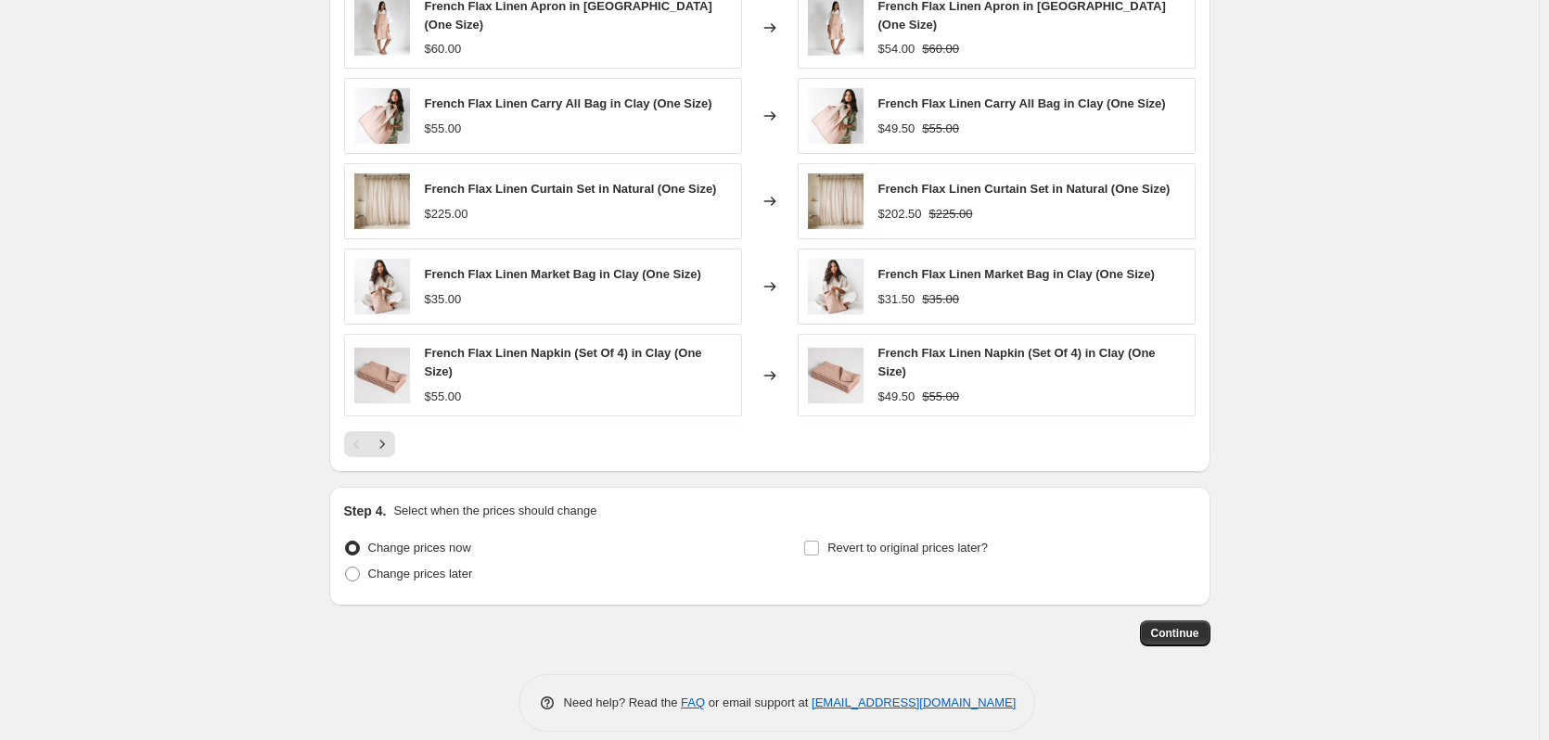
scroll to position [1365, 0]
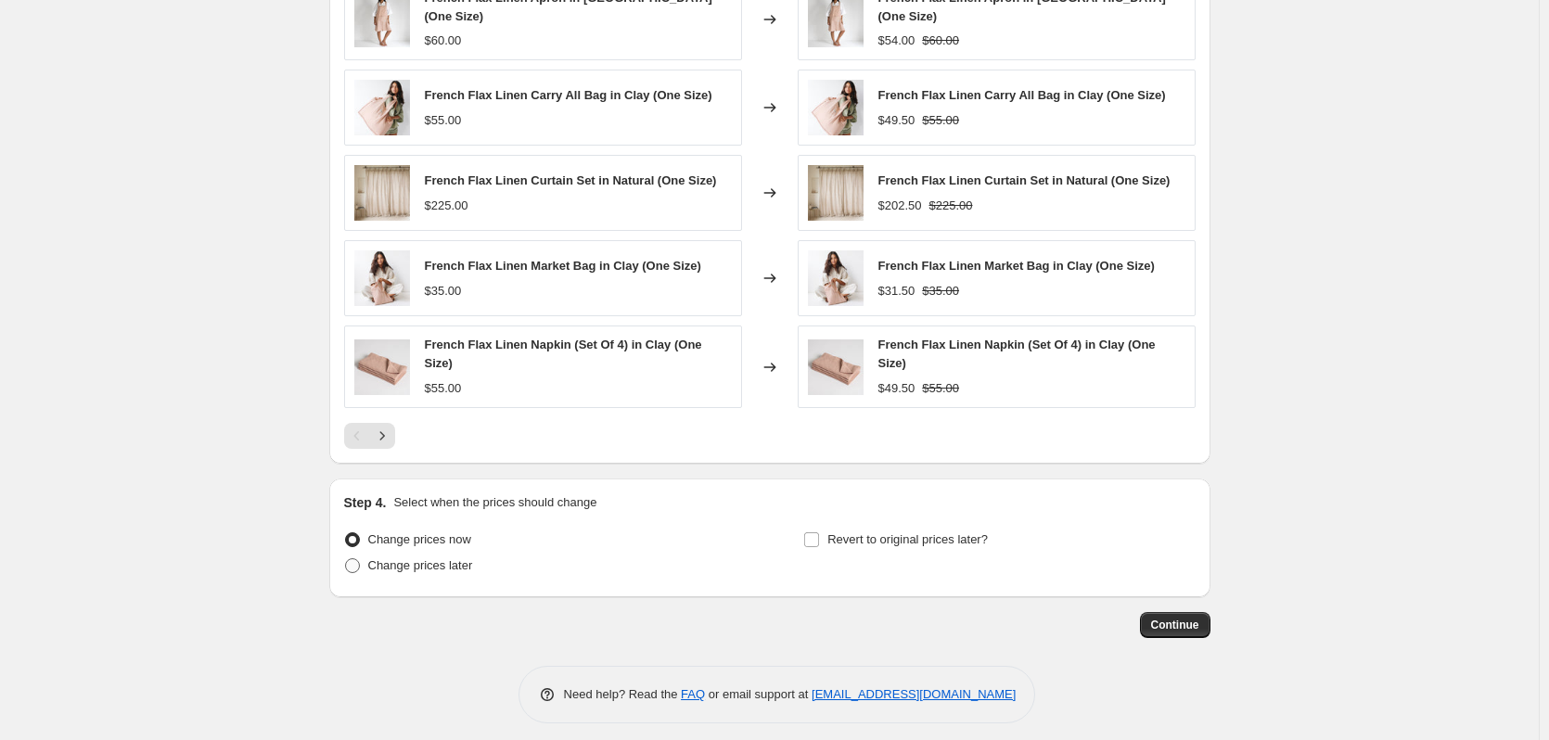
click at [358, 558] on span at bounding box center [352, 565] width 15 height 15
click at [346, 558] on input "Change prices later" at bounding box center [345, 558] width 1 height 1
radio input "true"
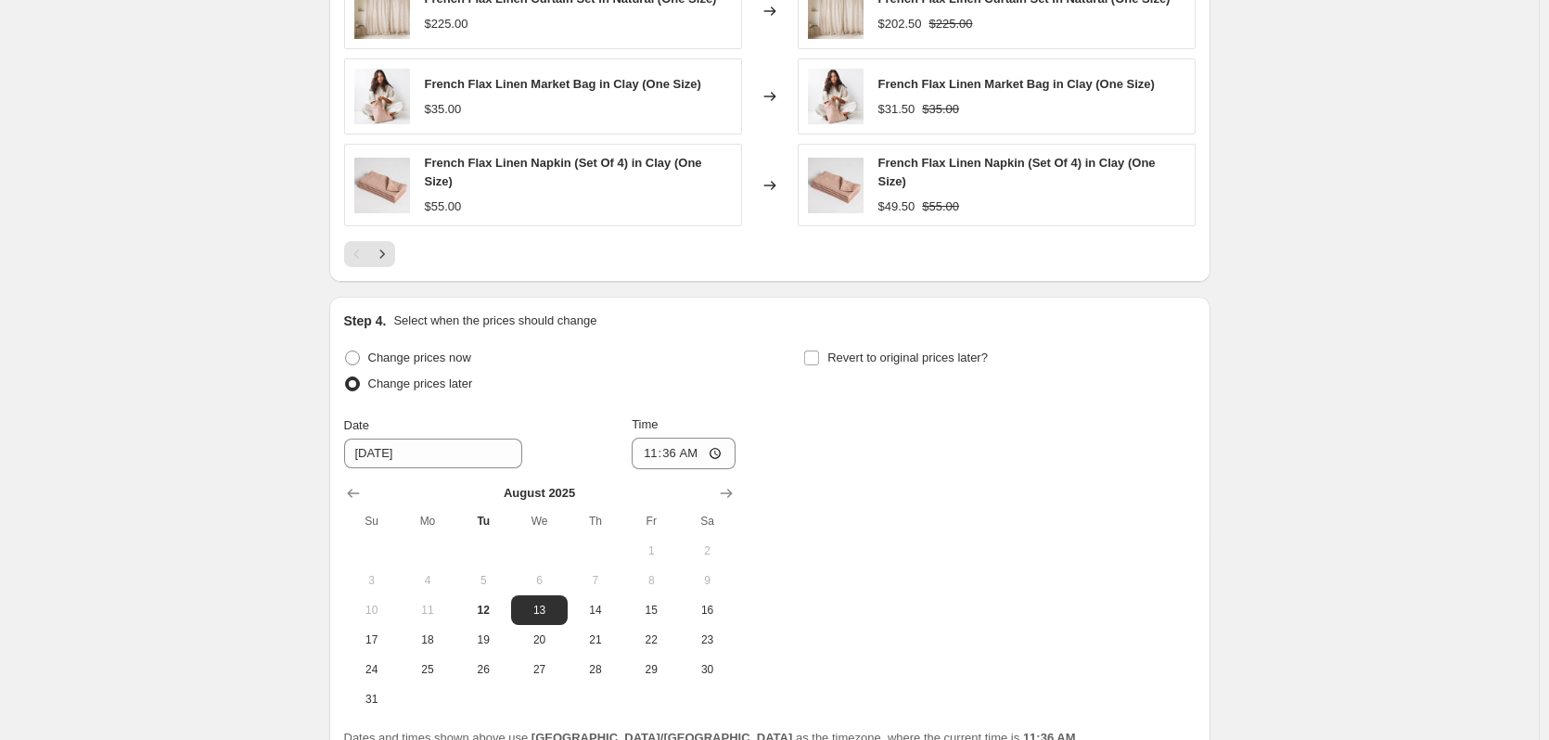
scroll to position [1550, 0]
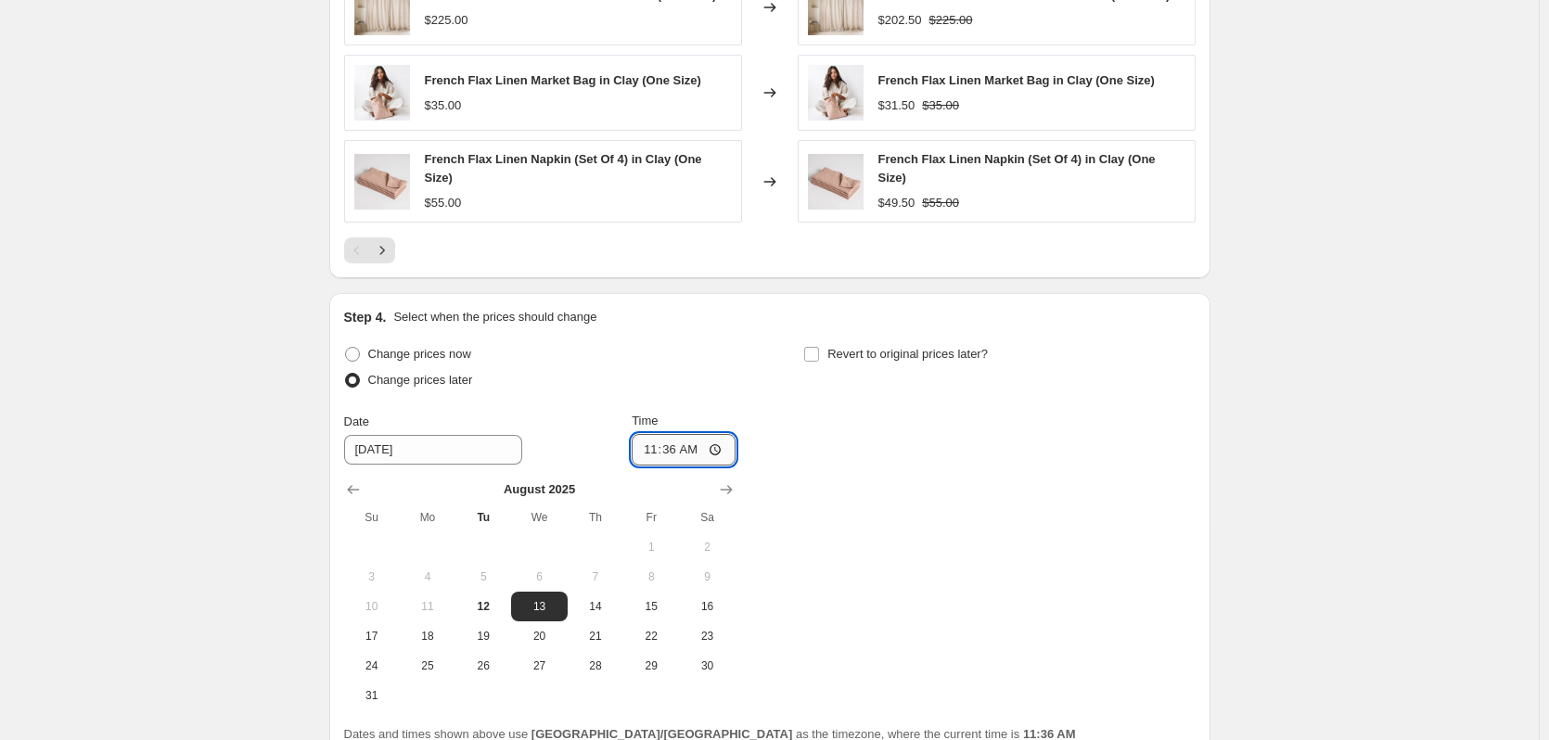
click at [648, 442] on input "11:36" at bounding box center [684, 450] width 104 height 32
type input "22:57"
click at [809, 347] on input "Revert to original prices later?" at bounding box center [811, 354] width 15 height 15
checkbox input "true"
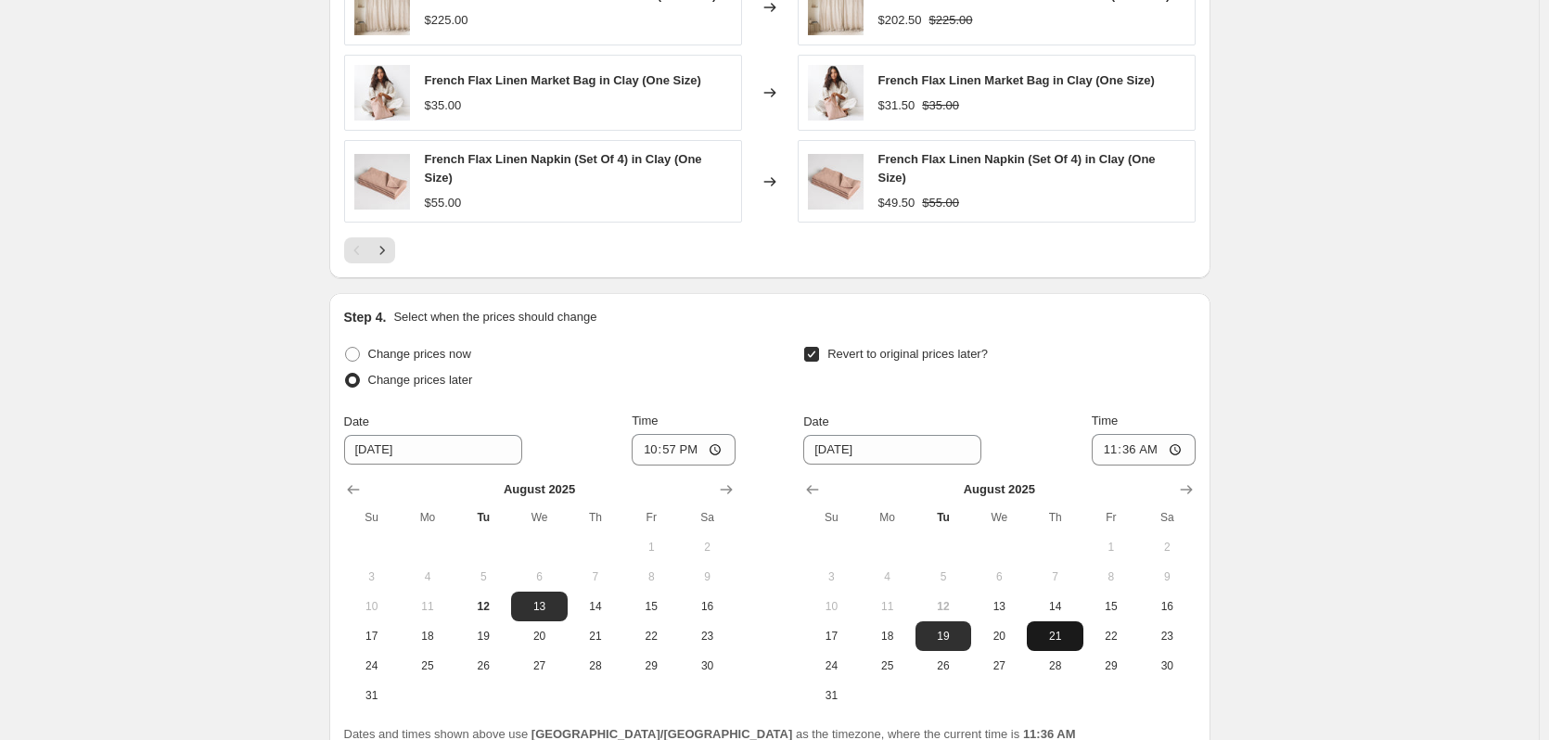
click at [1045, 629] on span "21" at bounding box center [1054, 636] width 41 height 15
type input "8/21/2025"
click at [1115, 441] on input "11:36" at bounding box center [1144, 450] width 104 height 32
type input "00:11"
click at [1157, 354] on div "Revert to original prices later?" at bounding box center [998, 369] width 391 height 56
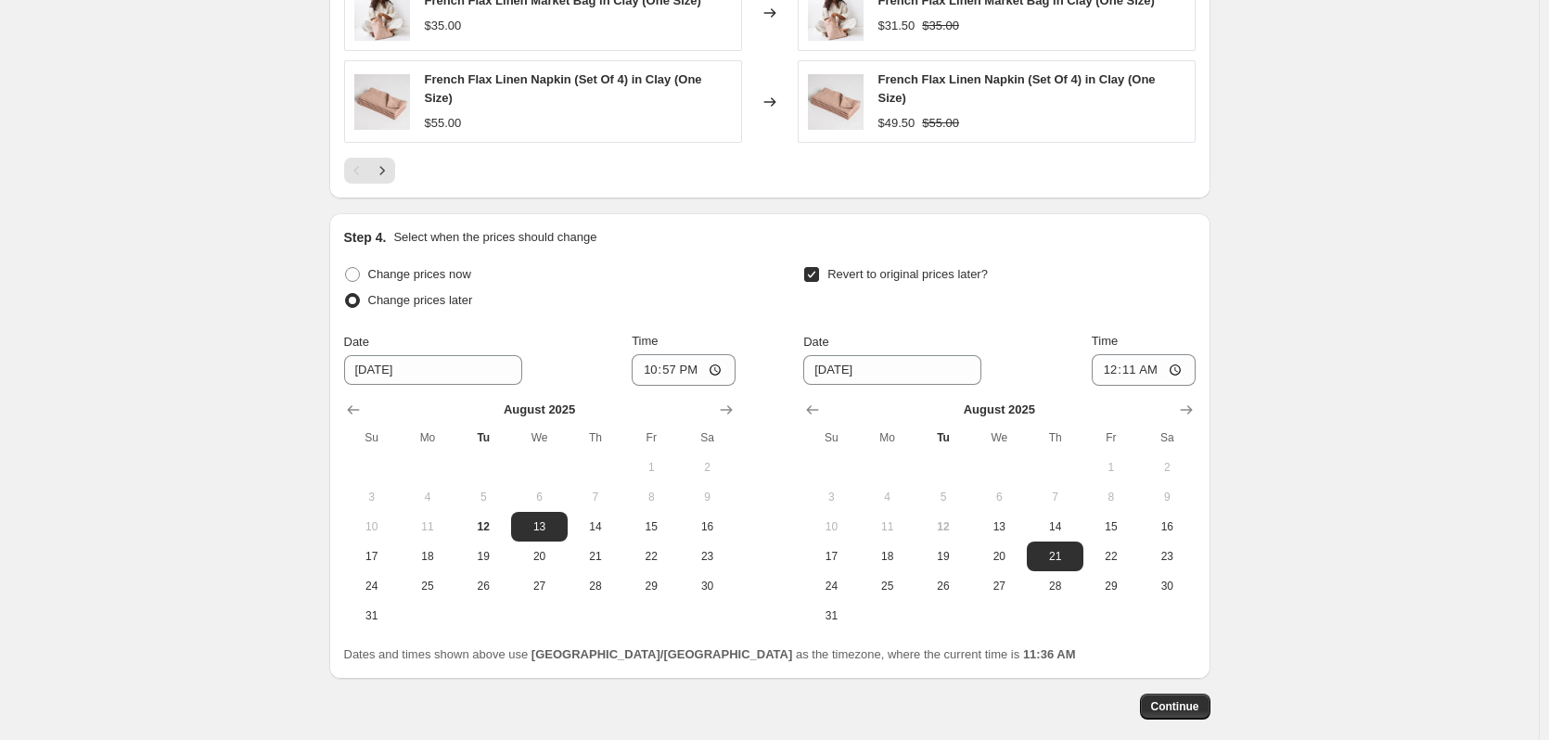
scroll to position [1712, 0]
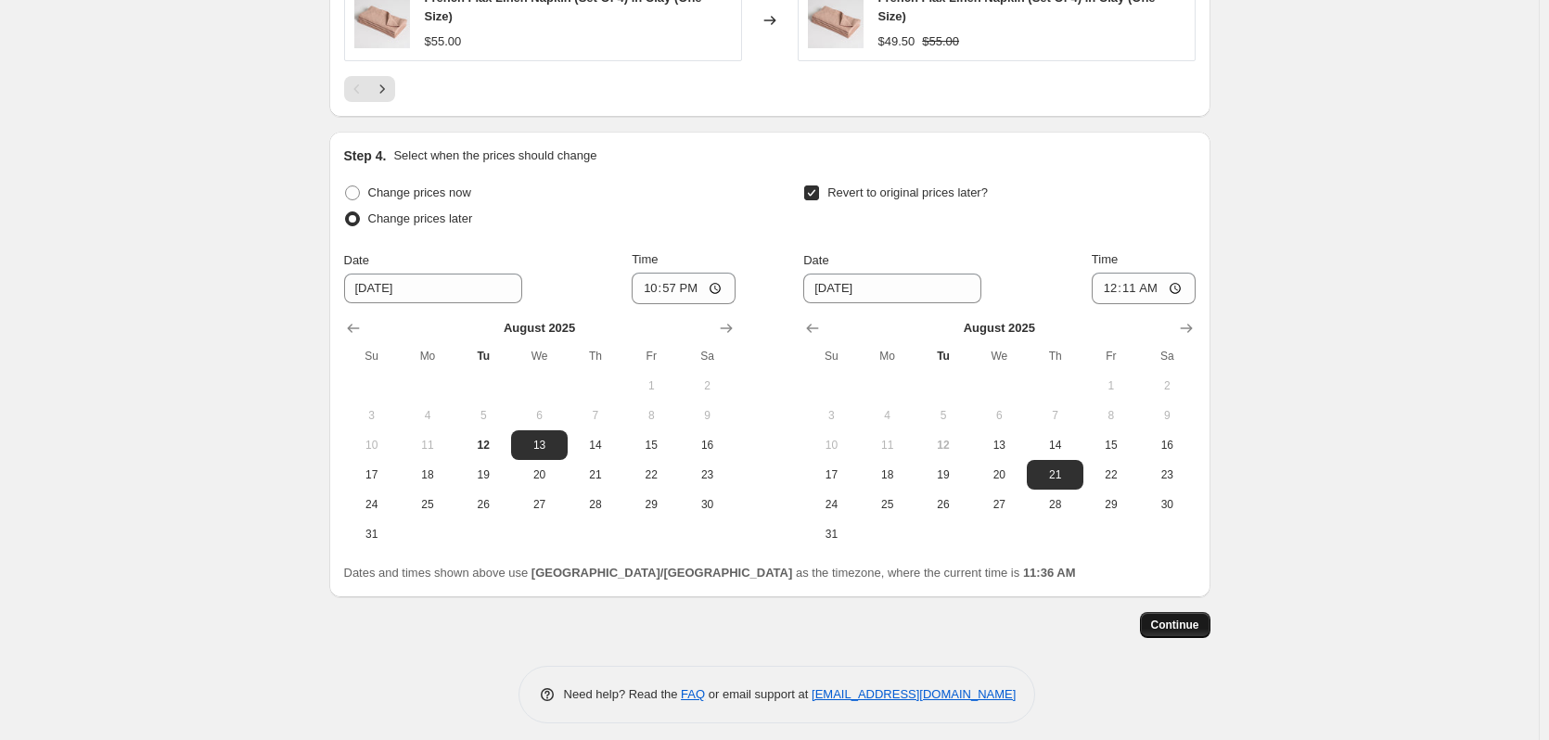
click at [1165, 618] on span "Continue" at bounding box center [1175, 625] width 48 height 15
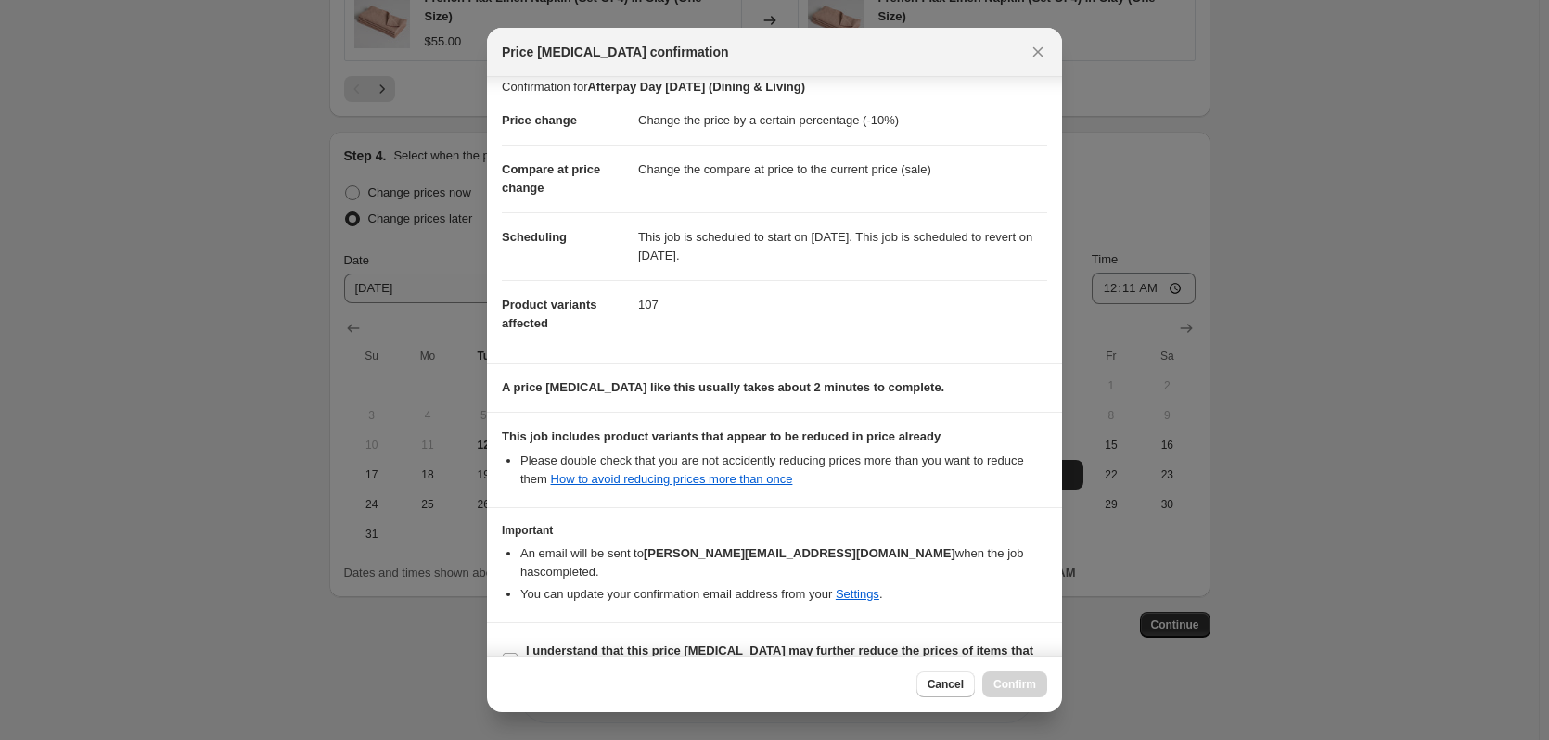
scroll to position [37, 0]
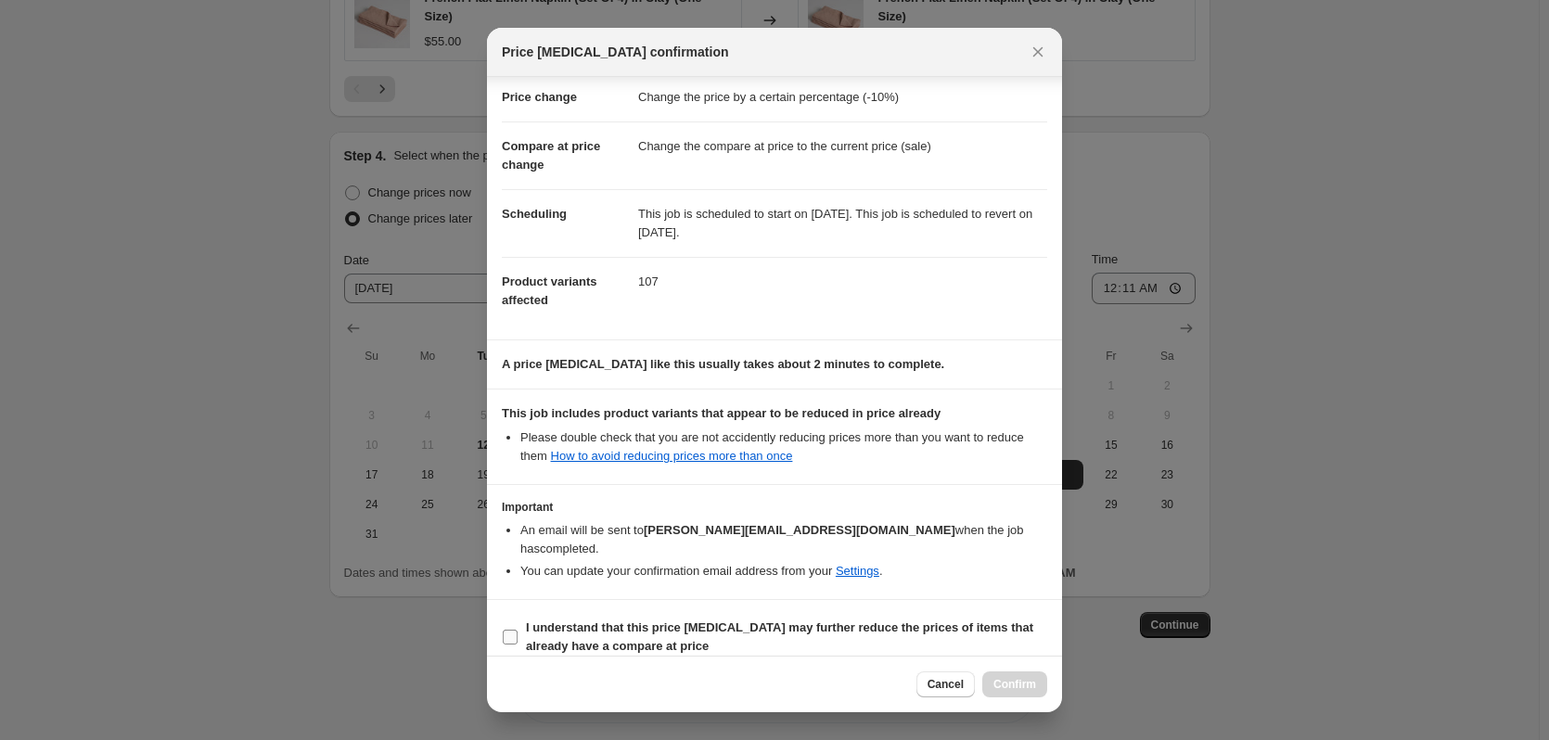
click at [514, 630] on input "I understand that this price change job may further reduce the prices of items …" at bounding box center [510, 637] width 15 height 15
checkbox input "true"
click at [1013, 683] on span "Confirm" at bounding box center [1015, 684] width 43 height 15
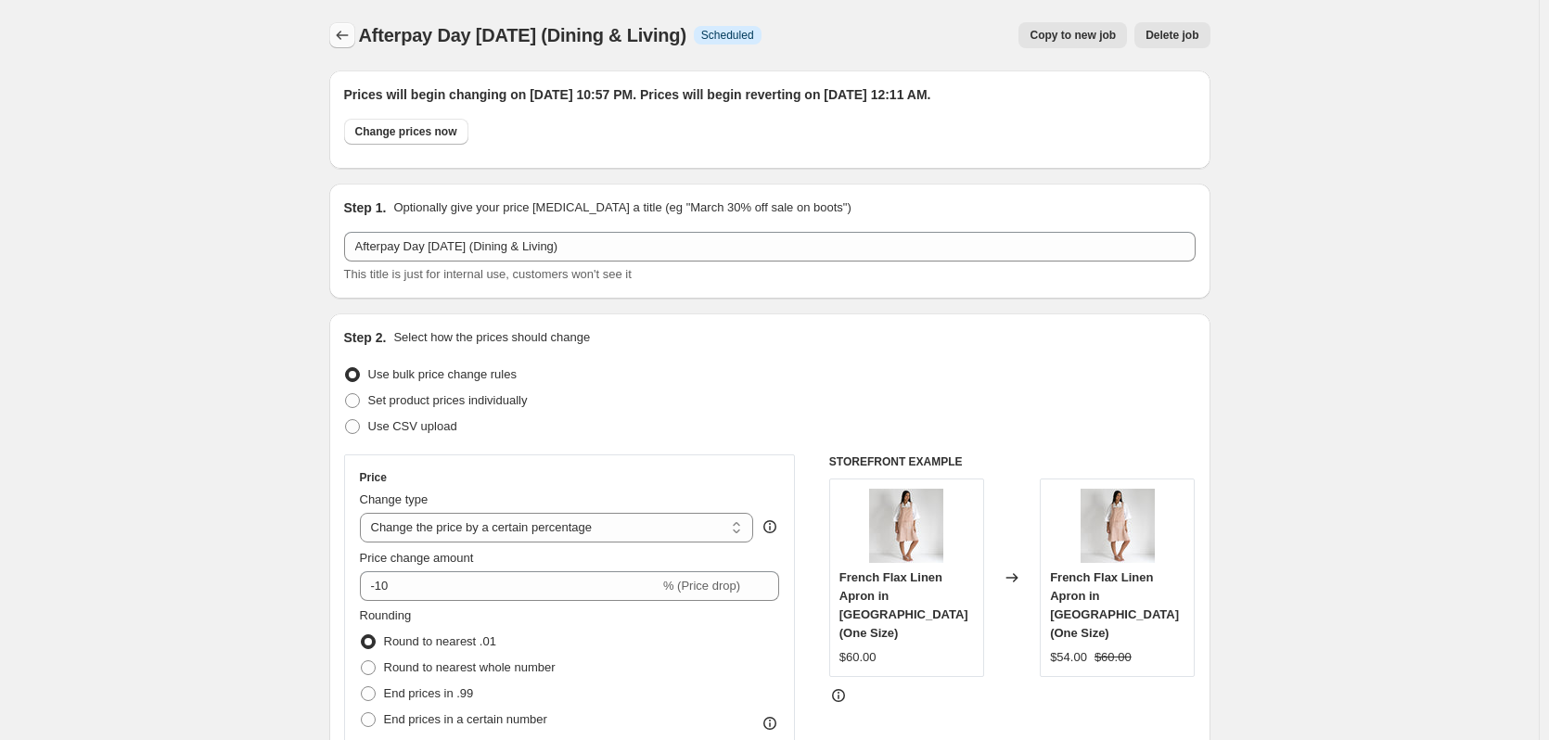
click at [345, 45] on button "Price change jobs" at bounding box center [342, 35] width 26 height 26
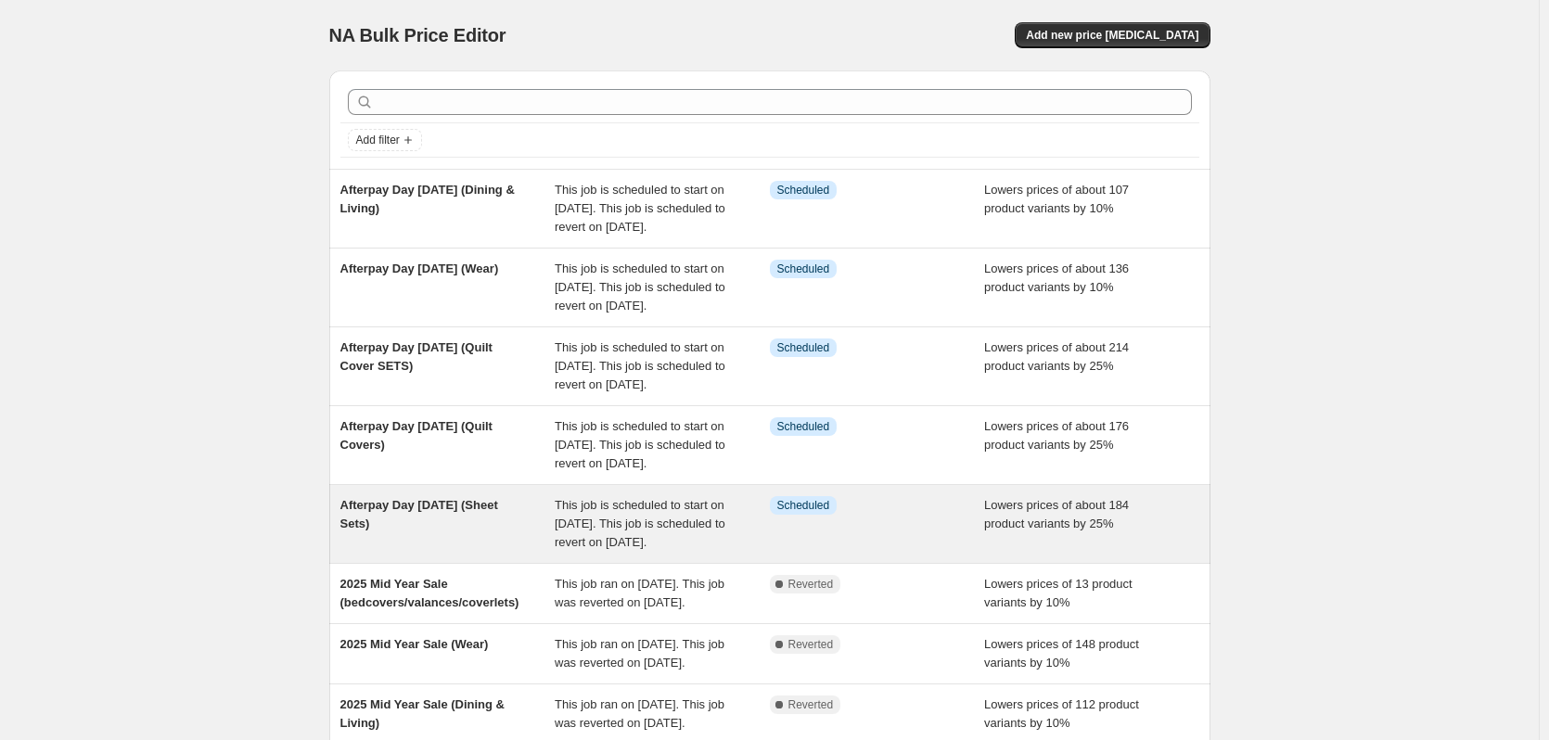
click at [471, 531] on span "Afterpay Day August 2025 (Sheet Sets)" at bounding box center [419, 514] width 158 height 32
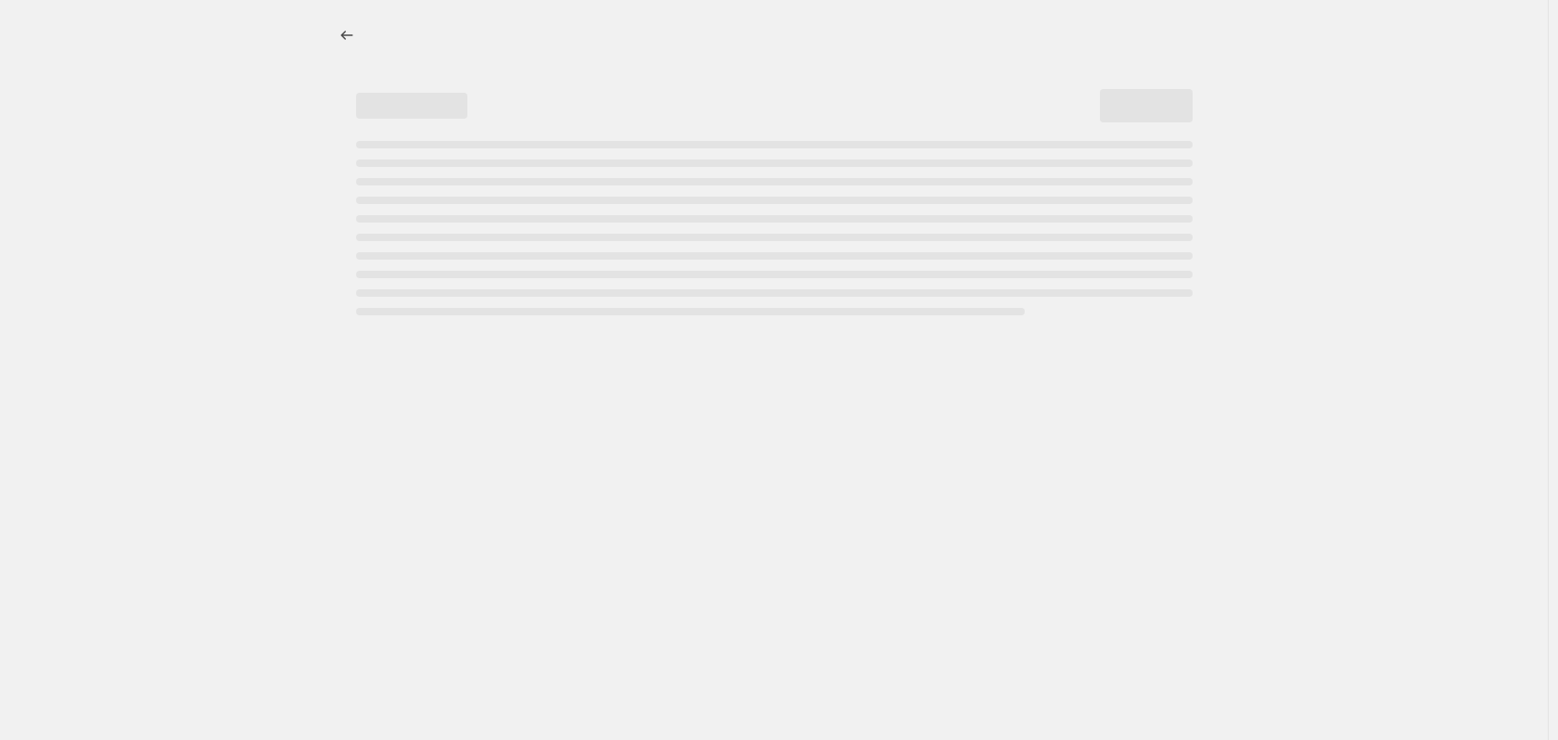
select select "percentage"
select select "collection"
select select "tag"
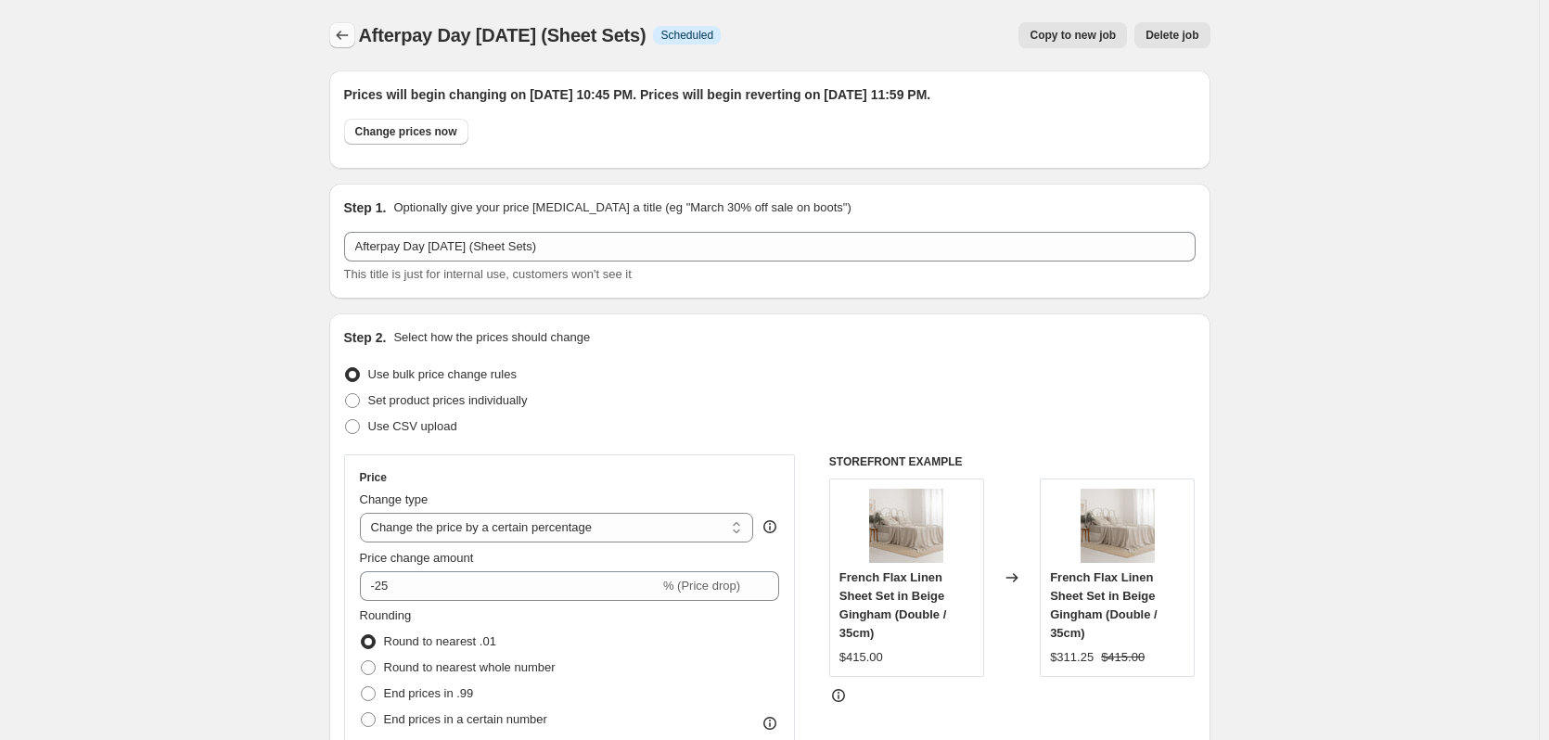
click at [352, 32] on icon "Price change jobs" at bounding box center [342, 35] width 19 height 19
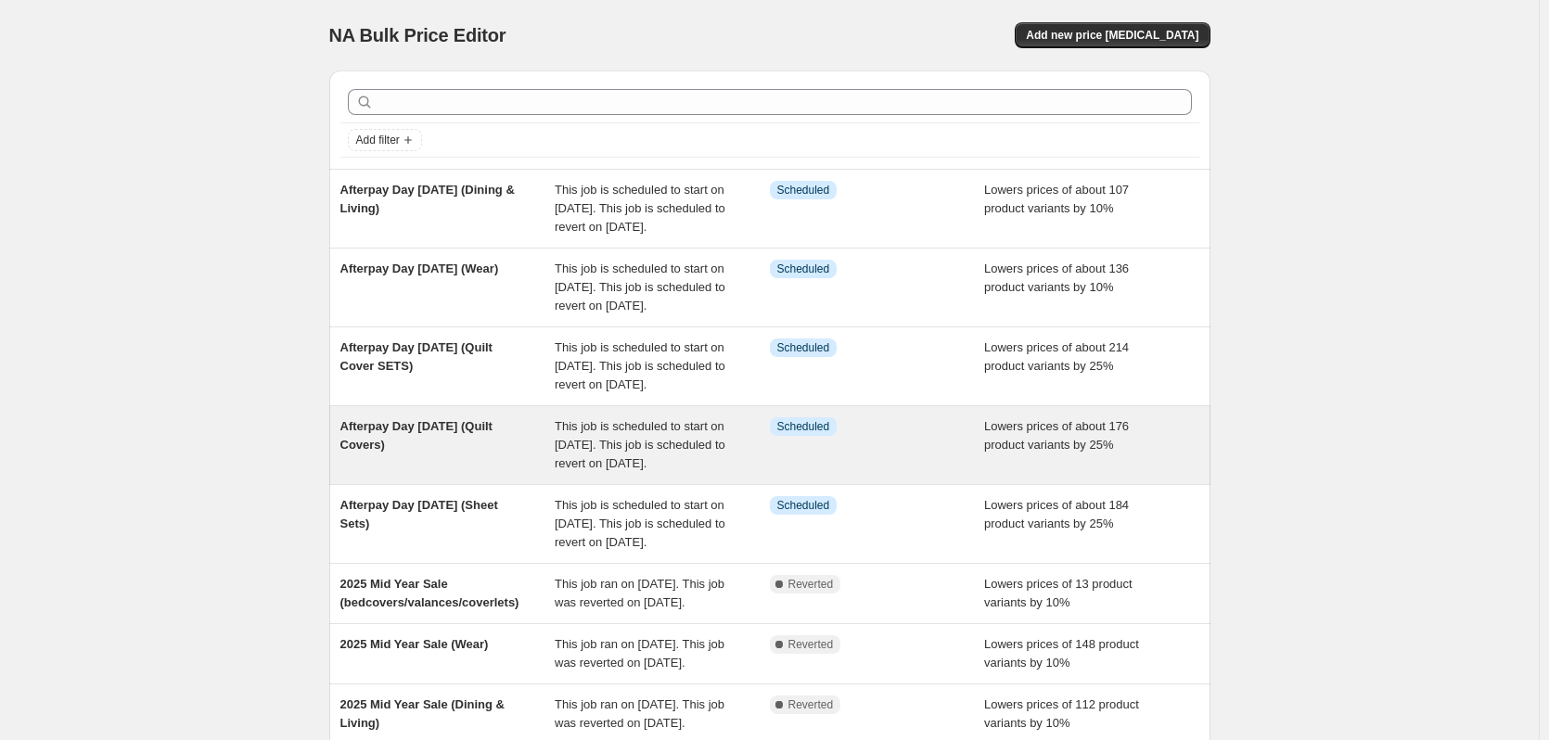
click at [474, 473] on div "Afterpay Day August 2025 (Quilt Covers)" at bounding box center [447, 445] width 215 height 56
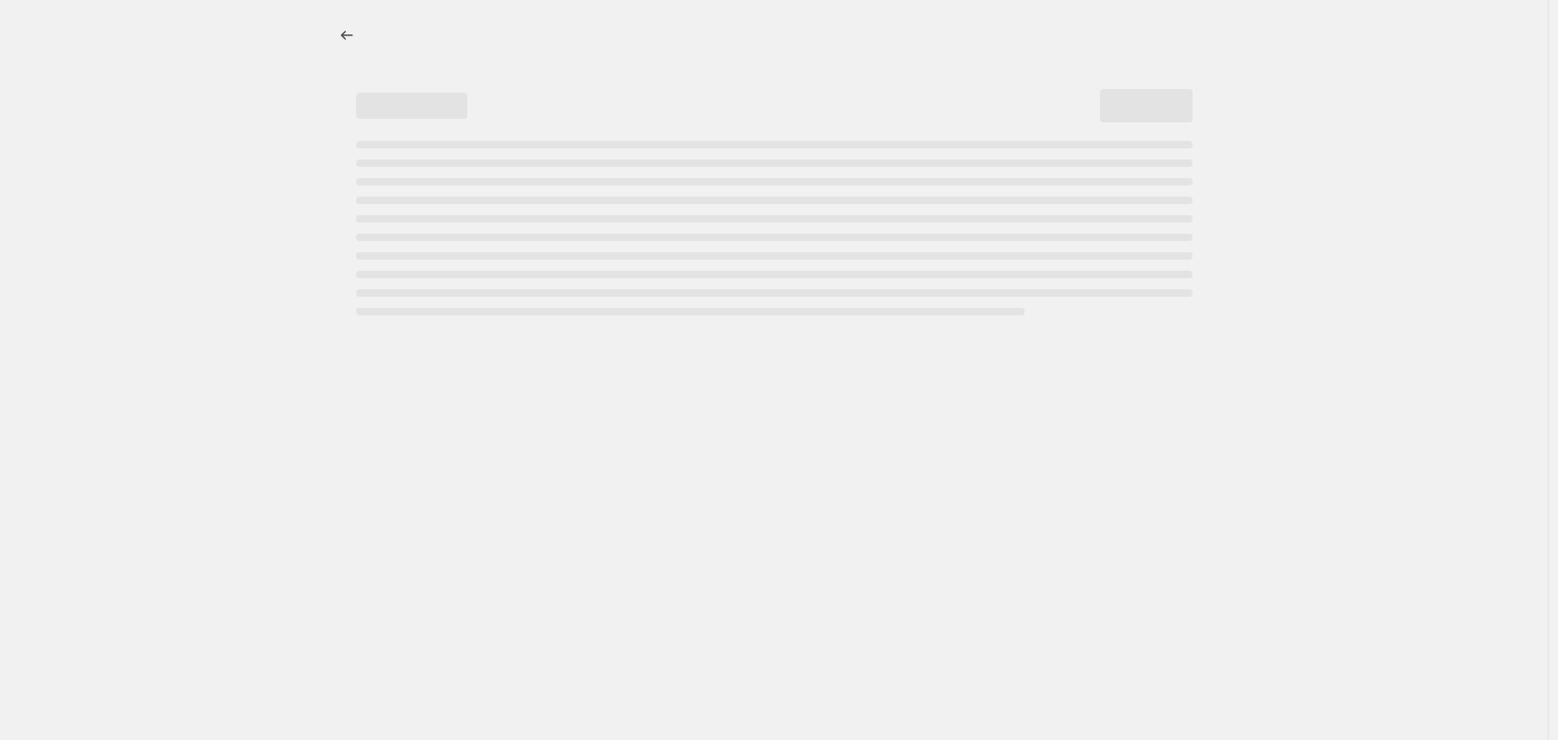
select select "percentage"
select select "collection"
select select "tag"
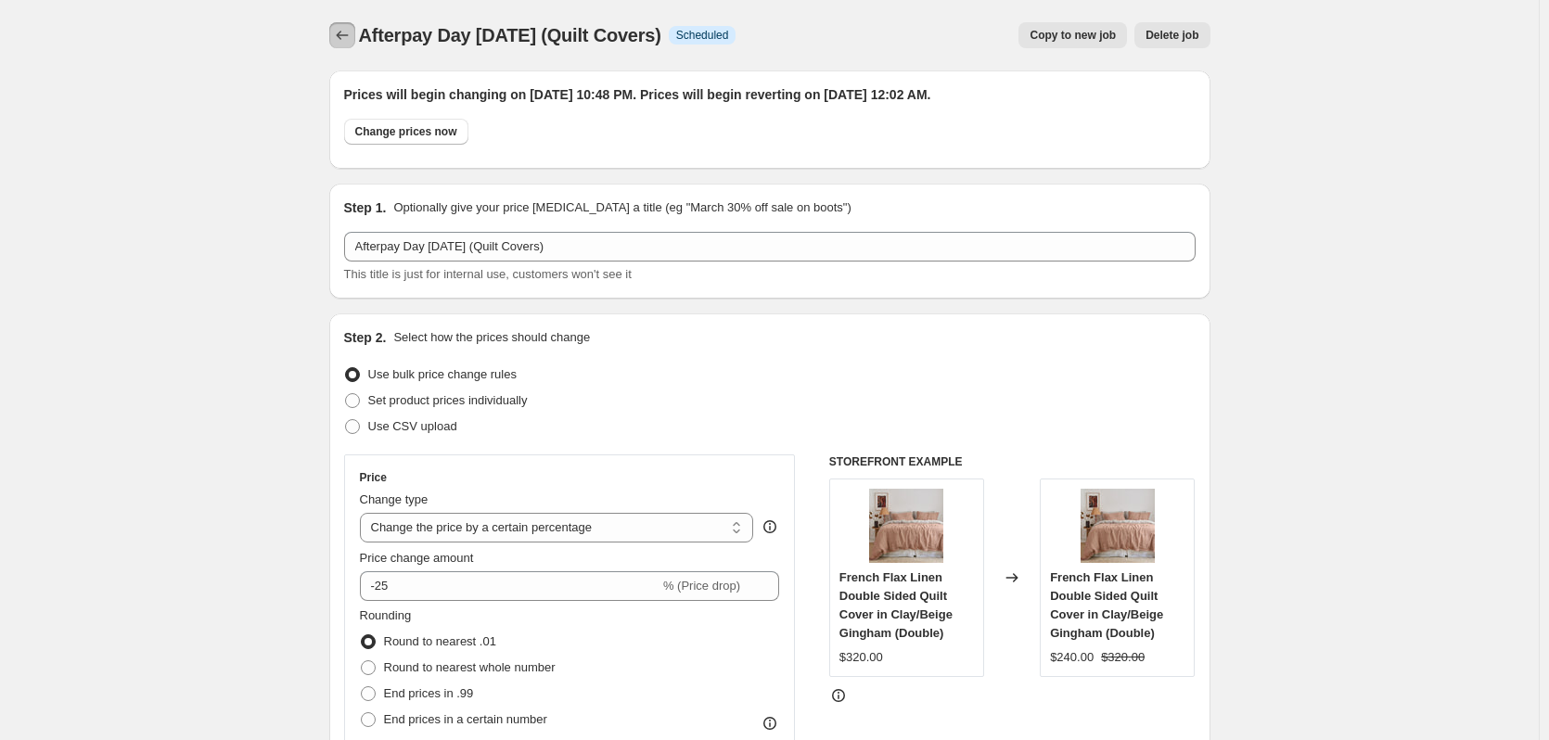
click at [350, 25] on button "Price change jobs" at bounding box center [342, 35] width 26 height 26
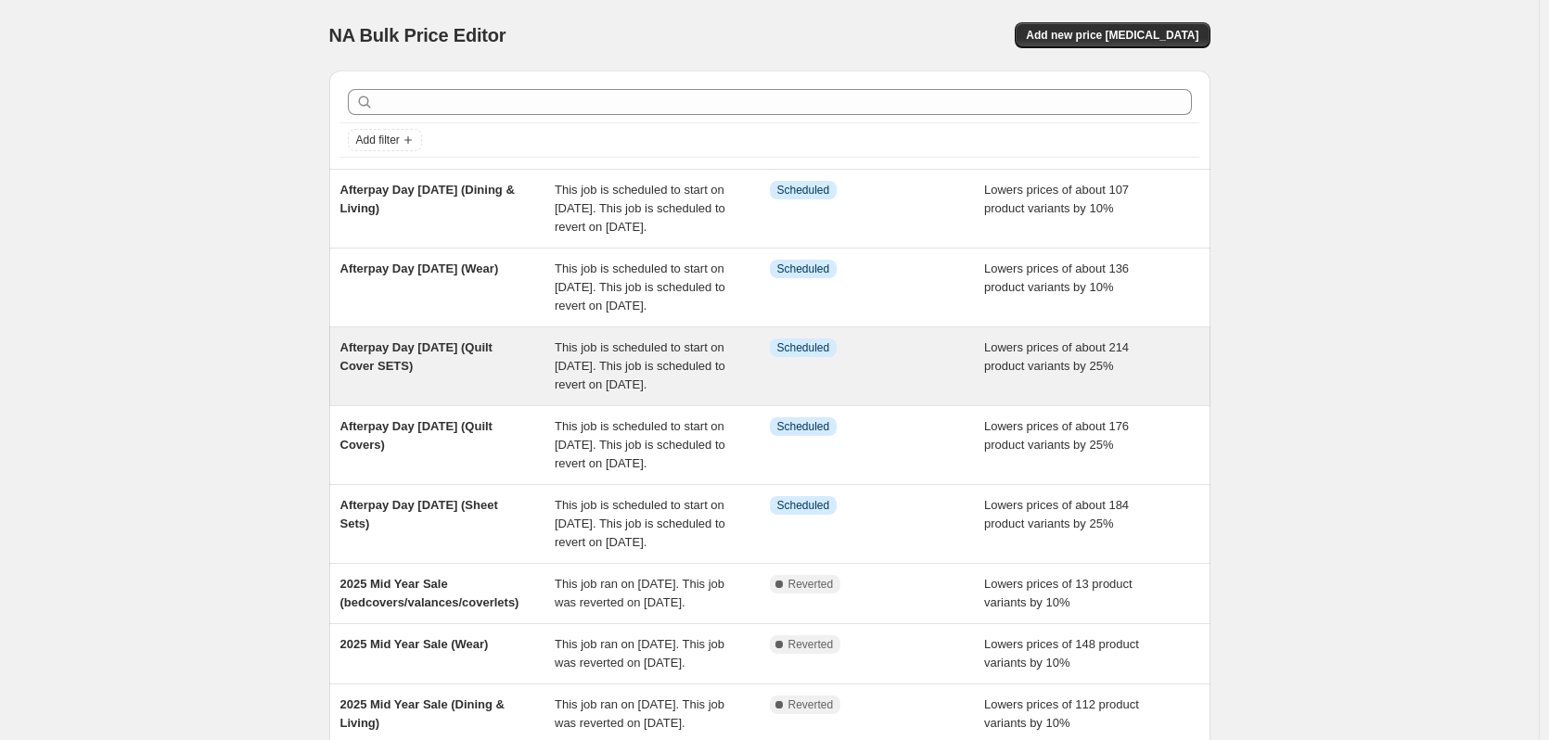
click at [492, 373] on span "Afterpay Day August 2025 (Quilt Cover SETS)" at bounding box center [416, 356] width 152 height 32
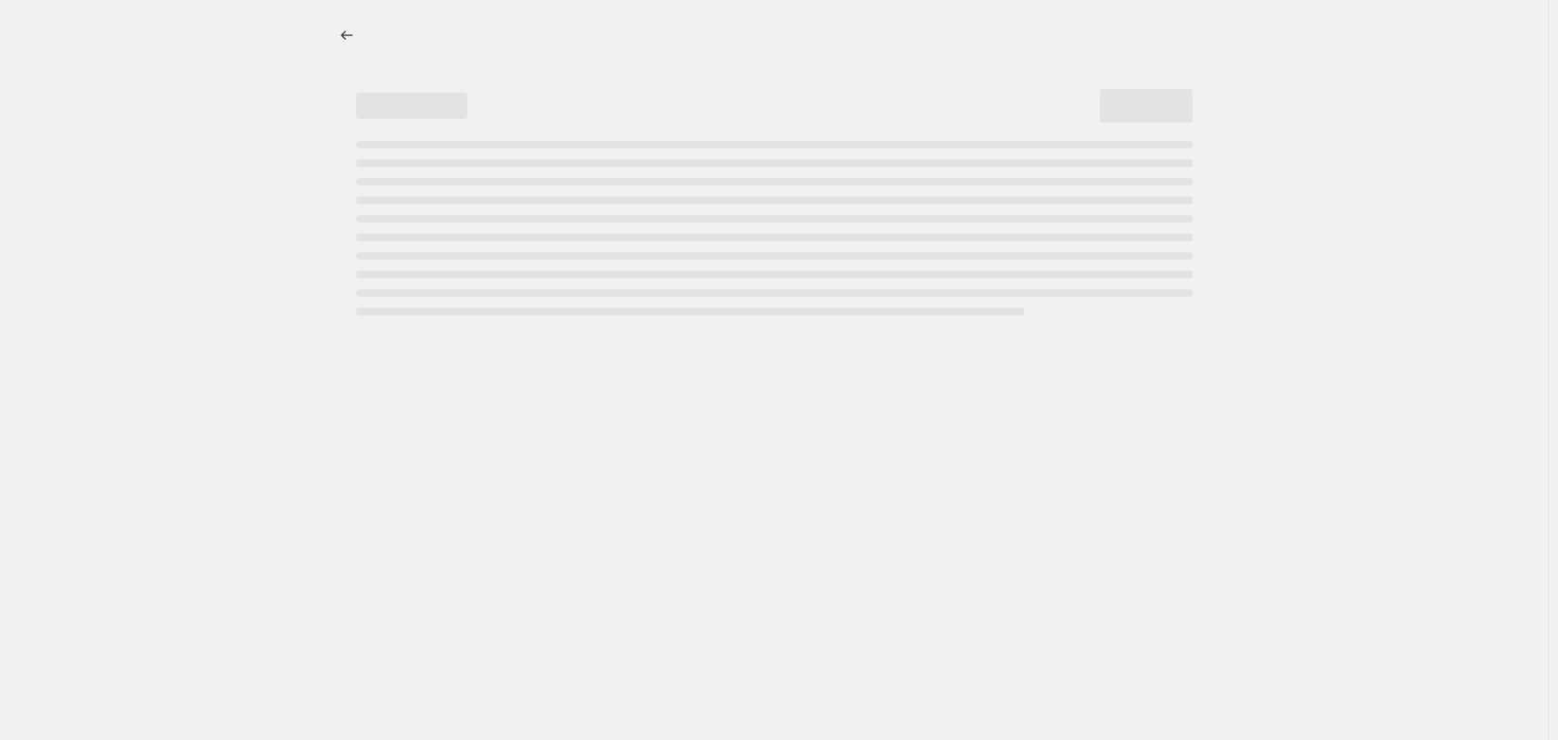
select select "percentage"
select select "collection"
select select "tag"
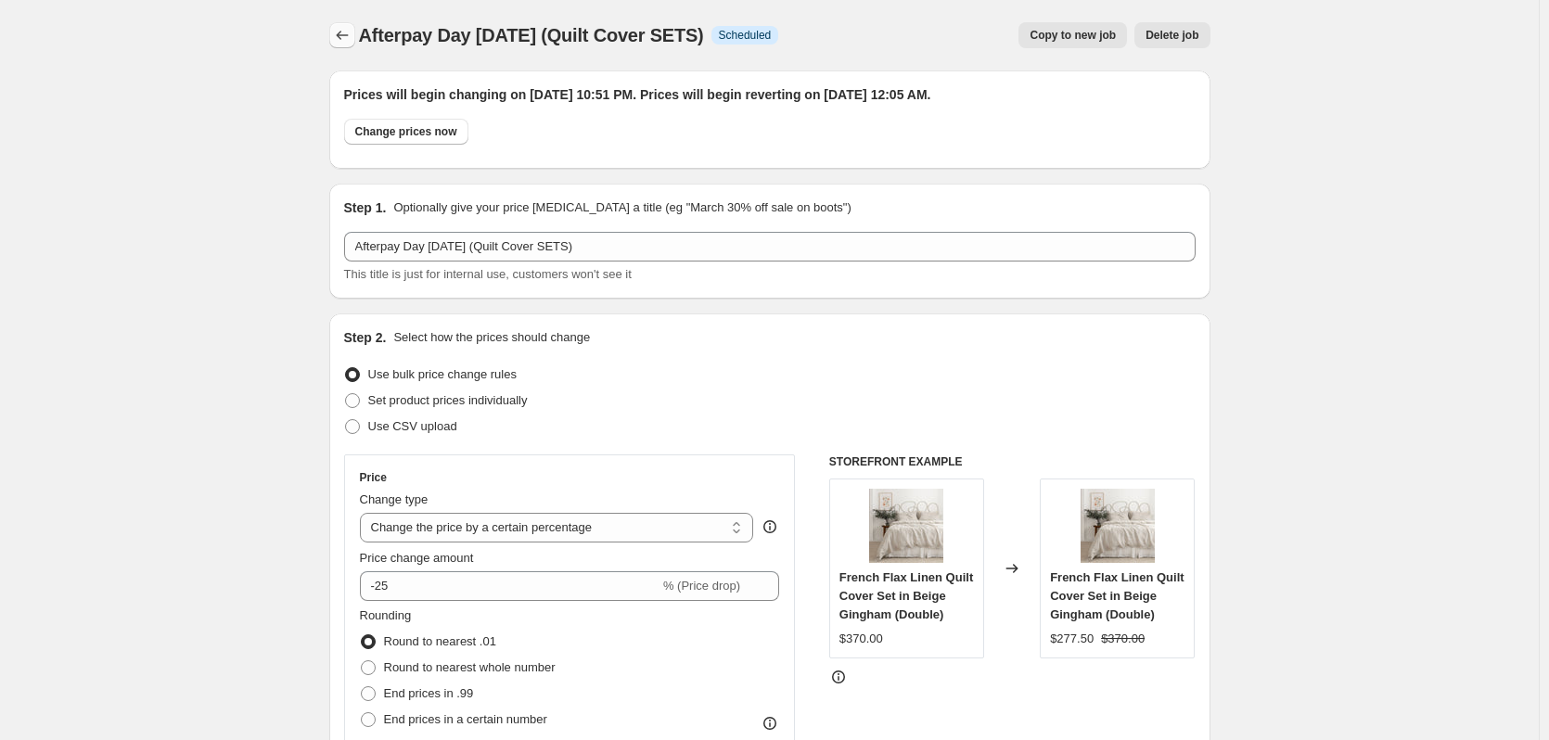
click at [347, 41] on icon "Price change jobs" at bounding box center [342, 35] width 19 height 19
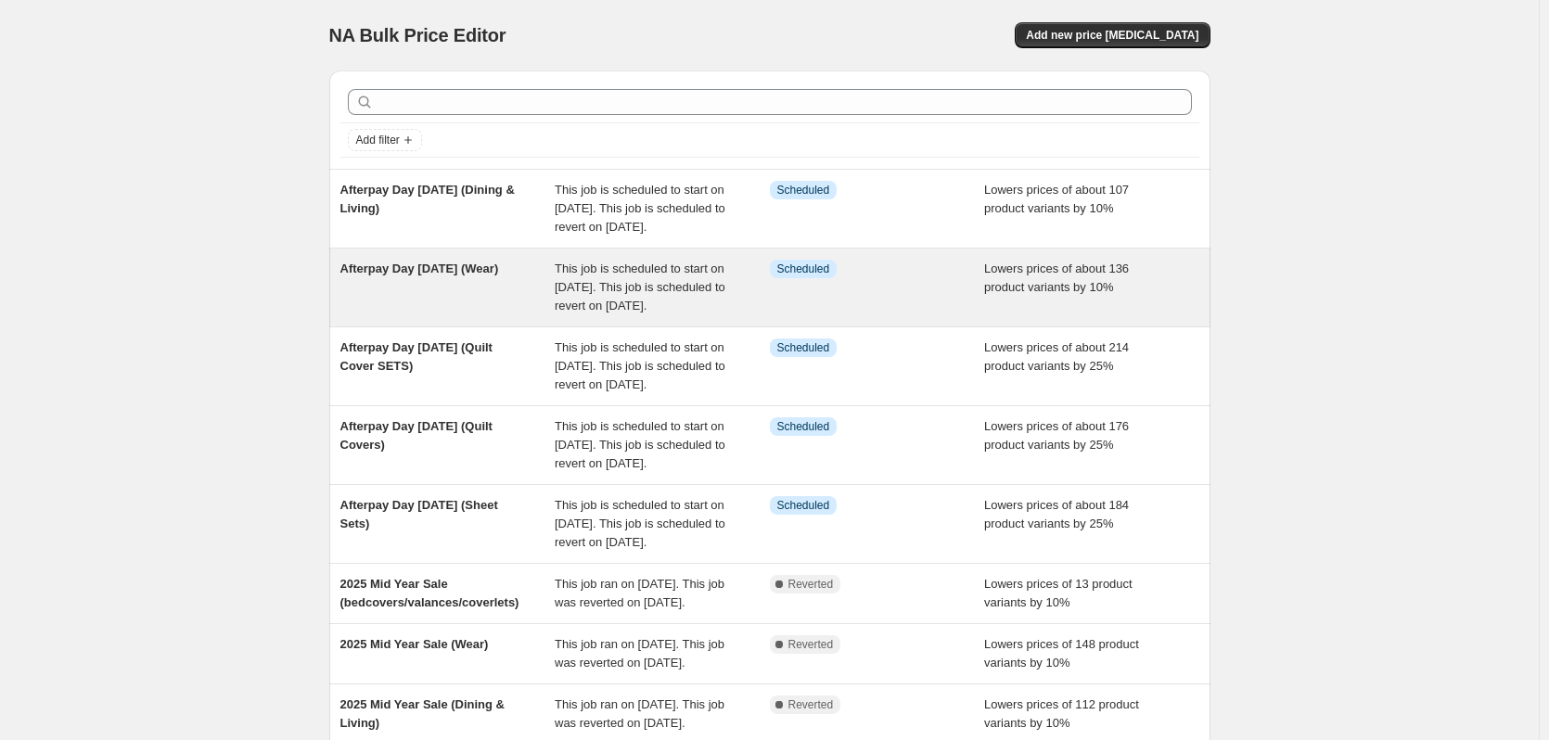
click at [489, 304] on div "Afterpay Day August 2024 (Wear)" at bounding box center [447, 288] width 215 height 56
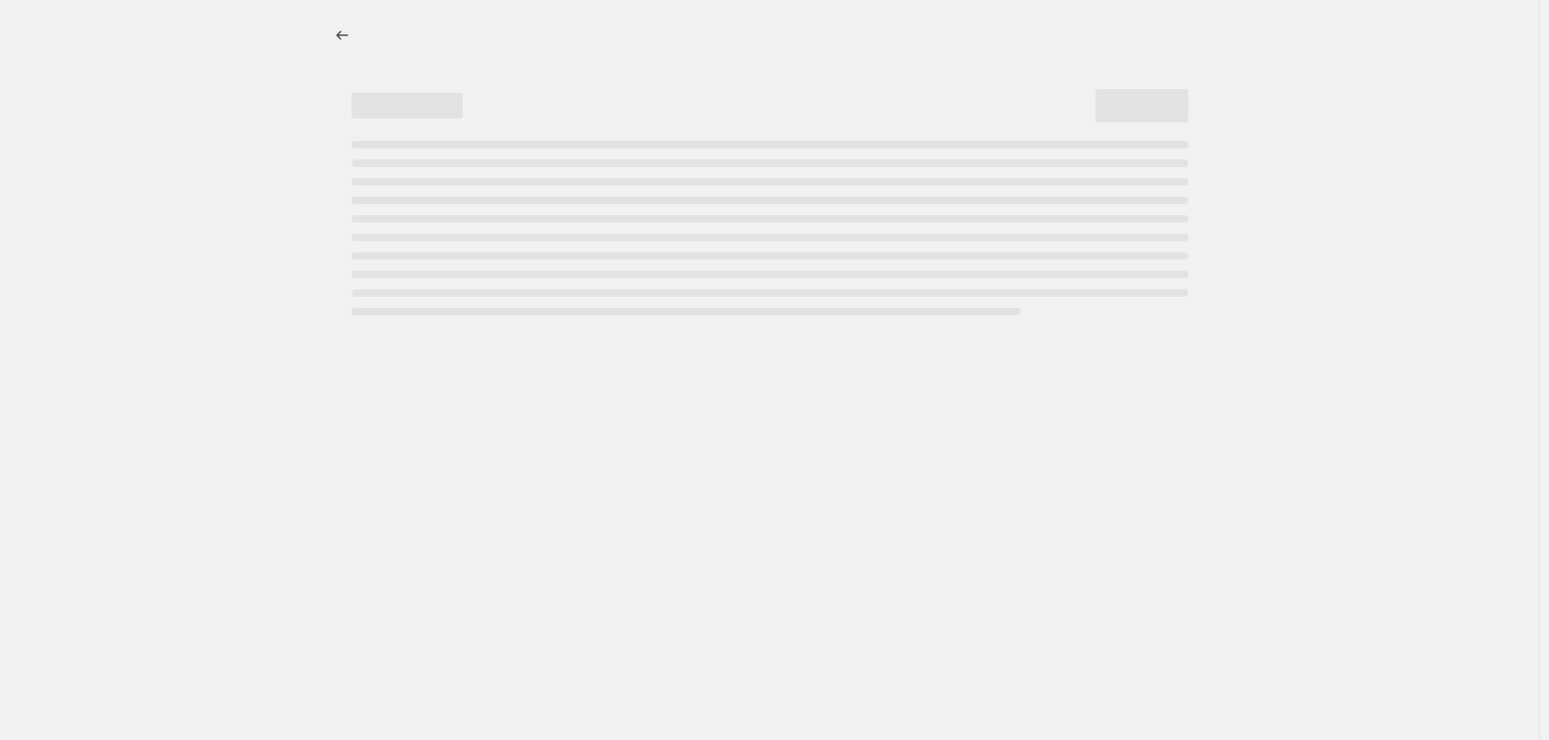
select select "percentage"
select select "collection"
select select "tag"
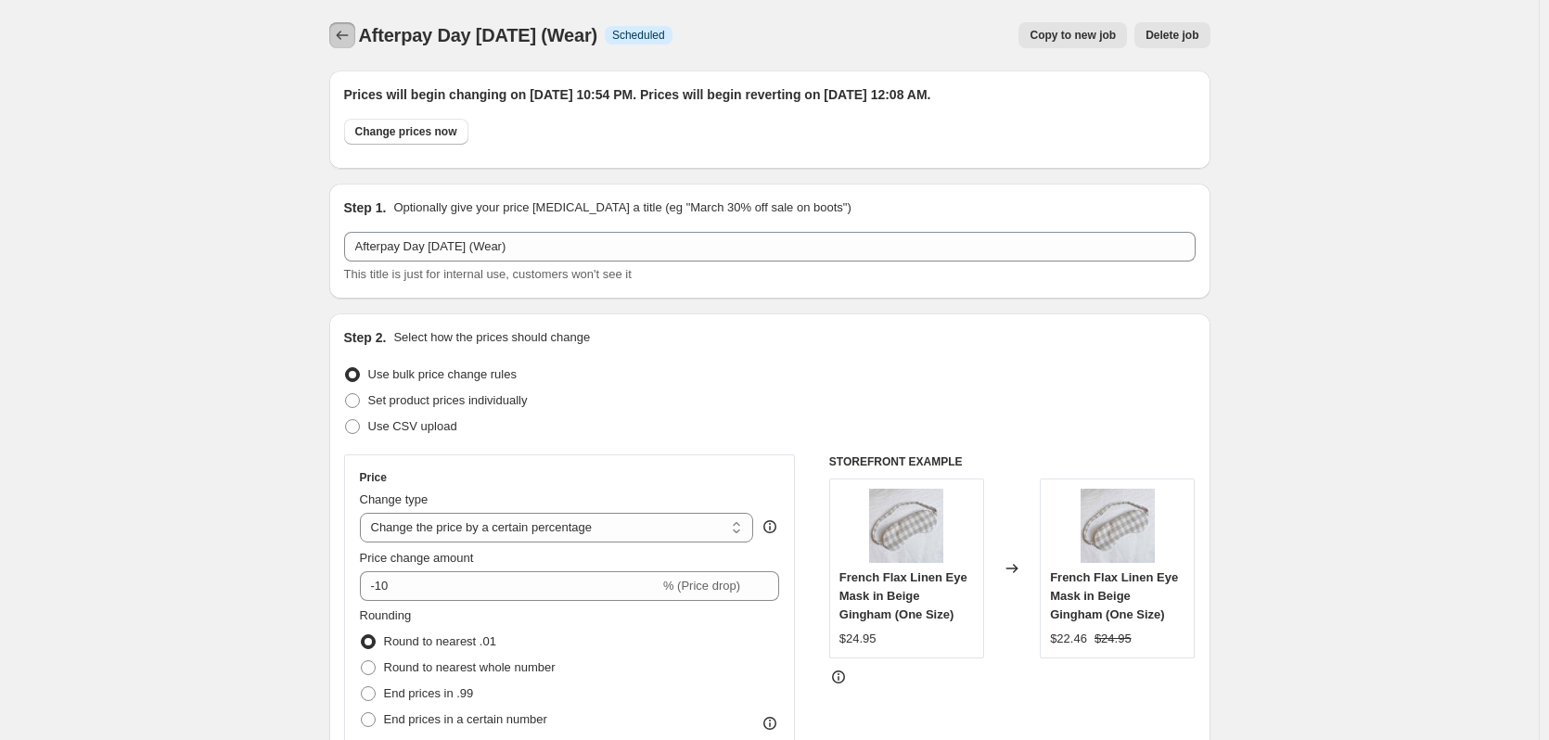
click at [336, 27] on button "Price change jobs" at bounding box center [342, 35] width 26 height 26
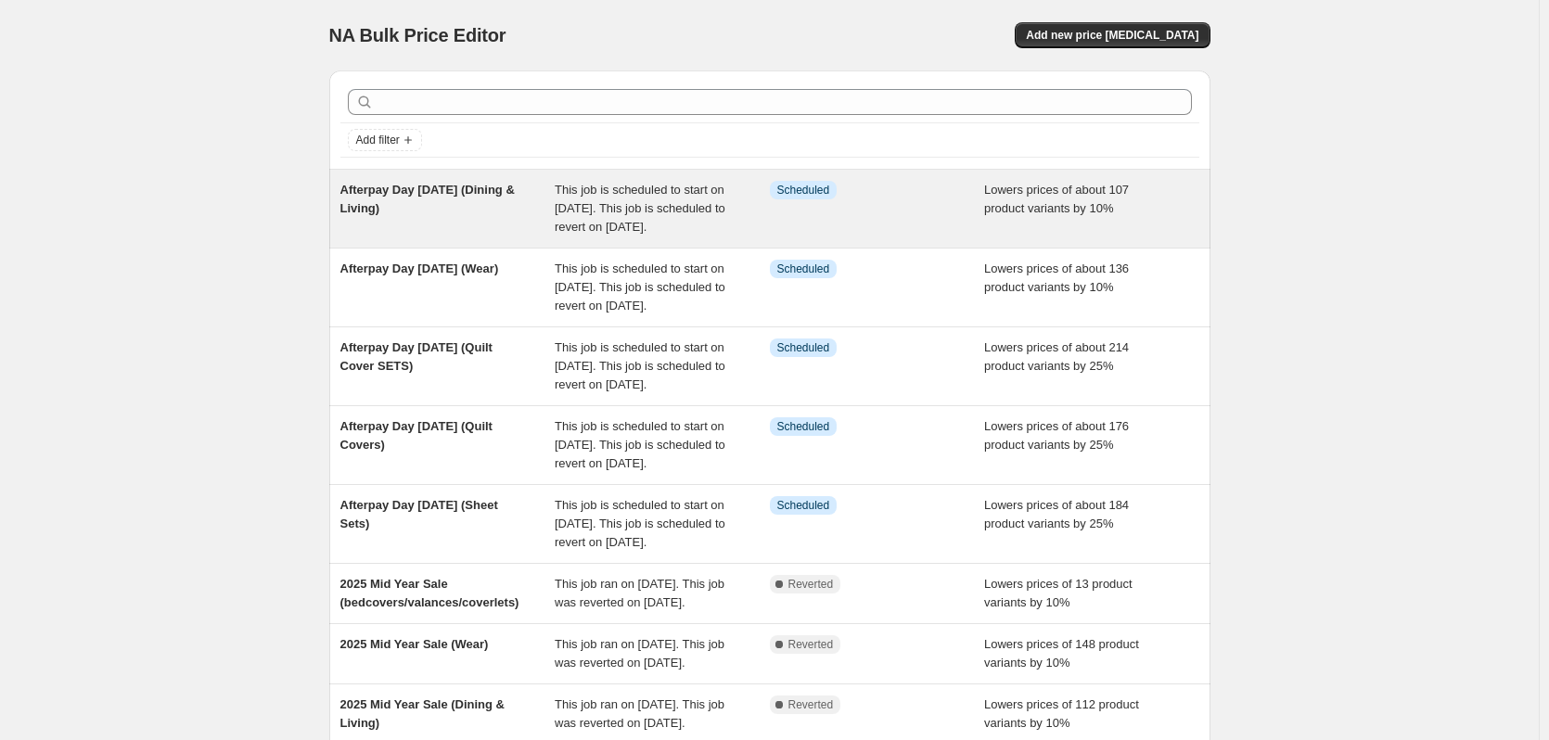
click at [432, 212] on span "Afterpay Day August 2025 (Dining & Living)" at bounding box center [427, 199] width 174 height 32
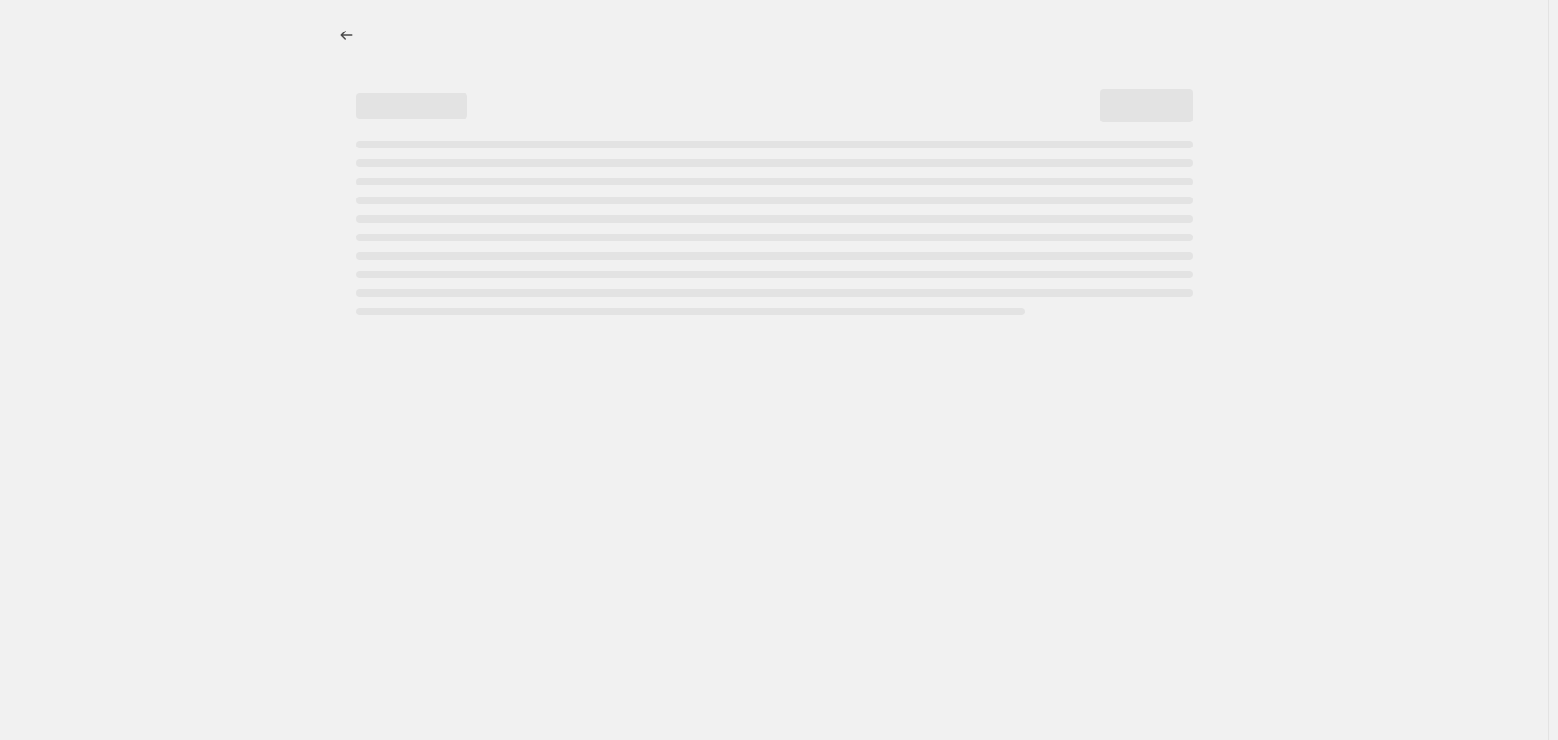
select select "percentage"
select select "collection"
select select "tag"
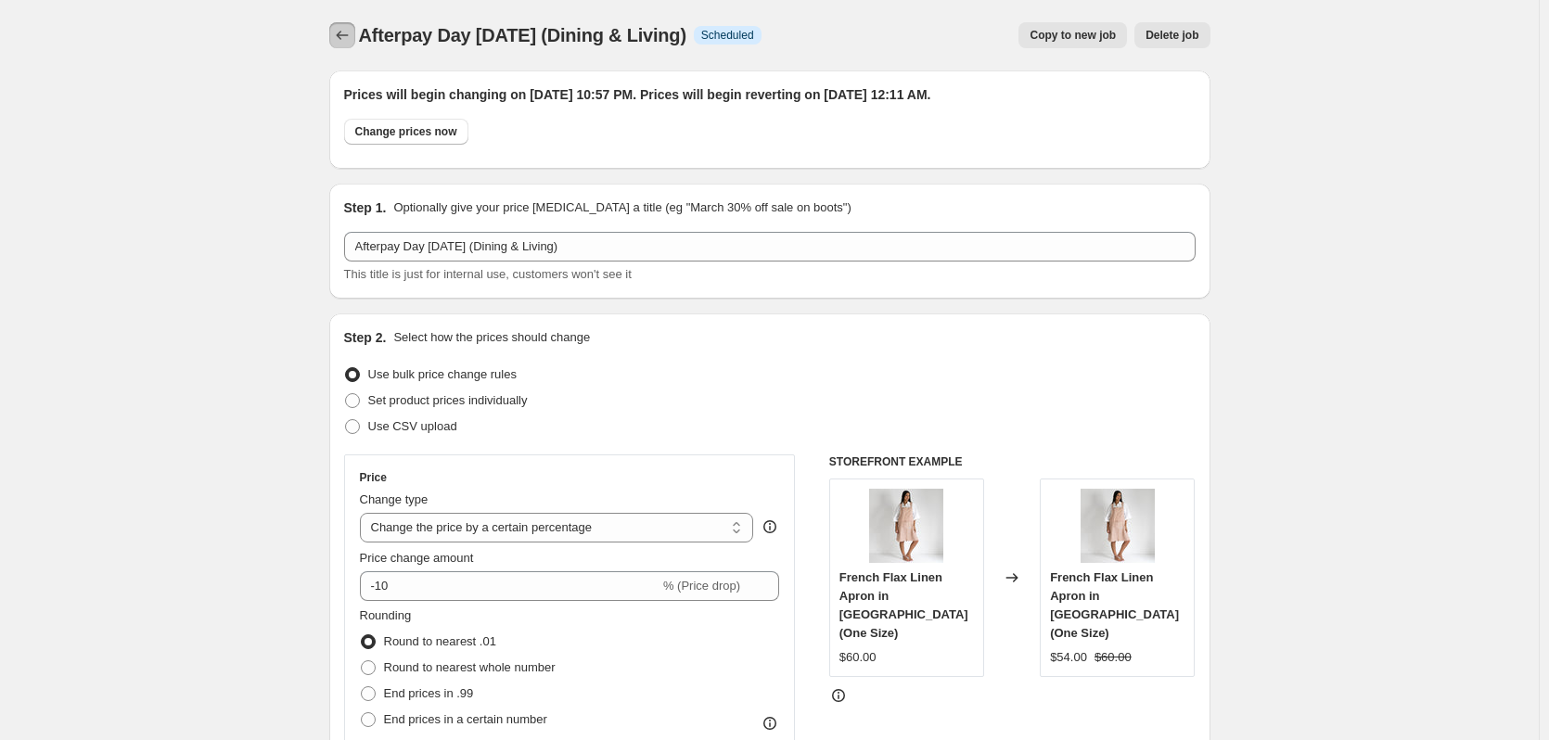
click at [355, 38] on button "Price change jobs" at bounding box center [342, 35] width 26 height 26
